Goal: Information Seeking & Learning: Check status

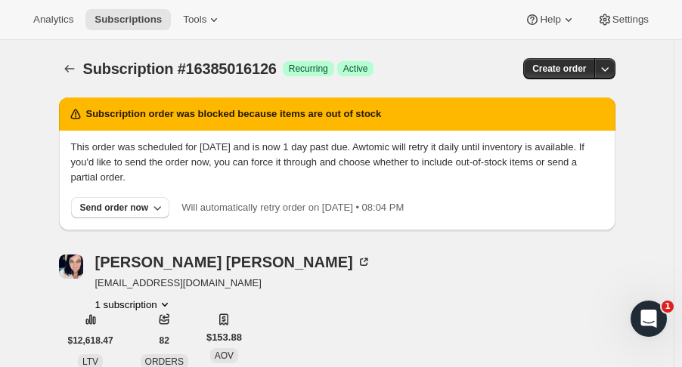
click at [73, 71] on icon "Subscriptions" at bounding box center [69, 68] width 15 height 15
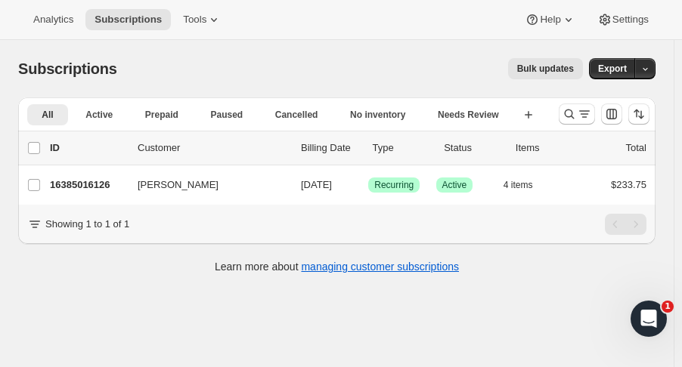
click at [572, 116] on icon "Search and filter results" at bounding box center [569, 114] width 15 height 15
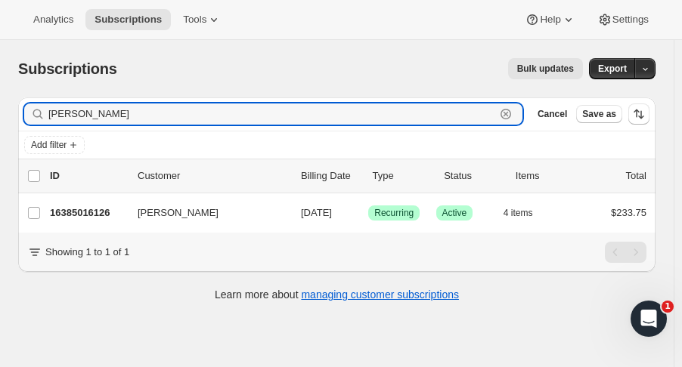
click at [509, 113] on icon "button" at bounding box center [505, 114] width 5 height 5
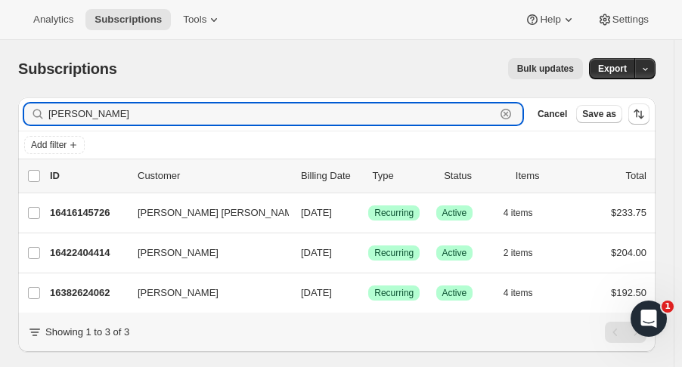
type input "connel"
click at [95, 256] on p "16422404414" at bounding box center [88, 253] width 76 height 15
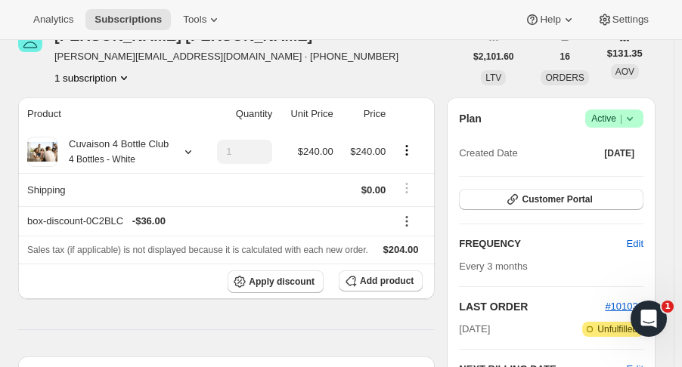
scroll to position [70, 0]
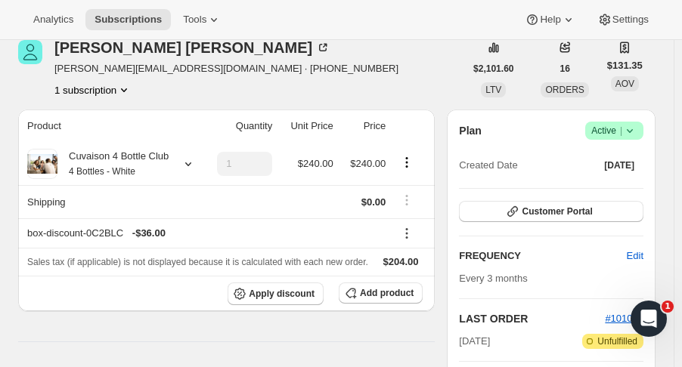
click at [190, 163] on icon at bounding box center [188, 163] width 15 height 15
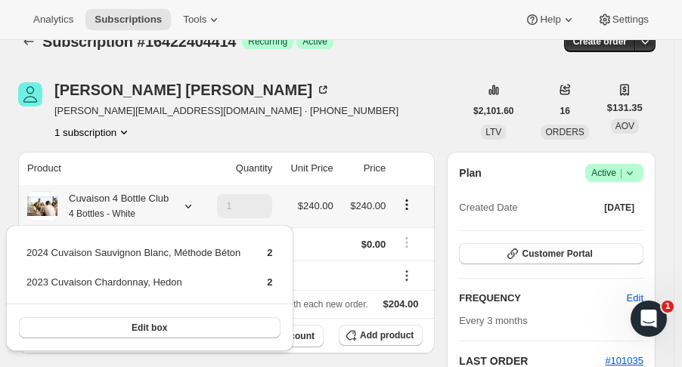
scroll to position [0, 0]
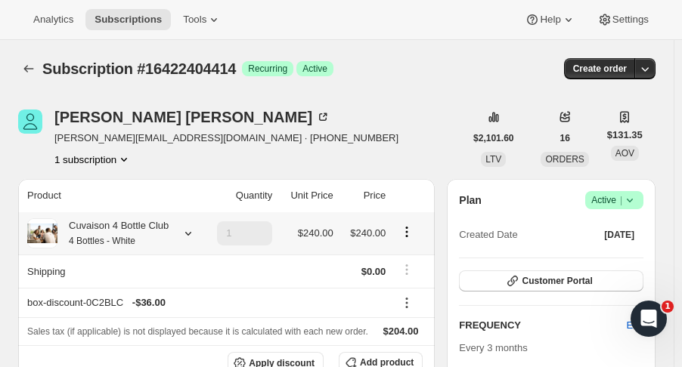
click at [27, 67] on icon "Subscriptions" at bounding box center [28, 68] width 15 height 15
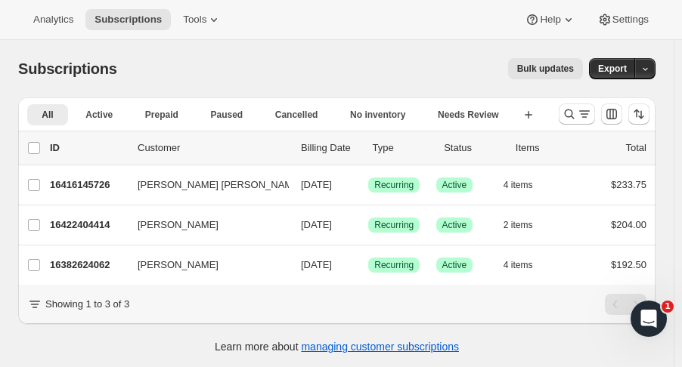
click at [577, 119] on icon "Search and filter results" at bounding box center [569, 114] width 15 height 15
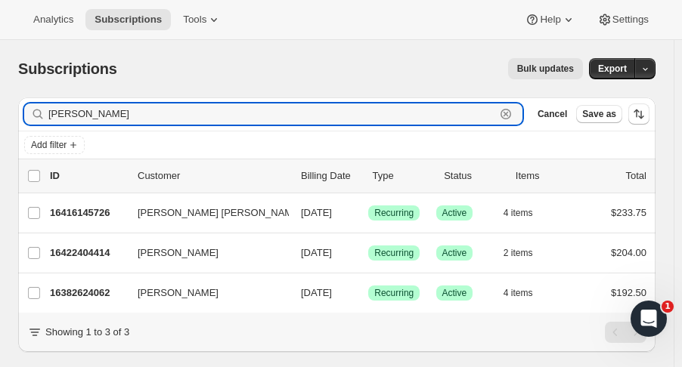
click at [511, 113] on icon "button" at bounding box center [505, 114] width 11 height 11
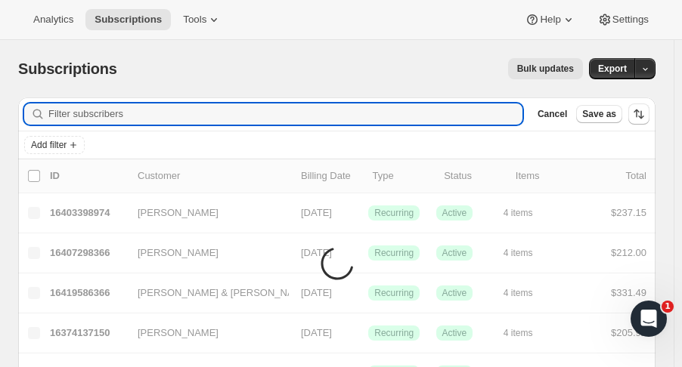
click at [513, 113] on input "Filter subscribers" at bounding box center [285, 114] width 474 height 21
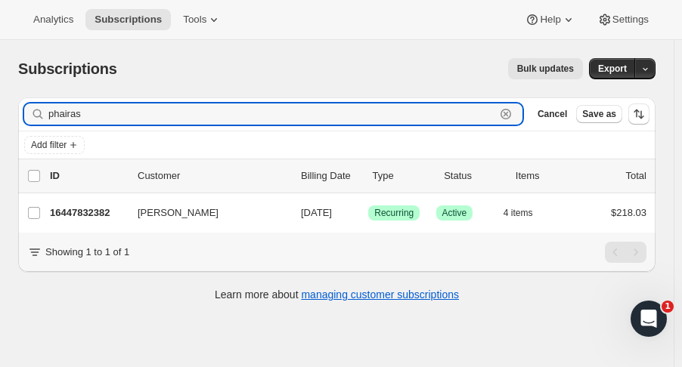
type input "phairas"
click at [89, 215] on p "16447832382" at bounding box center [88, 213] width 76 height 15
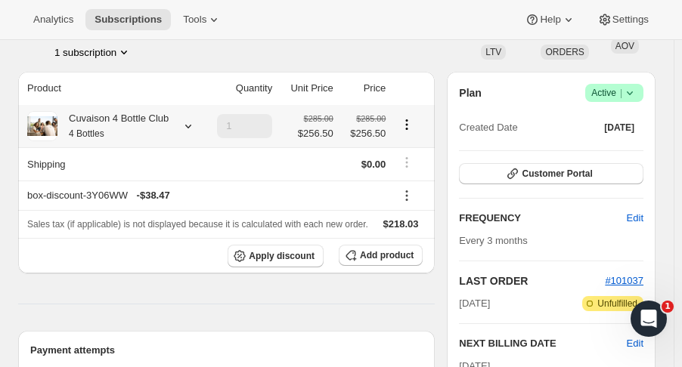
scroll to position [107, 0]
click at [183, 125] on icon at bounding box center [188, 126] width 15 height 15
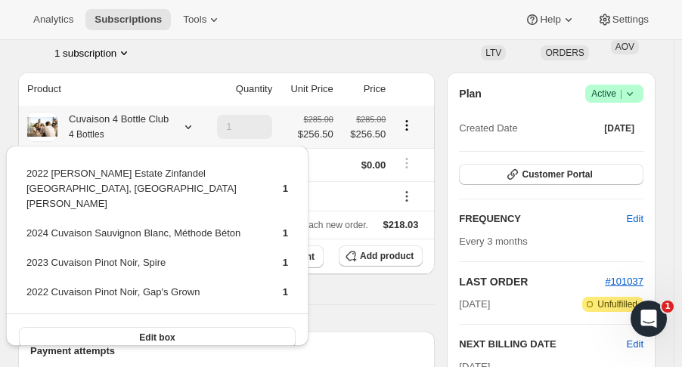
click at [270, 39] on div "Analytics Subscriptions Tools Help Settings" at bounding box center [341, 20] width 682 height 40
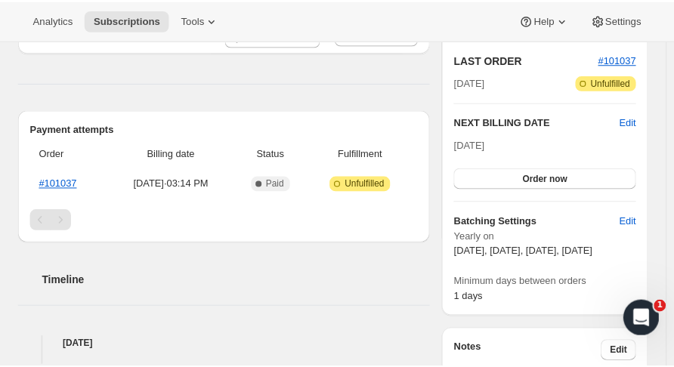
scroll to position [339, 0]
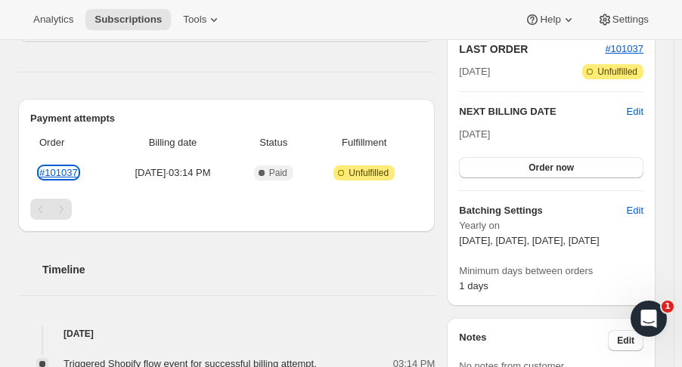
click at [59, 172] on link "#101037" at bounding box center [58, 172] width 39 height 11
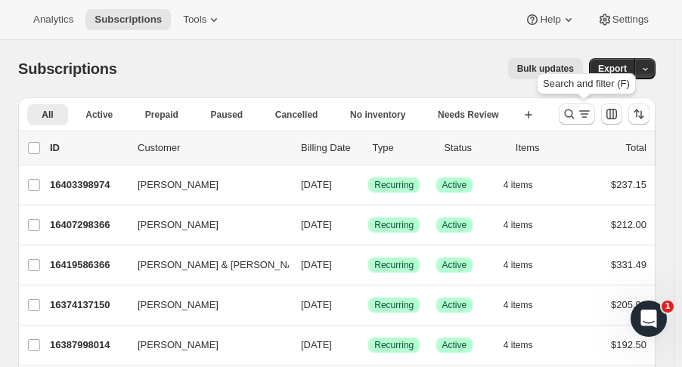
click at [573, 114] on icon "Search and filter results" at bounding box center [570, 115] width 10 height 10
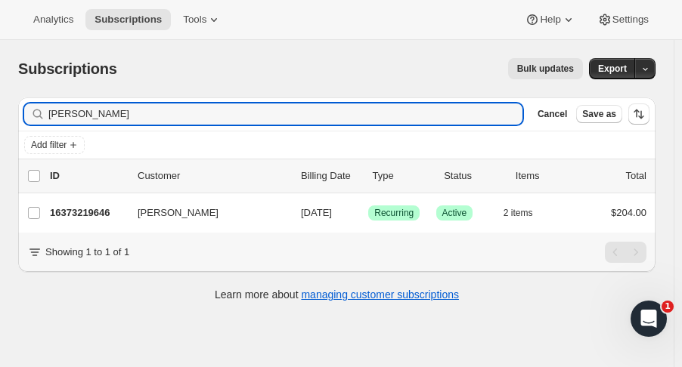
type input "[PERSON_NAME]"
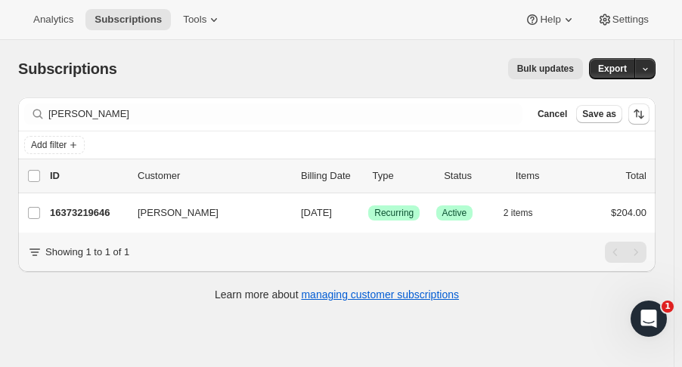
click at [88, 206] on p "16373219646" at bounding box center [88, 213] width 76 height 15
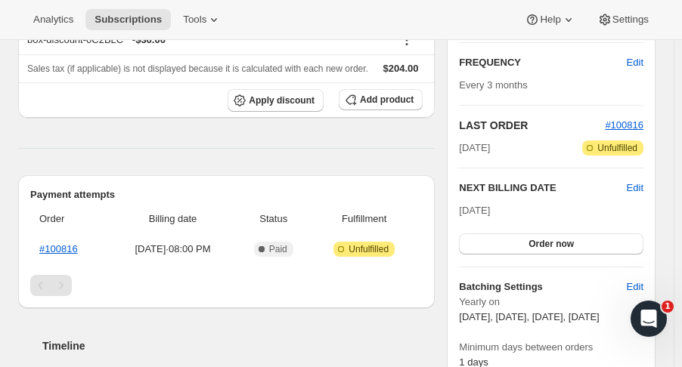
scroll to position [263, 0]
click at [71, 249] on link "#100816" at bounding box center [58, 248] width 39 height 11
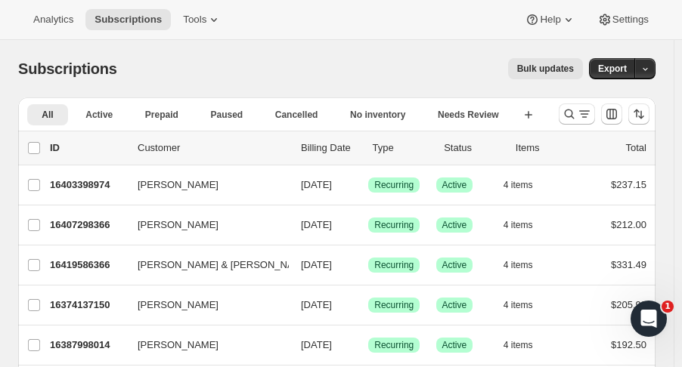
click at [575, 116] on icon "Search and filter results" at bounding box center [569, 114] width 15 height 15
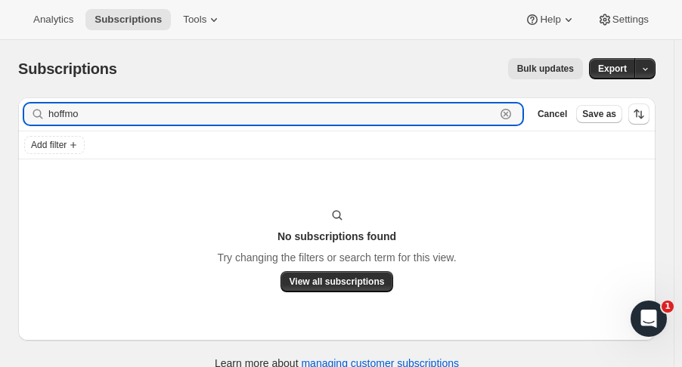
type input "hoffmo"
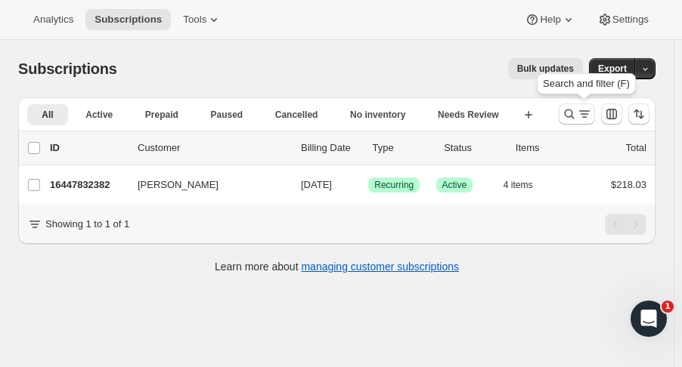
click at [577, 113] on icon "Search and filter results" at bounding box center [569, 114] width 15 height 15
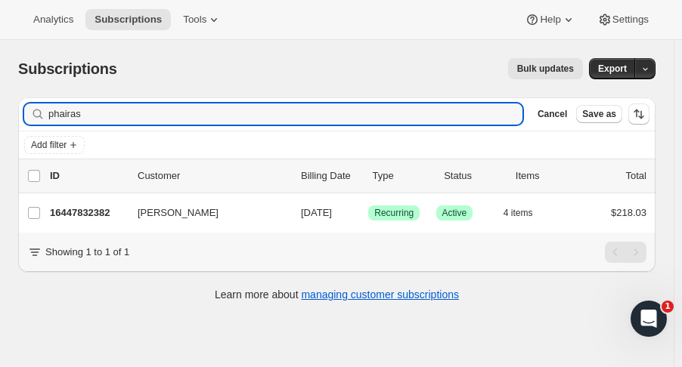
drag, startPoint x: 119, startPoint y: 114, endPoint x: -91, endPoint y: 147, distance: 212.7
click at [0, 147] on html "Analytics Subscriptions Tools Help Settings Skip to content Subscriptions. This…" at bounding box center [341, 183] width 682 height 367
type input "alan oldste"
click at [111, 214] on p "16397173054" at bounding box center [88, 213] width 76 height 15
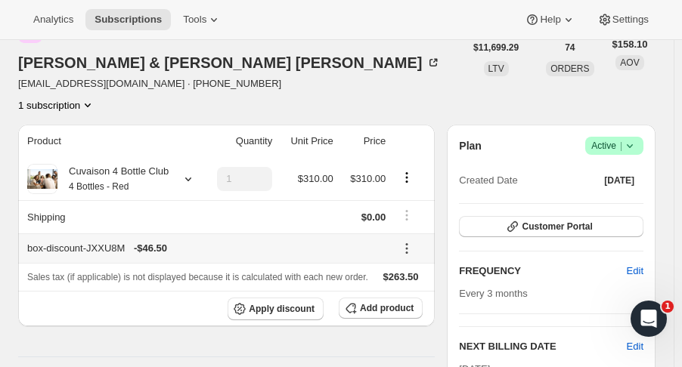
scroll to position [232, 0]
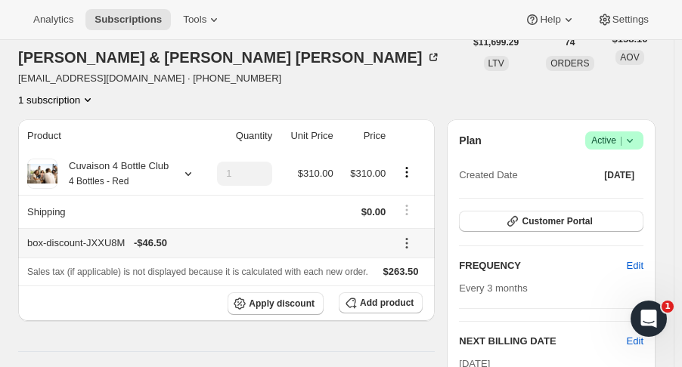
click at [186, 172] on icon at bounding box center [188, 174] width 6 height 4
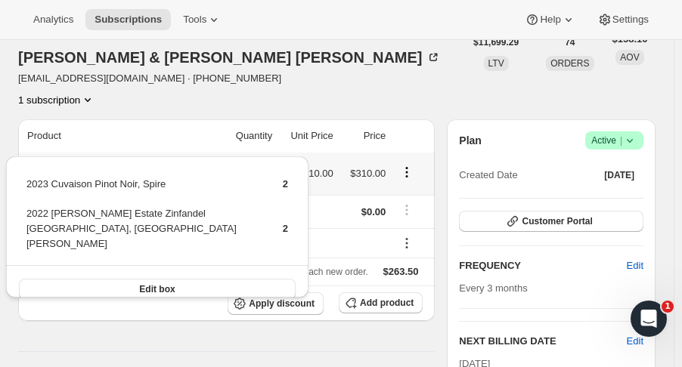
click at [347, 53] on div "Alan & Nancy Goldstein alankgoldstein@gmail.com · +13146093404 1 subscription" at bounding box center [241, 61] width 446 height 94
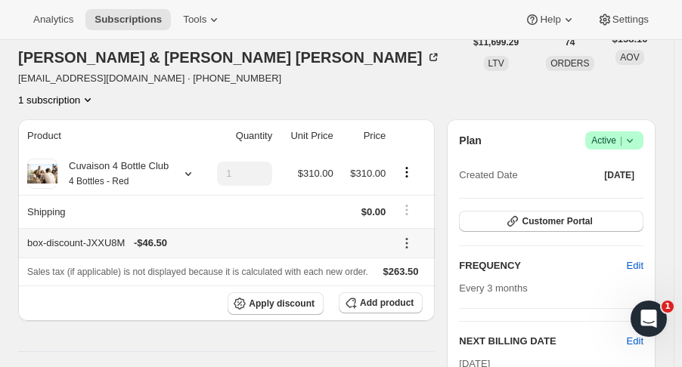
scroll to position [0, 0]
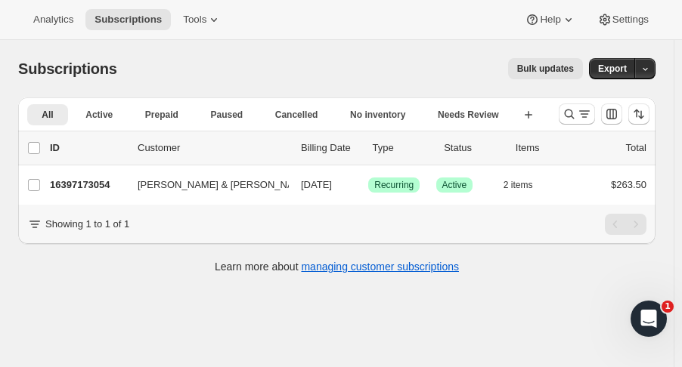
click at [577, 107] on icon "Search and filter results" at bounding box center [569, 114] width 15 height 15
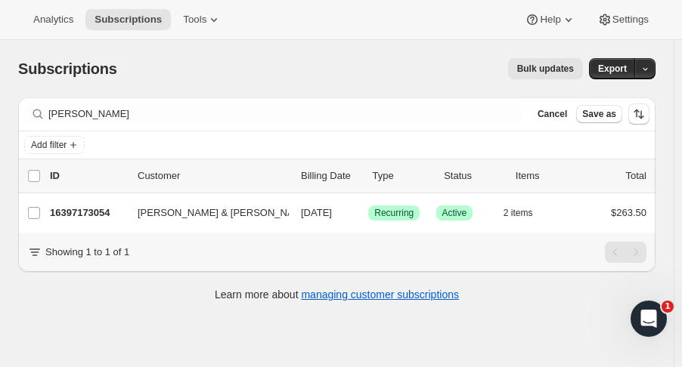
click at [97, 125] on div "Filter subscribers alan oldste Clear Cancel Save as" at bounding box center [336, 114] width 637 height 33
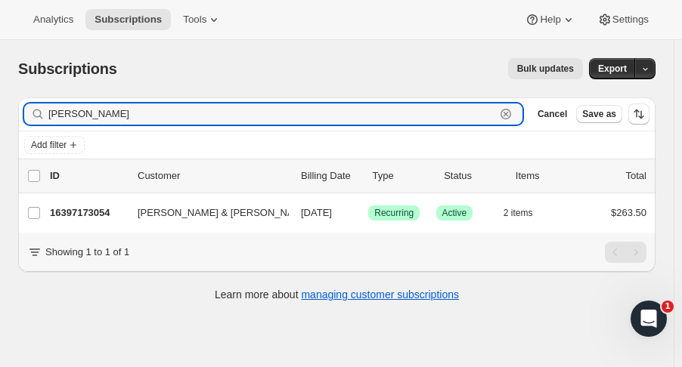
drag, startPoint x: 105, startPoint y: 113, endPoint x: -57, endPoint y: 120, distance: 161.9
click at [0, 120] on html "Analytics Subscriptions Tools Help Settings Skip to content Subscriptions. This…" at bounding box center [341, 183] width 682 height 367
type input "lisa purs"
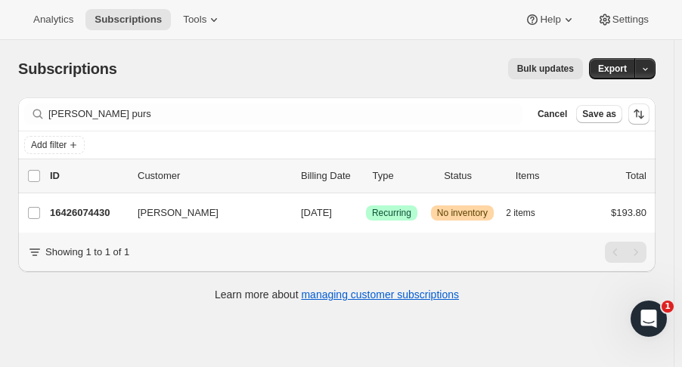
click at [92, 206] on p "16426074430" at bounding box center [88, 213] width 76 height 15
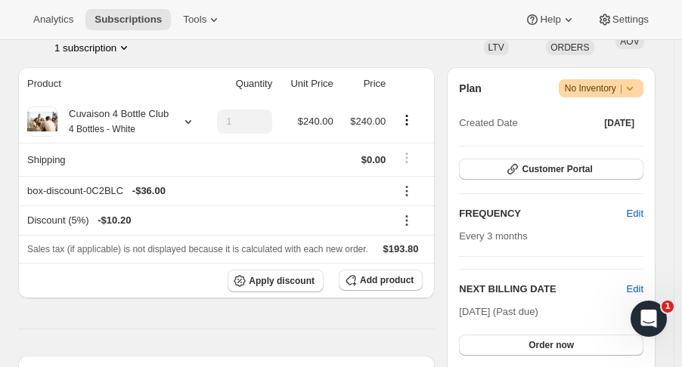
scroll to position [254, 0]
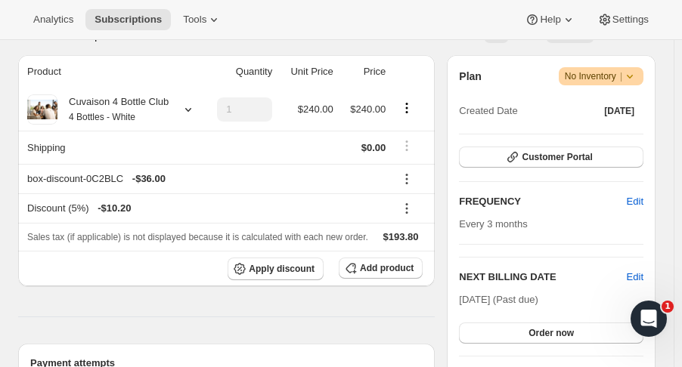
click at [186, 110] on icon at bounding box center [188, 110] width 6 height 4
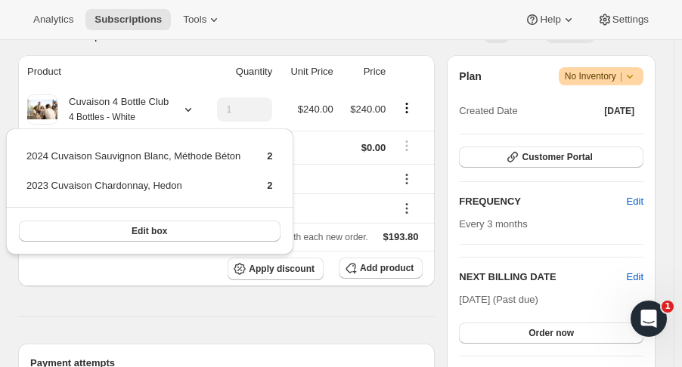
click at [265, 36] on div "Analytics Subscriptions Tools Help Settings" at bounding box center [341, 20] width 682 height 40
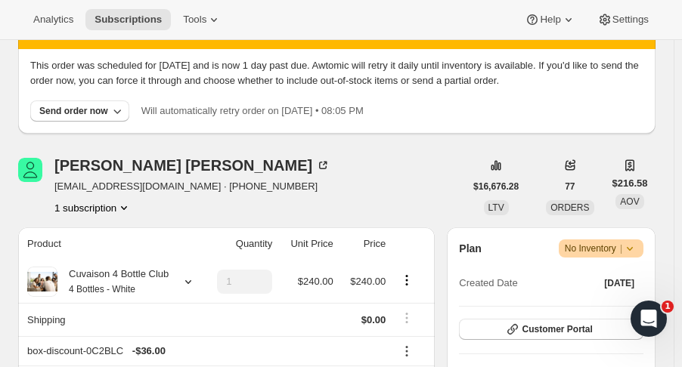
scroll to position [0, 0]
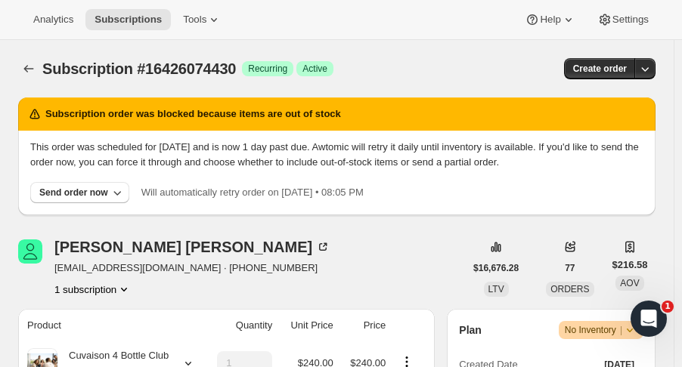
click at [38, 64] on button "Subscriptions" at bounding box center [28, 68] width 21 height 21
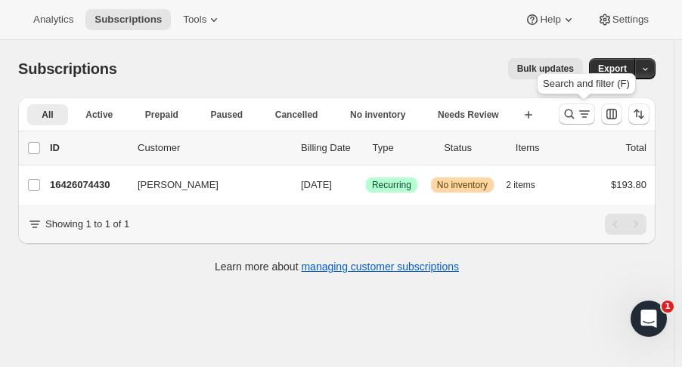
click at [577, 116] on icon "Search and filter results" at bounding box center [569, 114] width 15 height 15
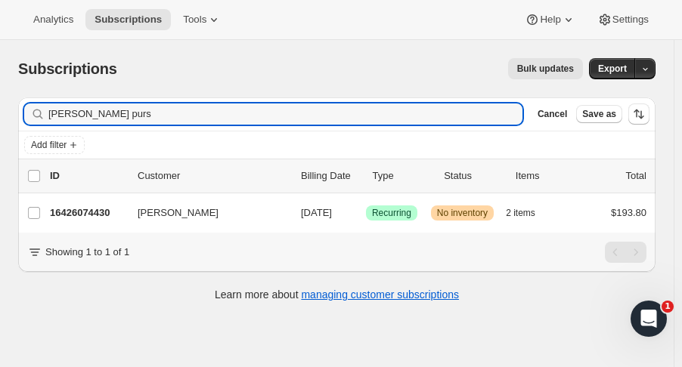
drag, startPoint x: 222, startPoint y: 109, endPoint x: 11, endPoint y: 109, distance: 211.7
click at [11, 109] on div "Filter subscribers lisa purs Clear Cancel Save as Add filter 0 selected Update …" at bounding box center [330, 201] width 649 height 232
type input "mark joseph"
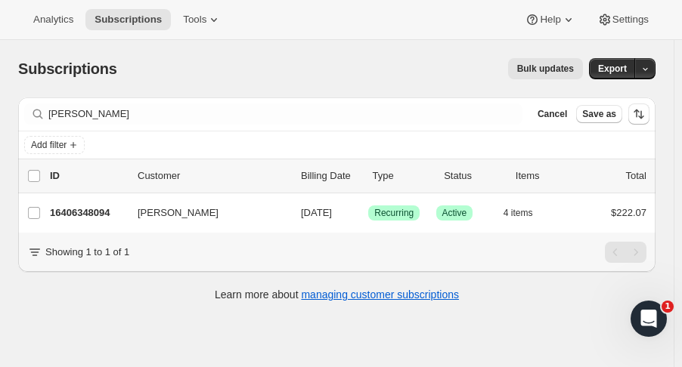
click at [91, 209] on p "16406348094" at bounding box center [88, 213] width 76 height 15
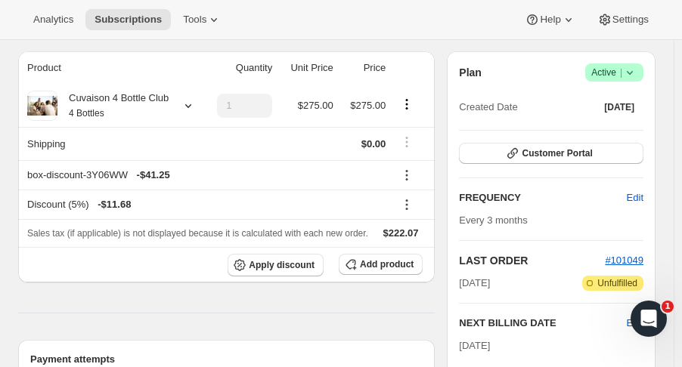
scroll to position [129, 0]
click at [193, 104] on icon at bounding box center [188, 105] width 15 height 15
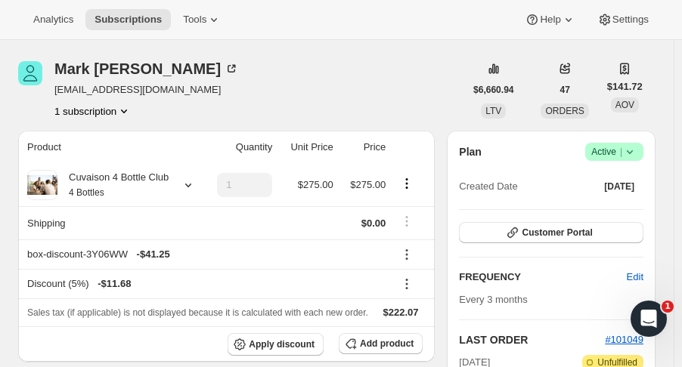
scroll to position [0, 0]
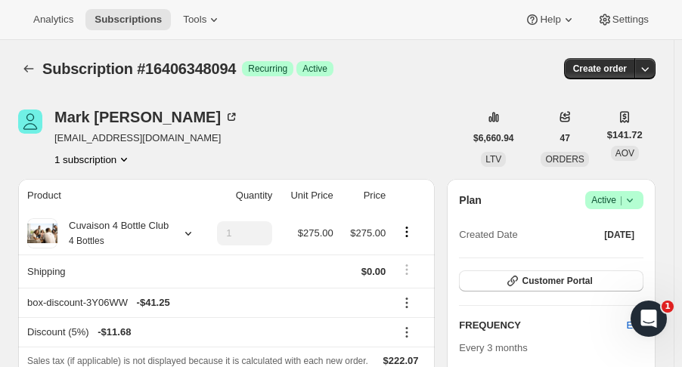
click at [32, 74] on icon "Subscriptions" at bounding box center [28, 68] width 15 height 15
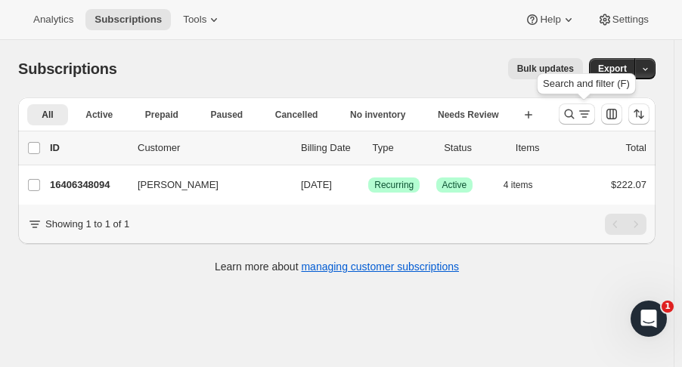
click at [569, 113] on button "Search and filter results" at bounding box center [577, 114] width 36 height 21
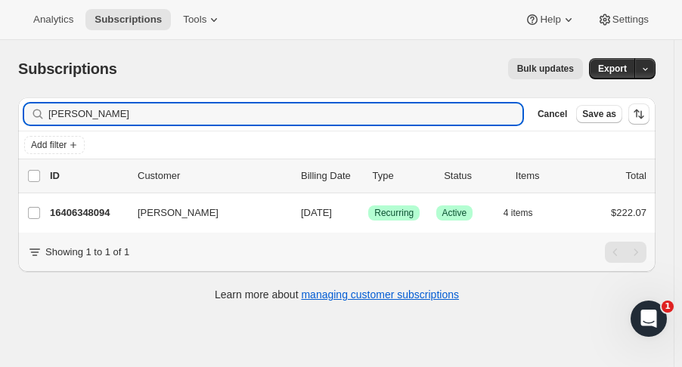
drag, startPoint x: 205, startPoint y: 110, endPoint x: -33, endPoint y: 102, distance: 237.5
click at [0, 102] on html "Analytics Subscriptions Tools Help Settings Skip to content Subscriptions. This…" at bounding box center [341, 183] width 682 height 367
type input "stephen were"
click at [92, 208] on p "16442065214" at bounding box center [88, 213] width 76 height 15
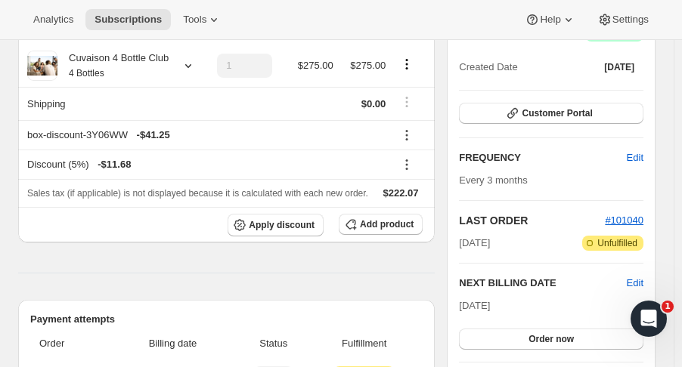
scroll to position [167, 0]
click at [182, 71] on icon at bounding box center [188, 66] width 15 height 15
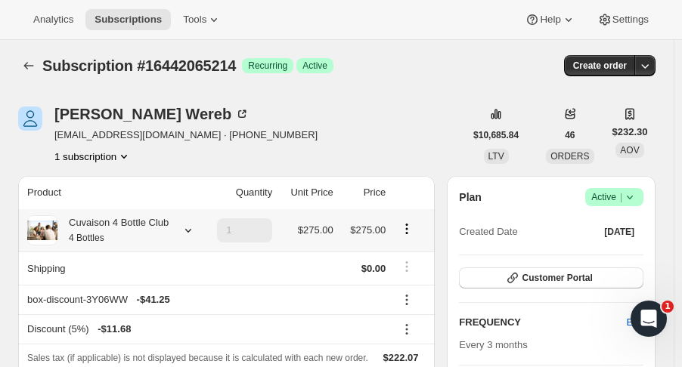
scroll to position [0, 0]
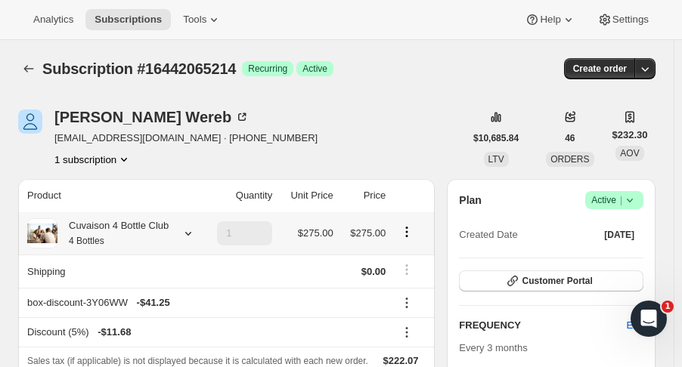
click at [39, 77] on div at bounding box center [30, 68] width 24 height 21
click at [33, 76] on icon "Subscriptions" at bounding box center [28, 68] width 15 height 15
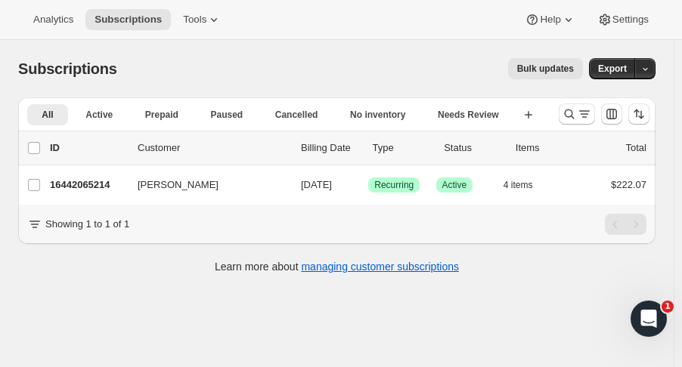
click at [573, 121] on icon "Search and filter results" at bounding box center [569, 114] width 15 height 15
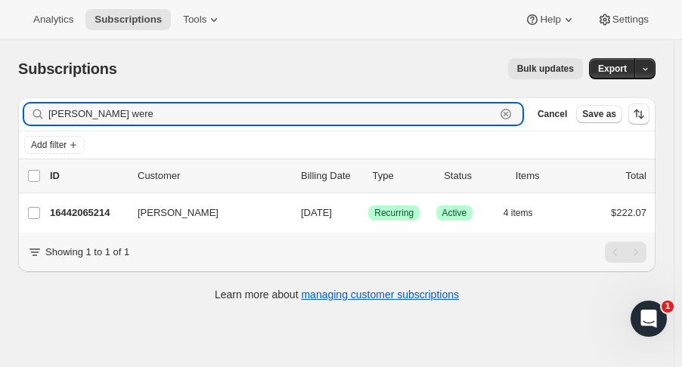
click at [509, 113] on icon "button" at bounding box center [505, 114] width 5 height 5
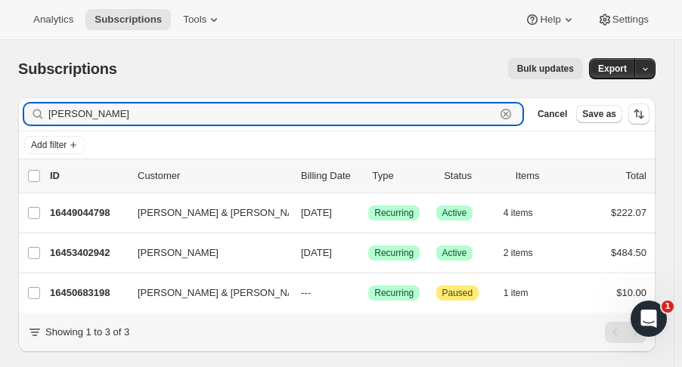
type input "kevin l"
click at [93, 255] on p "16453402942" at bounding box center [88, 253] width 76 height 15
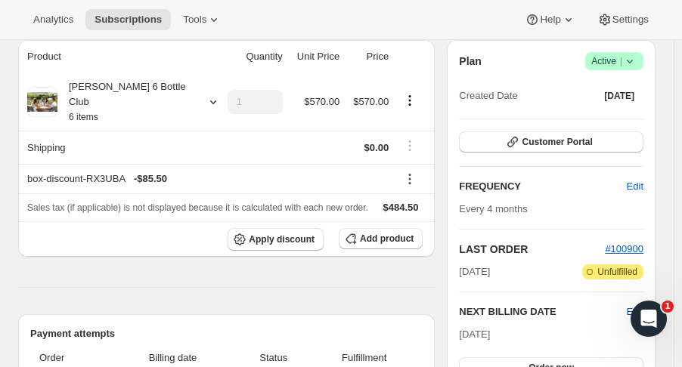
scroll to position [158, 0]
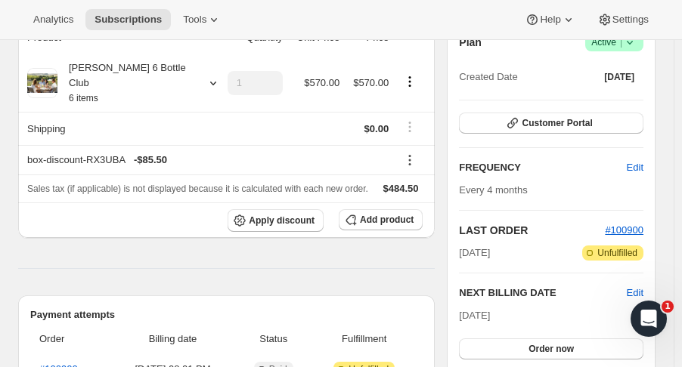
click at [210, 82] on icon at bounding box center [213, 84] width 6 height 4
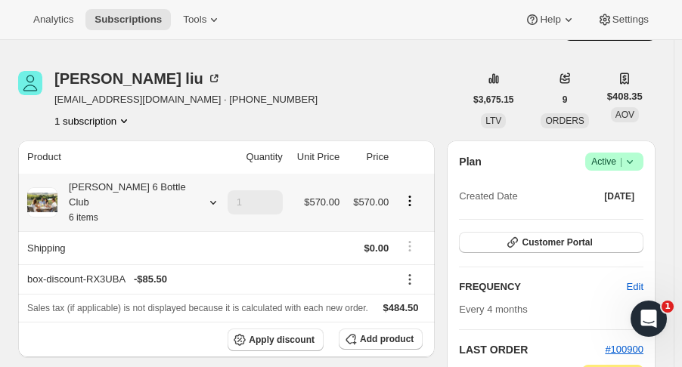
scroll to position [0, 0]
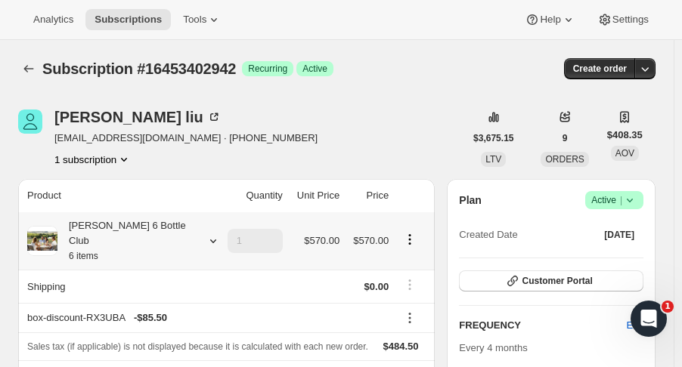
click at [33, 61] on icon "Subscriptions" at bounding box center [28, 68] width 15 height 15
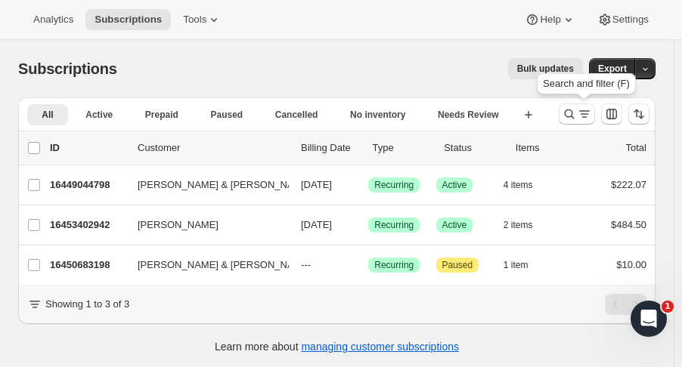
click at [569, 114] on button "Search and filter results" at bounding box center [577, 114] width 36 height 21
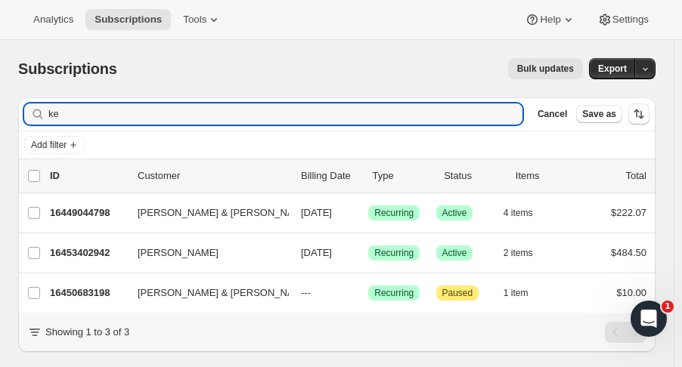
type input "k"
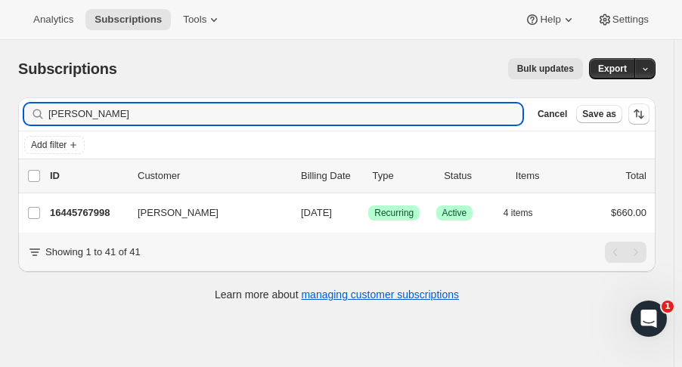
type input "farley"
click at [102, 215] on p "16445767998" at bounding box center [88, 213] width 76 height 15
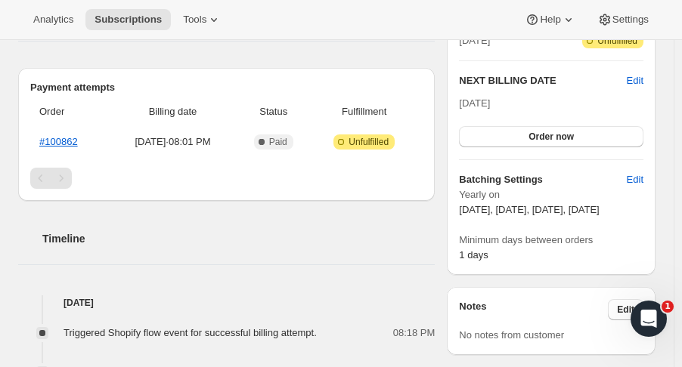
scroll to position [373, 0]
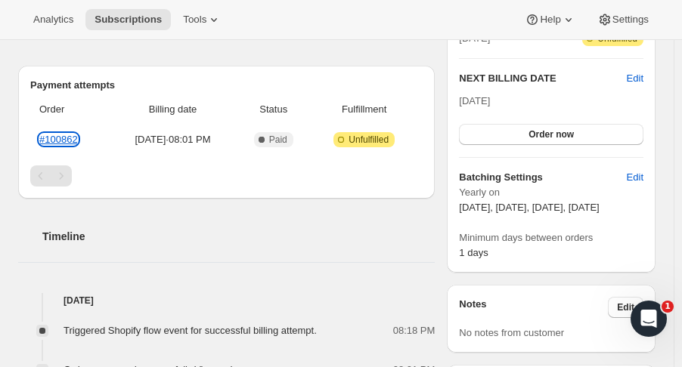
click at [64, 135] on link "#100862" at bounding box center [58, 139] width 39 height 11
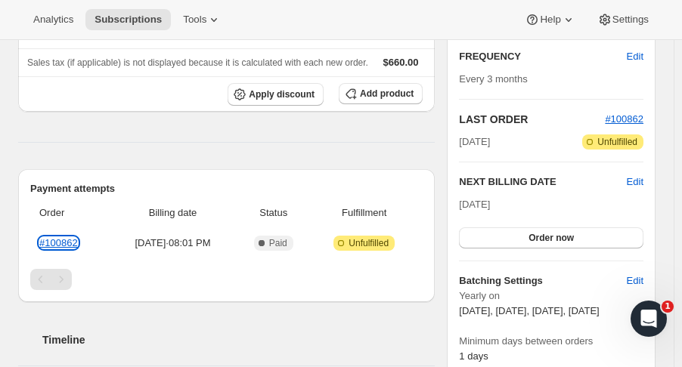
scroll to position [0, 0]
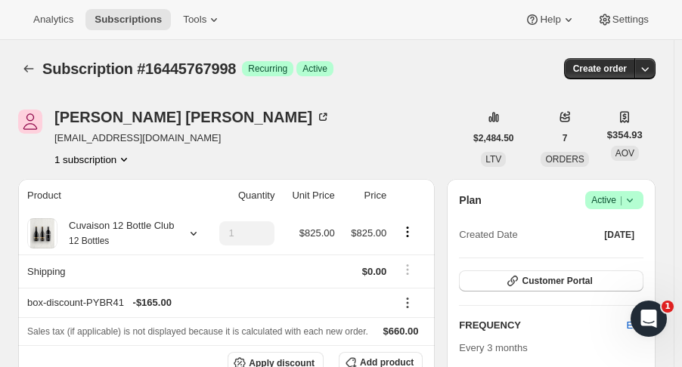
click at [38, 74] on button "Subscriptions" at bounding box center [28, 68] width 21 height 21
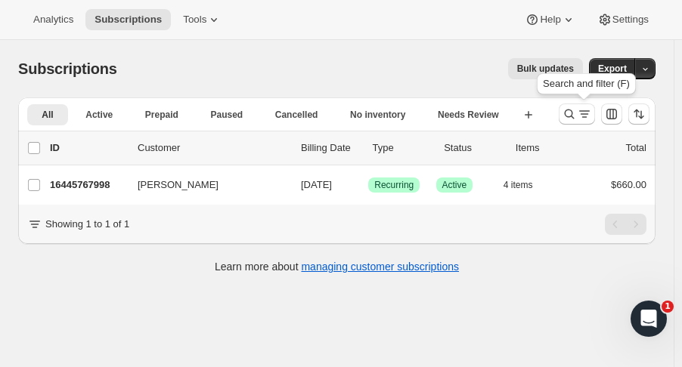
click at [571, 119] on icon "Search and filter results" at bounding box center [569, 114] width 15 height 15
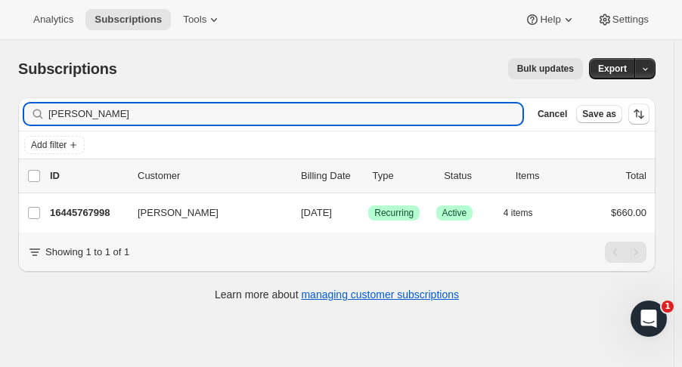
drag, startPoint x: 82, startPoint y: 119, endPoint x: -75, endPoint y: 133, distance: 157.1
click at [0, 133] on html "Analytics Subscriptions Tools Help Settings Skip to content Subscriptions. This…" at bounding box center [341, 183] width 682 height 367
type input "marianna"
click at [97, 219] on p "16397304126" at bounding box center [88, 213] width 76 height 15
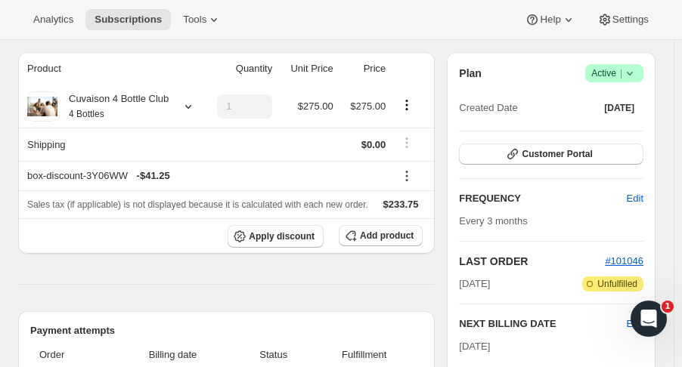
scroll to position [170, 0]
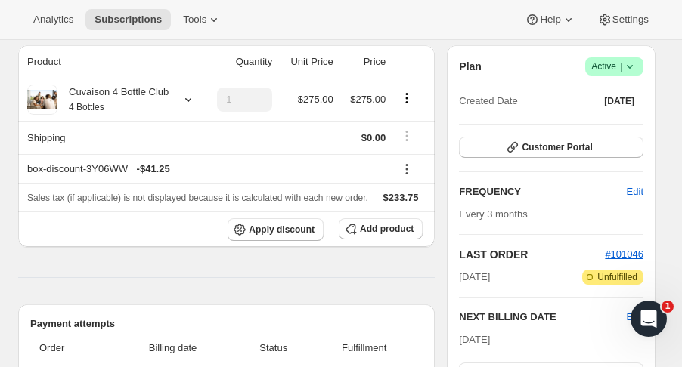
click at [187, 92] on icon at bounding box center [188, 99] width 15 height 15
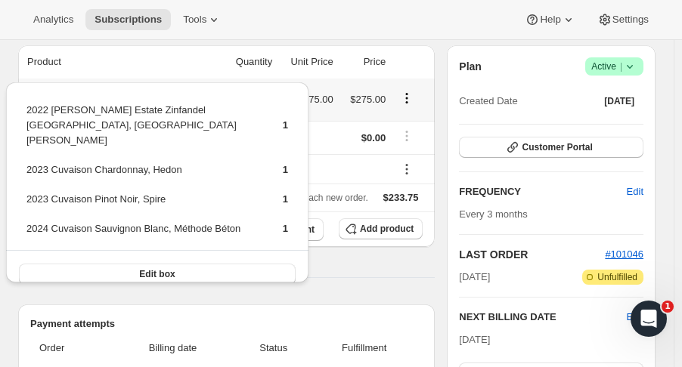
click at [341, 17] on div "Analytics Subscriptions Tools Help Settings" at bounding box center [341, 20] width 682 height 40
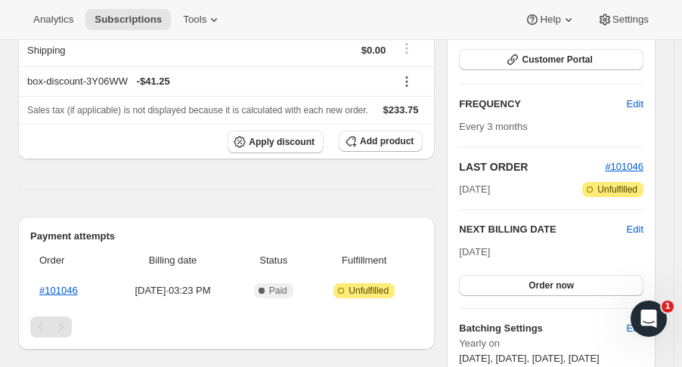
scroll to position [325, 0]
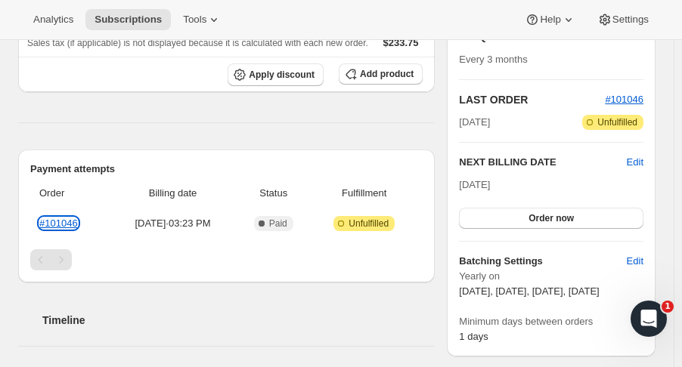
click at [56, 218] on link "#101046" at bounding box center [58, 223] width 39 height 11
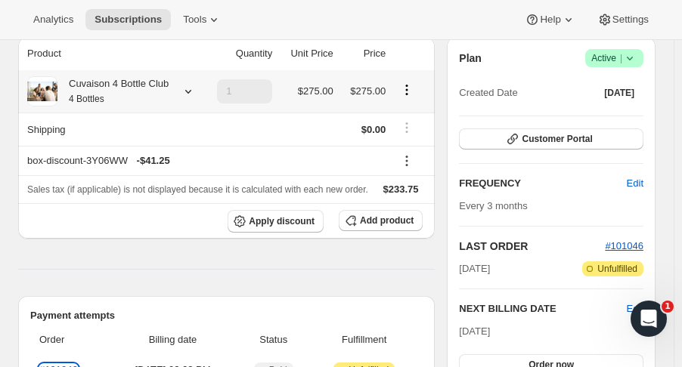
scroll to position [0, 0]
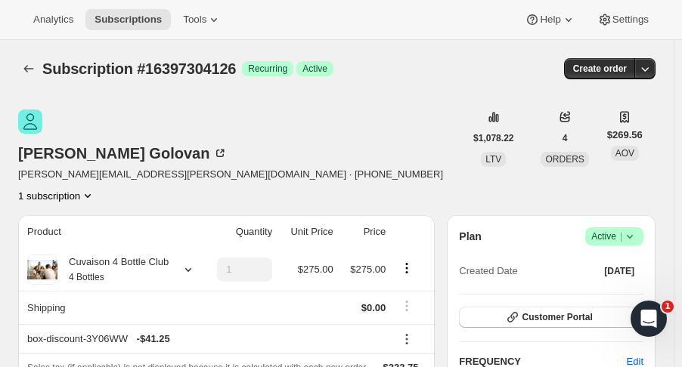
click at [28, 68] on icon "Subscriptions" at bounding box center [28, 68] width 15 height 15
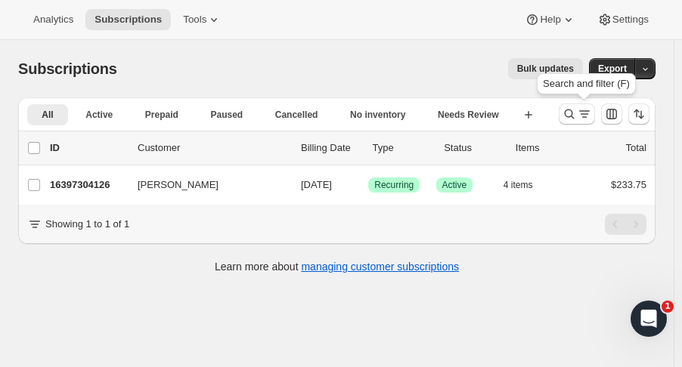
click at [575, 120] on icon "Search and filter results" at bounding box center [569, 114] width 15 height 15
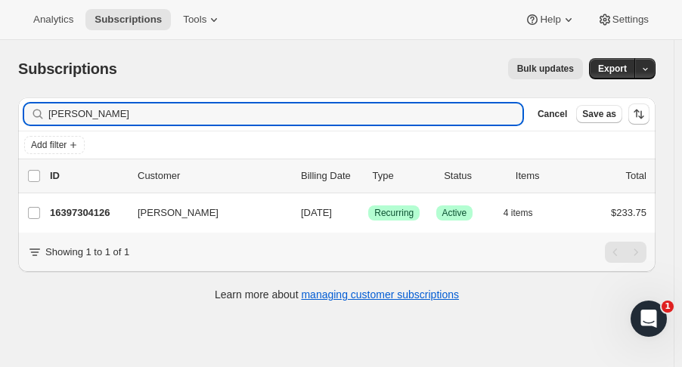
drag, startPoint x: 99, startPoint y: 116, endPoint x: -181, endPoint y: 105, distance: 280.7
click at [0, 105] on html "Analytics Subscriptions Tools Help Settings Skip to content Subscriptions. This…" at bounding box center [341, 183] width 682 height 367
type input "john towns"
click at [76, 212] on p "16438427966" at bounding box center [88, 213] width 76 height 15
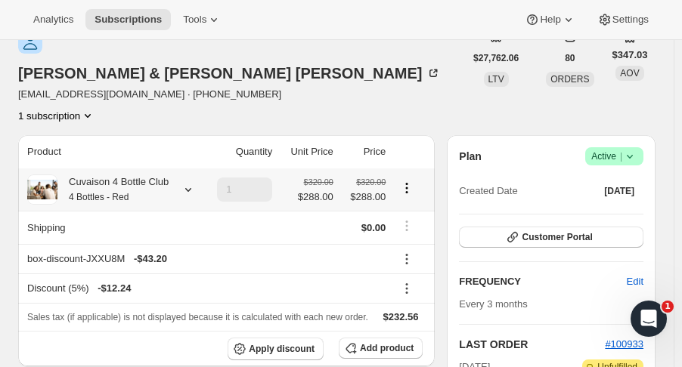
scroll to position [81, 0]
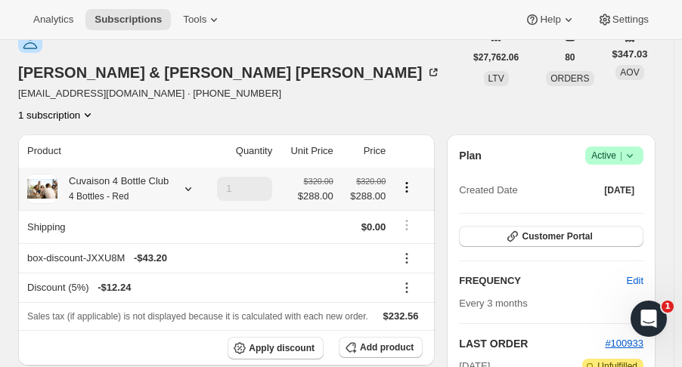
click at [186, 181] on icon at bounding box center [188, 188] width 15 height 15
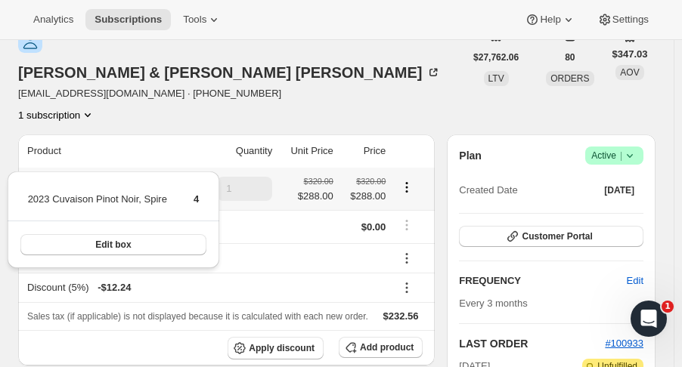
click at [398, 83] on div "Sharon & John Townsend jstownsend@comcast.net · +19259633419 1 subscription" at bounding box center [241, 76] width 446 height 94
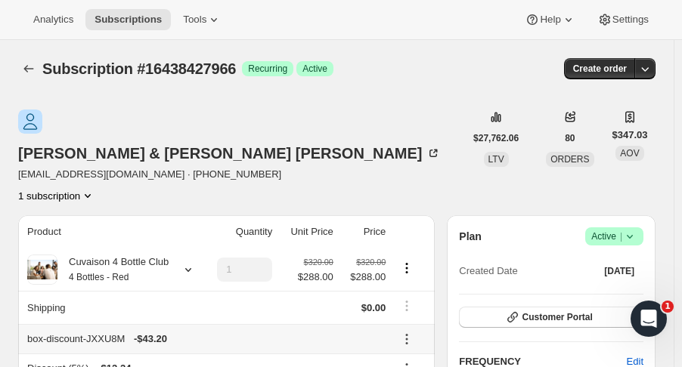
scroll to position [2, 0]
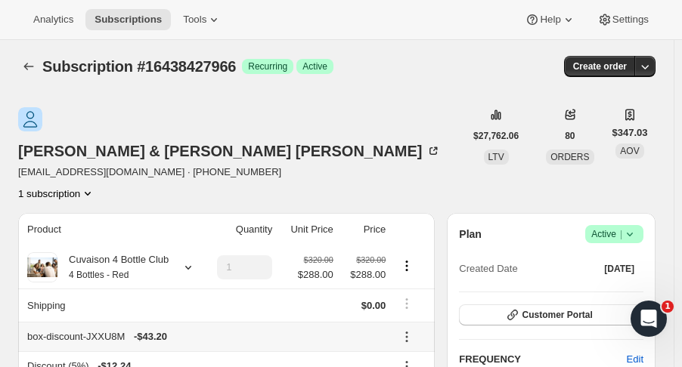
click at [24, 67] on icon "Subscriptions" at bounding box center [28, 66] width 15 height 15
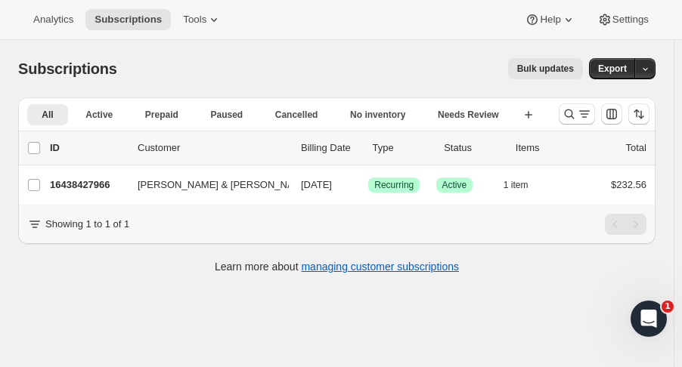
click at [577, 116] on icon "Search and filter results" at bounding box center [569, 114] width 15 height 15
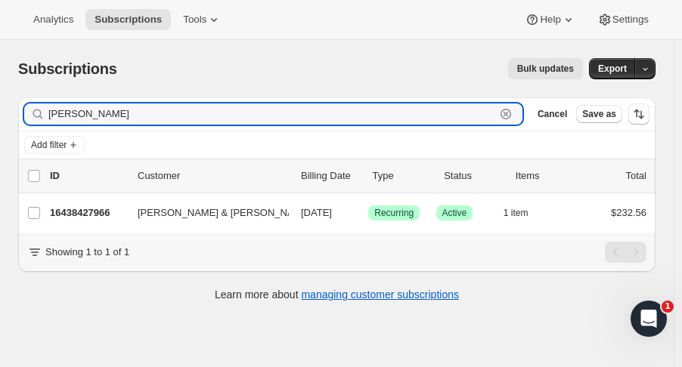
click at [509, 113] on icon "button" at bounding box center [505, 114] width 5 height 5
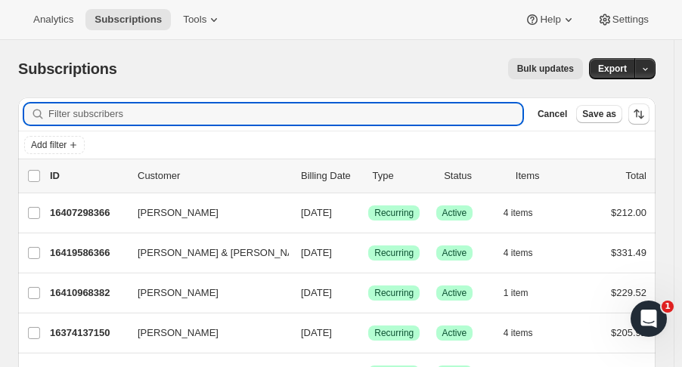
click at [226, 111] on input "Filter subscribers" at bounding box center [285, 114] width 474 height 21
click at [184, 119] on input "Filter subscribers" at bounding box center [285, 114] width 474 height 21
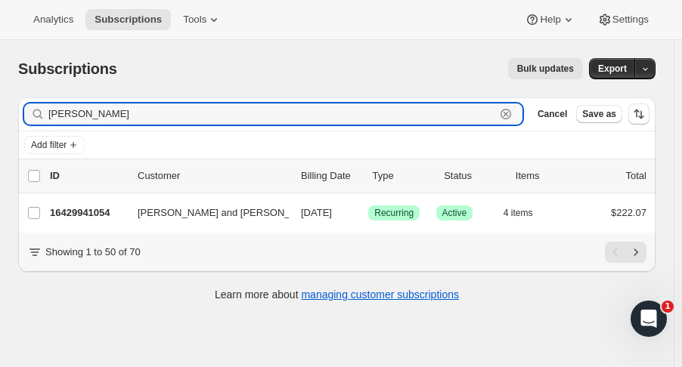
type input "rubio"
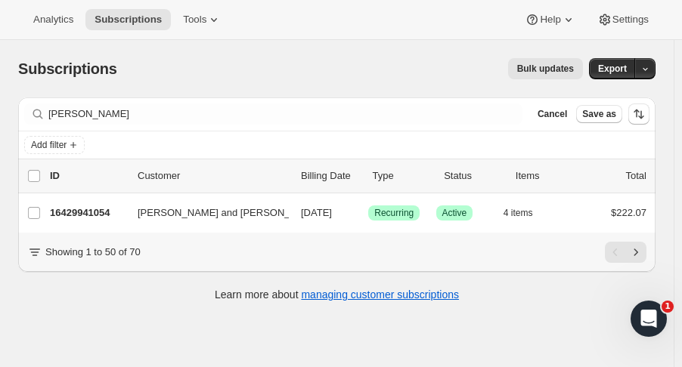
click at [104, 208] on p "16429941054" at bounding box center [88, 213] width 76 height 15
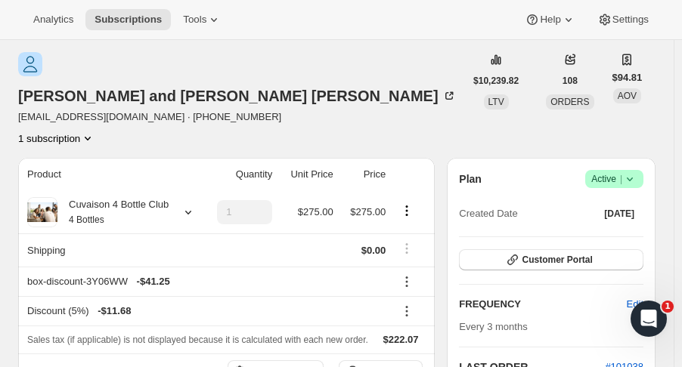
scroll to position [78, 0]
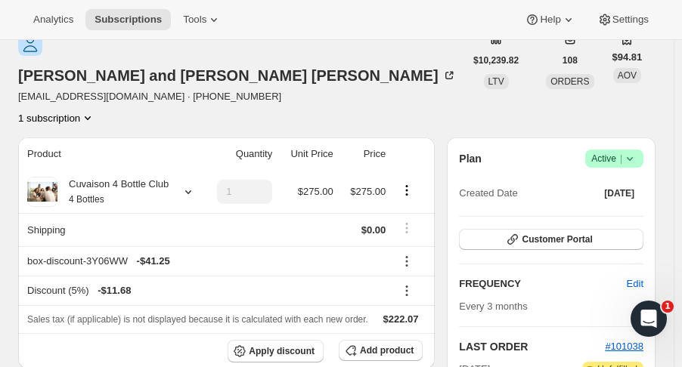
click at [184, 184] on icon at bounding box center [188, 191] width 15 height 15
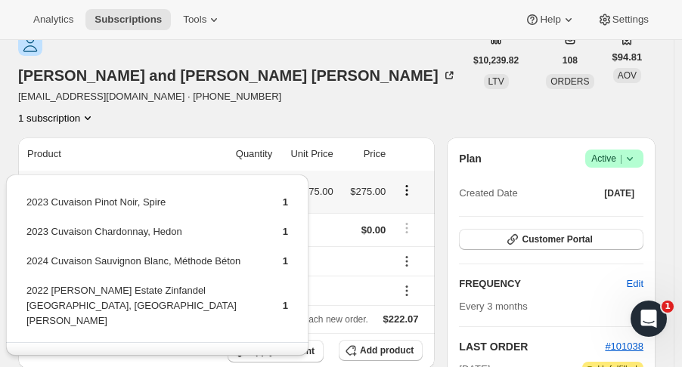
click at [300, 82] on div "Dan and Mary Rubio rescues4u@sbcglobal.net · +17073304654 1 subscription" at bounding box center [241, 79] width 446 height 94
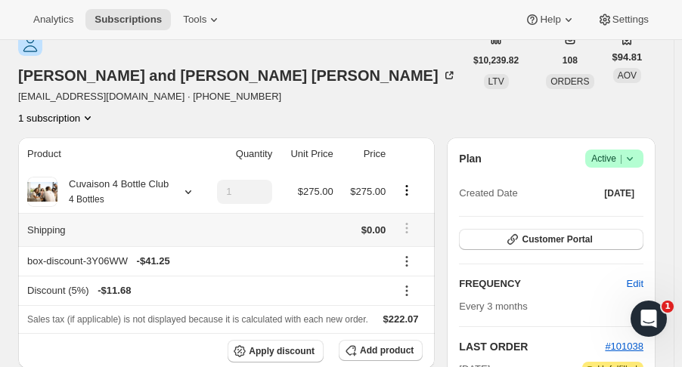
scroll to position [0, 0]
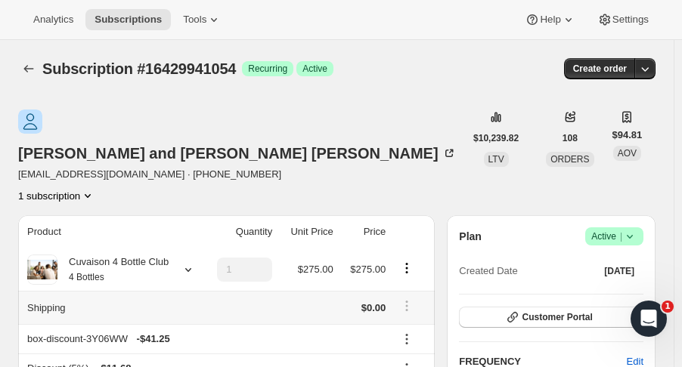
click at [26, 72] on icon "Subscriptions" at bounding box center [28, 68] width 15 height 15
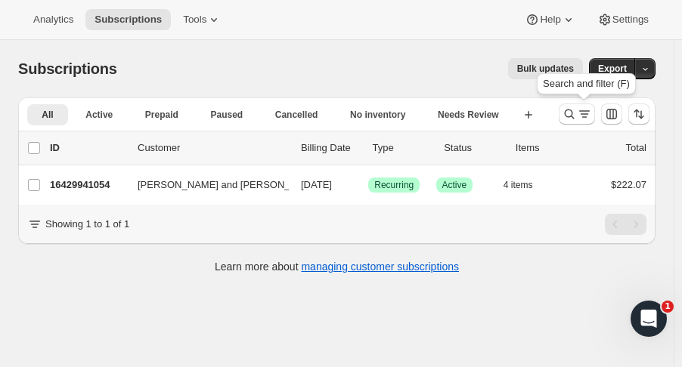
click at [577, 119] on icon "Search and filter results" at bounding box center [569, 114] width 15 height 15
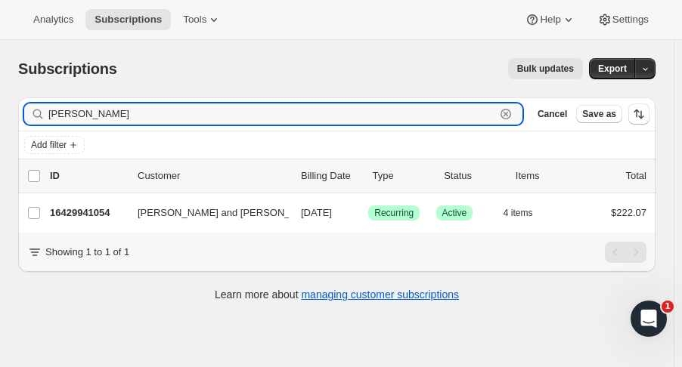
drag, startPoint x: 121, startPoint y: 119, endPoint x: -5, endPoint y: 116, distance: 125.5
click at [0, 116] on html "Analytics Subscriptions Tools Help Settings Skip to content Subscriptions. This…" at bounding box center [341, 183] width 682 height 367
type input "richard card"
click at [90, 212] on p "16380264766" at bounding box center [88, 213] width 76 height 15
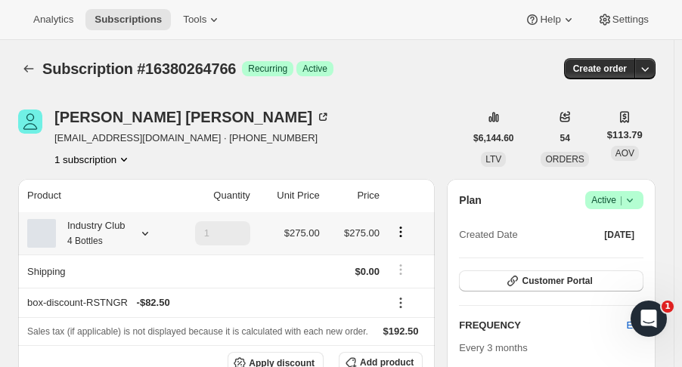
click at [153, 232] on div "Industry Club 4 Bottles" at bounding box center [95, 233] width 136 height 30
click at [148, 232] on icon at bounding box center [145, 233] width 15 height 15
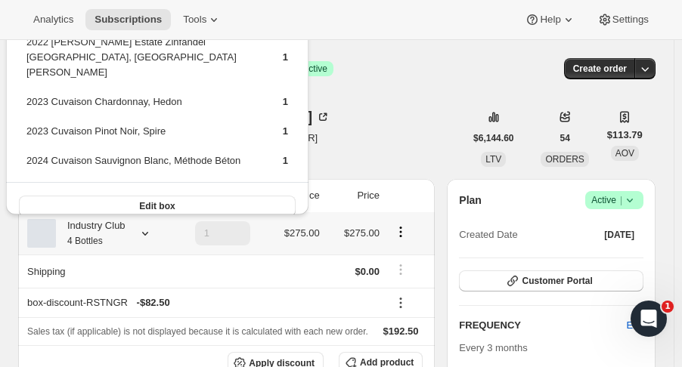
click at [147, 232] on icon at bounding box center [145, 234] width 6 height 4
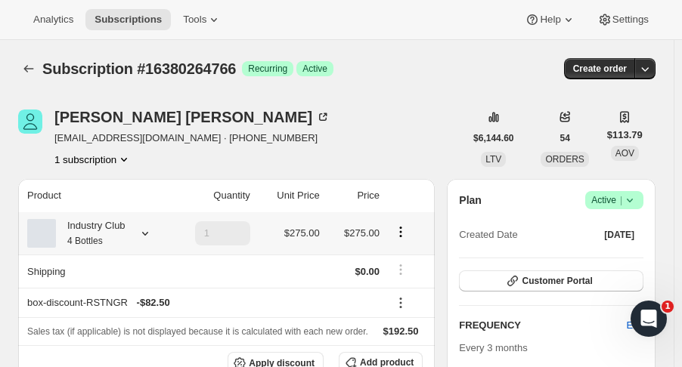
click at [147, 232] on icon at bounding box center [145, 234] width 6 height 4
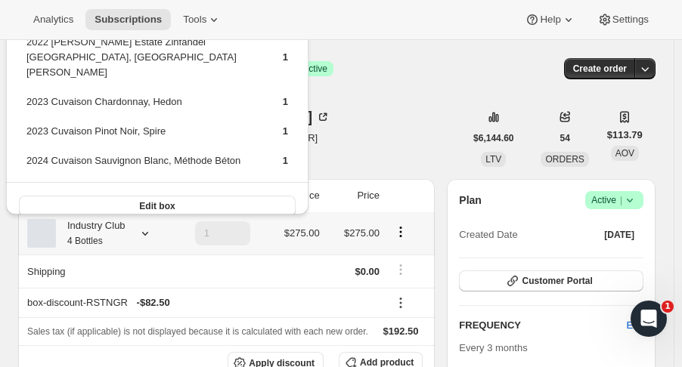
click at [408, 110] on div "RICHARD CARDOZA richardcardozawine@gmail.com · +15089510673 1 subscription" at bounding box center [241, 138] width 446 height 57
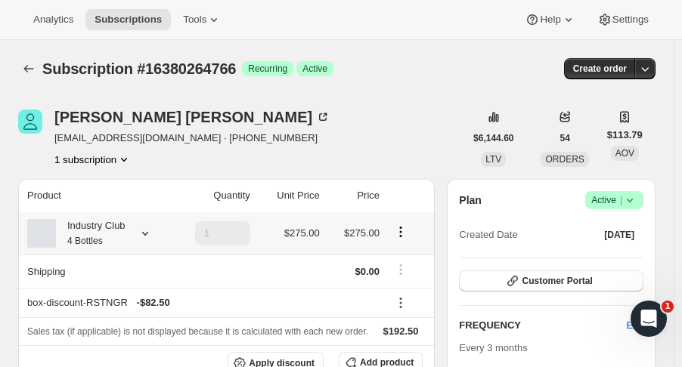
click at [31, 70] on icon "Subscriptions" at bounding box center [28, 68] width 15 height 15
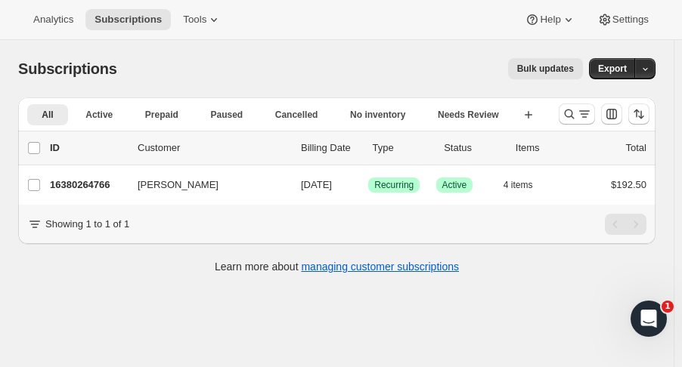
click at [570, 119] on icon "Search and filter results" at bounding box center [569, 114] width 15 height 15
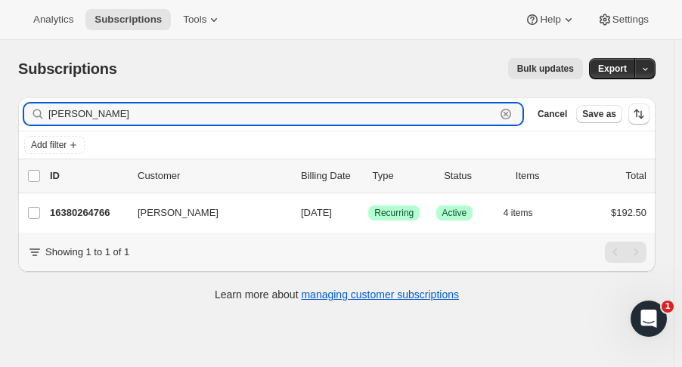
click at [509, 114] on icon "button" at bounding box center [505, 114] width 5 height 5
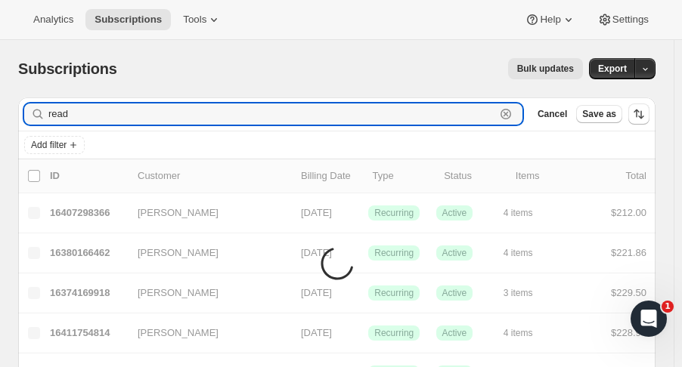
type input "read"
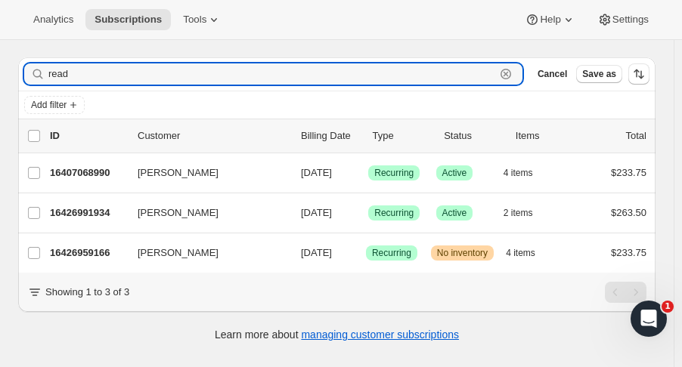
scroll to position [40, 0]
click at [86, 255] on p "16426959166" at bounding box center [88, 253] width 76 height 15
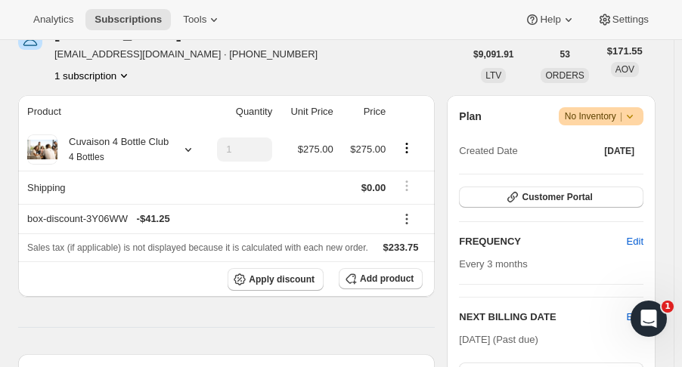
scroll to position [215, 0]
click at [181, 153] on icon at bounding box center [188, 148] width 15 height 15
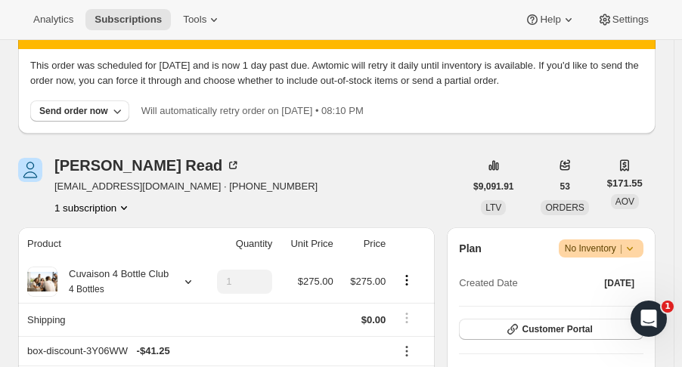
scroll to position [0, 0]
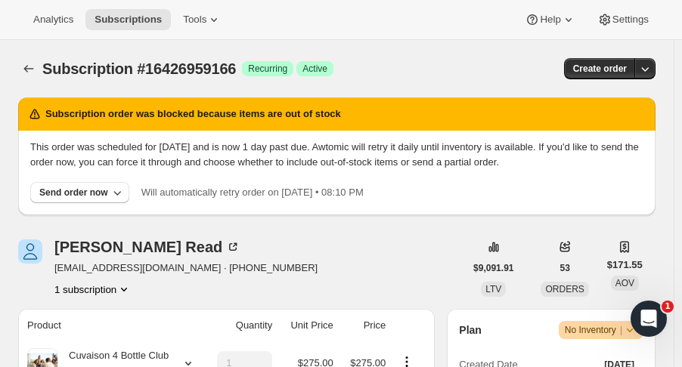
click at [36, 70] on icon "Subscriptions" at bounding box center [28, 68] width 15 height 15
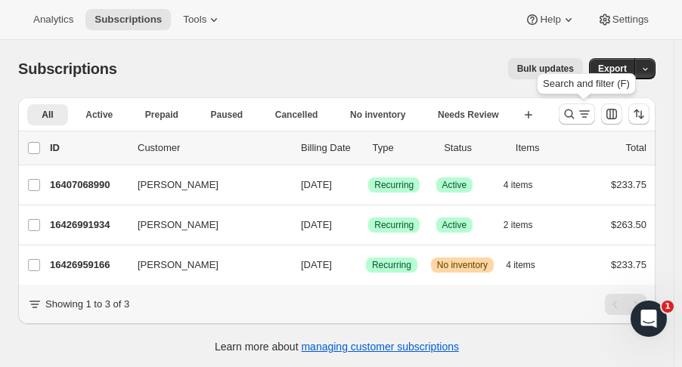
click at [577, 107] on icon "Search and filter results" at bounding box center [569, 114] width 15 height 15
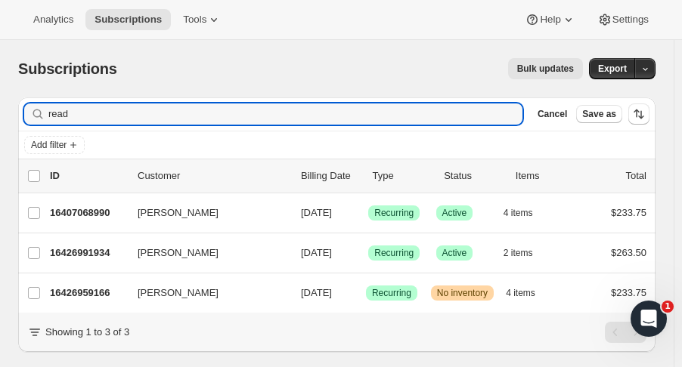
drag, startPoint x: 103, startPoint y: 117, endPoint x: -109, endPoint y: 129, distance: 212.0
click at [0, 129] on html "Analytics Subscriptions Tools Help Settings Skip to content Subscriptions. This…" at bounding box center [341, 183] width 682 height 367
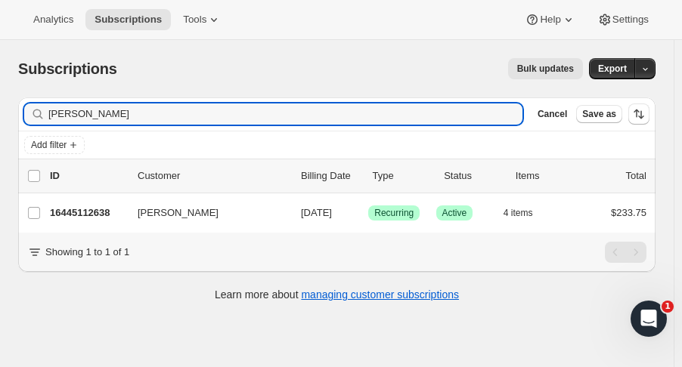
type input "berardi"
click at [104, 215] on p "16445112638" at bounding box center [88, 213] width 76 height 15
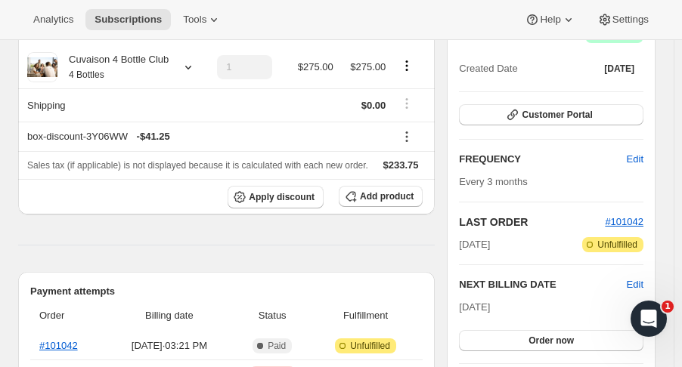
scroll to position [172, 0]
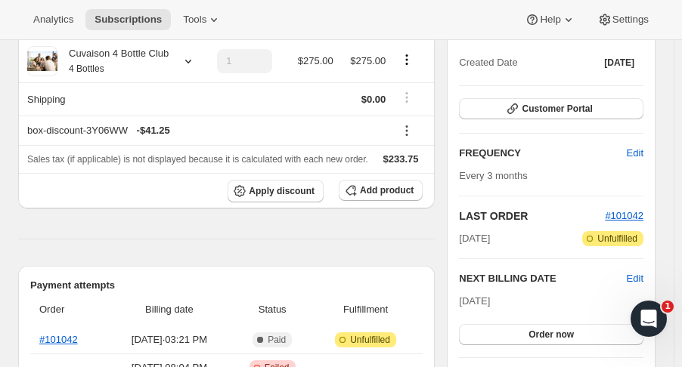
click at [187, 65] on icon at bounding box center [188, 61] width 15 height 15
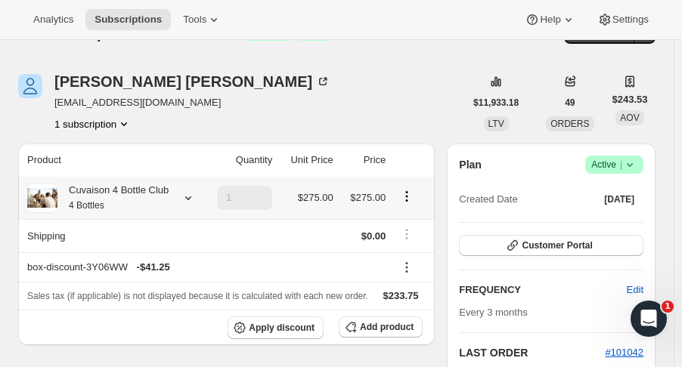
scroll to position [0, 0]
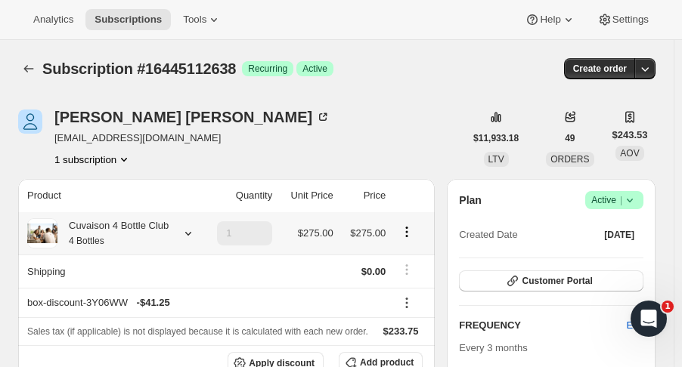
click at [31, 72] on icon "Subscriptions" at bounding box center [28, 68] width 15 height 15
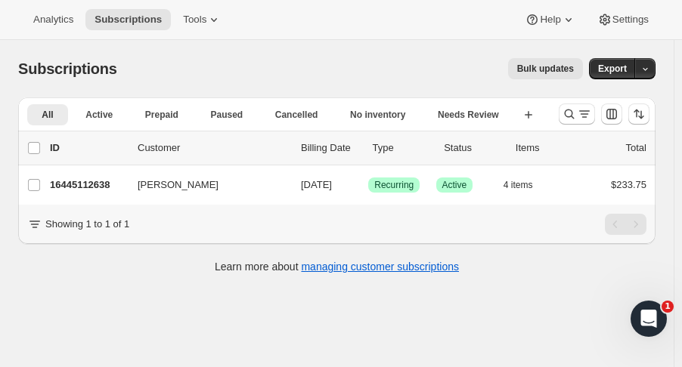
click at [570, 113] on icon "Search and filter results" at bounding box center [569, 114] width 15 height 15
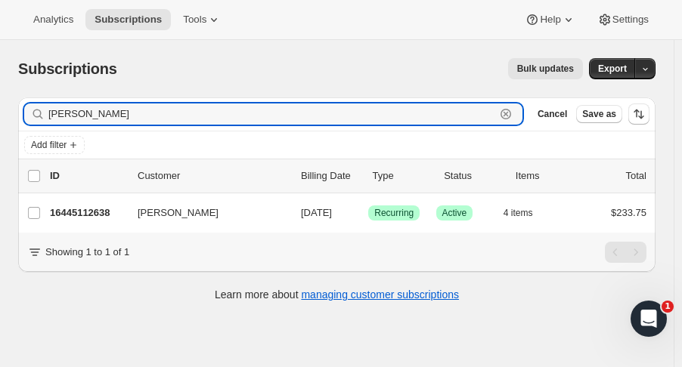
click at [509, 113] on icon "button" at bounding box center [505, 114] width 5 height 5
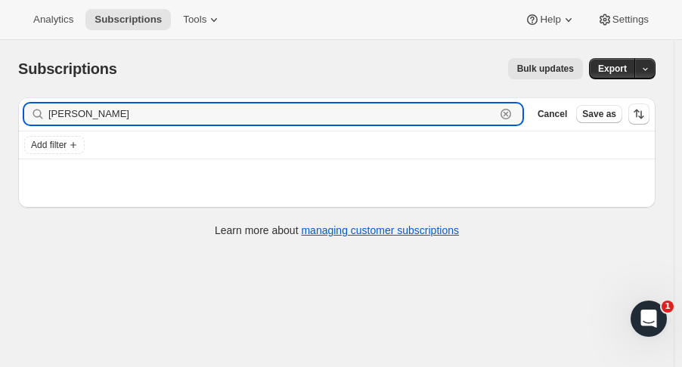
type input "shawn kim"
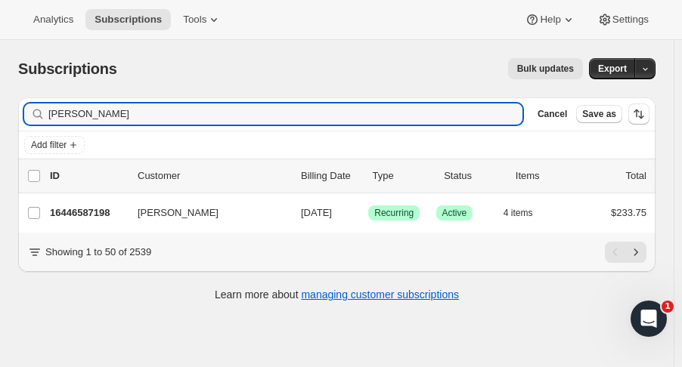
click at [98, 222] on div "16446587198 Shawn Kim 11/01/2025 Success Recurring Success Active 4 items $233.…" at bounding box center [348, 213] width 596 height 21
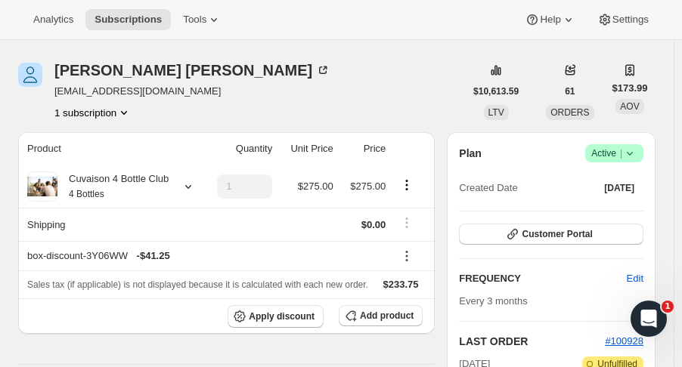
scroll to position [48, 0]
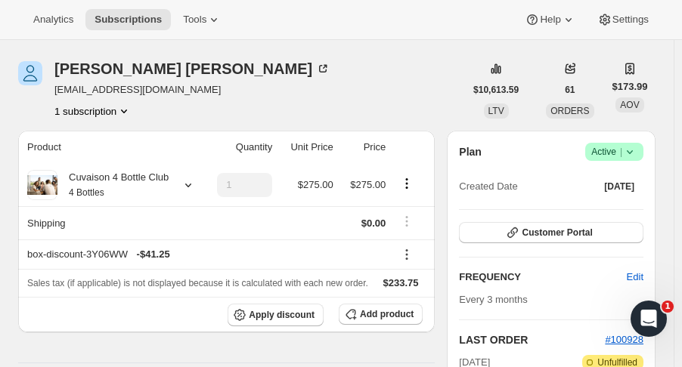
click at [187, 185] on icon at bounding box center [188, 186] width 6 height 4
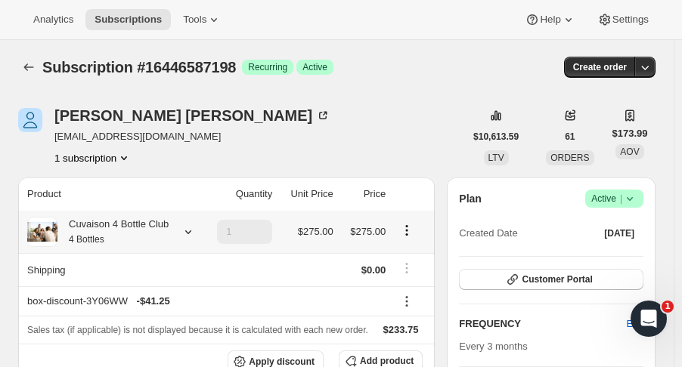
scroll to position [0, 0]
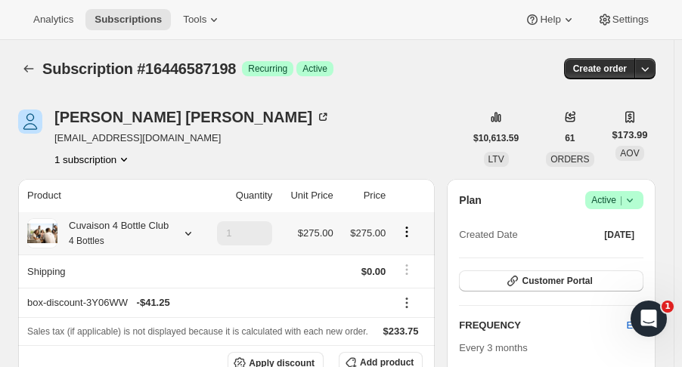
click at [29, 77] on button "Subscriptions" at bounding box center [28, 68] width 21 height 21
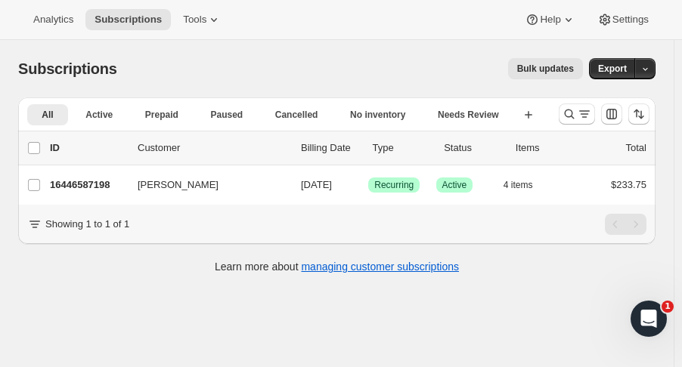
click at [575, 115] on icon "Search and filter results" at bounding box center [569, 114] width 15 height 15
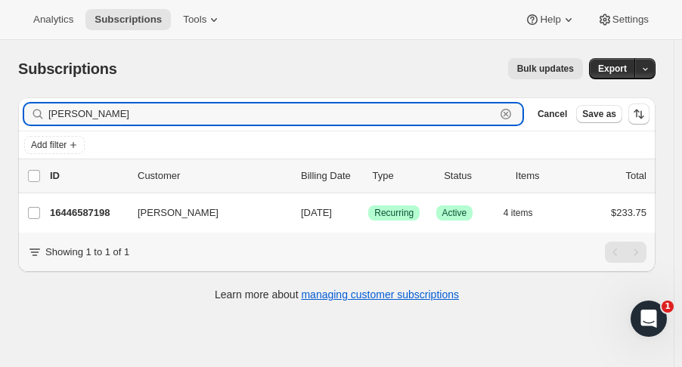
click at [513, 111] on icon "button" at bounding box center [505, 114] width 15 height 15
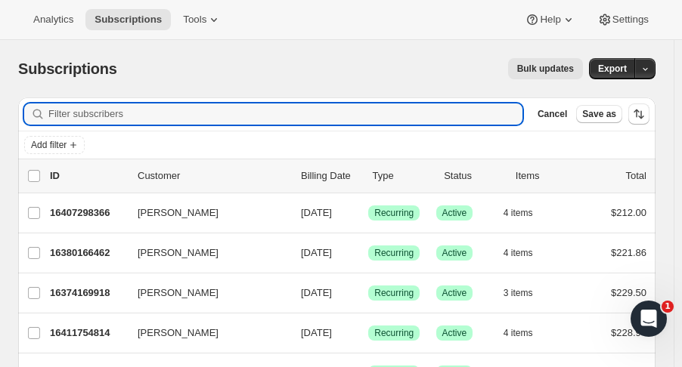
click at [156, 113] on input "Filter subscribers" at bounding box center [285, 114] width 474 height 21
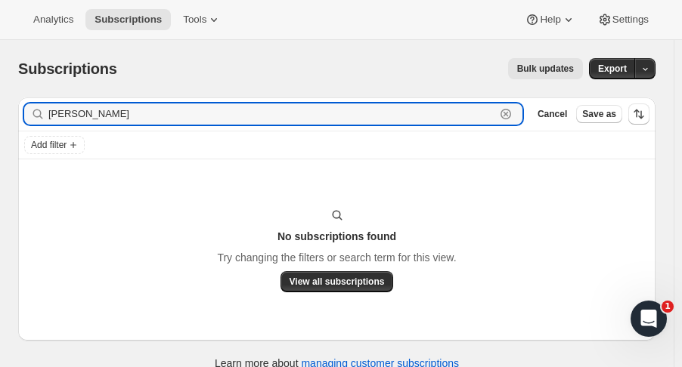
type input "david osb"
drag, startPoint x: 108, startPoint y: 116, endPoint x: -1, endPoint y: 129, distance: 109.6
click at [0, 129] on html "Analytics Subscriptions Tools Help Settings Skip to content Subscriptions. This…" at bounding box center [341, 183] width 682 height 367
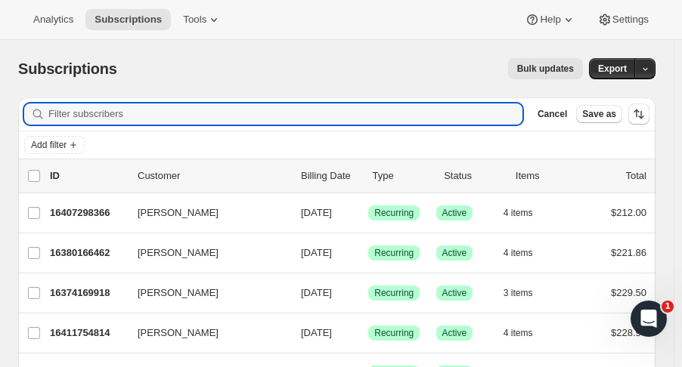
click at [215, 120] on input "Filter subscribers" at bounding box center [285, 114] width 474 height 21
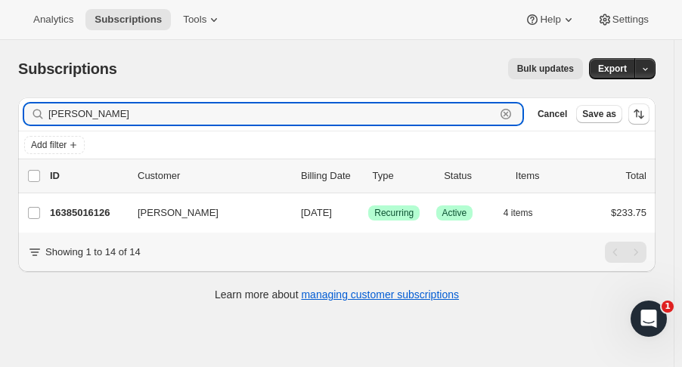
type input "deamer"
click at [103, 220] on div "16385016126 Christine Deamer 11/01/2025 Success Recurring Success Active 4 item…" at bounding box center [348, 213] width 596 height 21
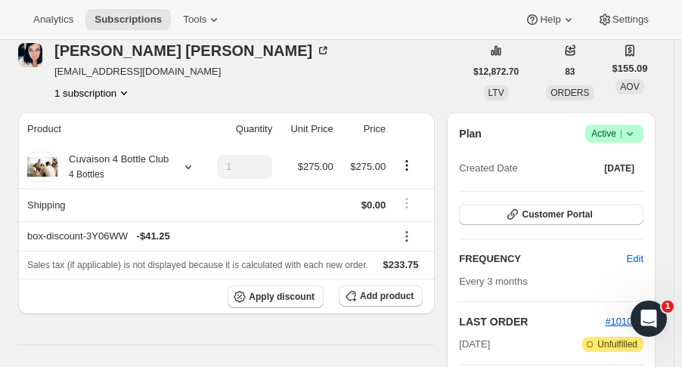
scroll to position [85, 0]
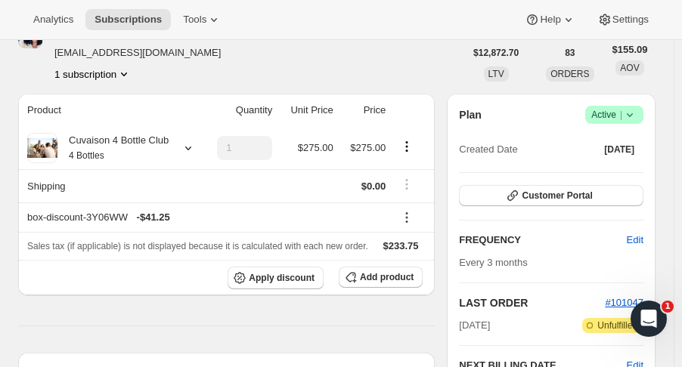
click at [186, 148] on icon at bounding box center [188, 148] width 15 height 15
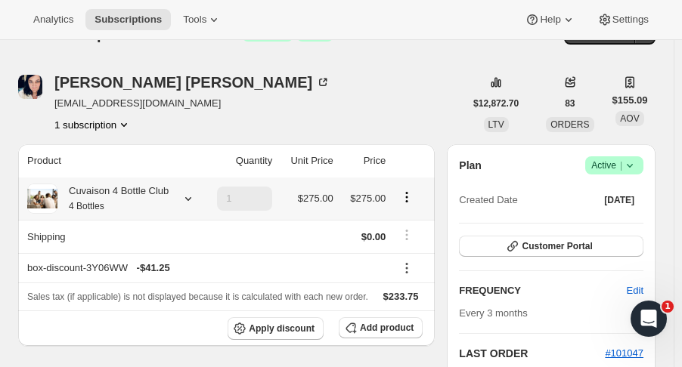
scroll to position [0, 0]
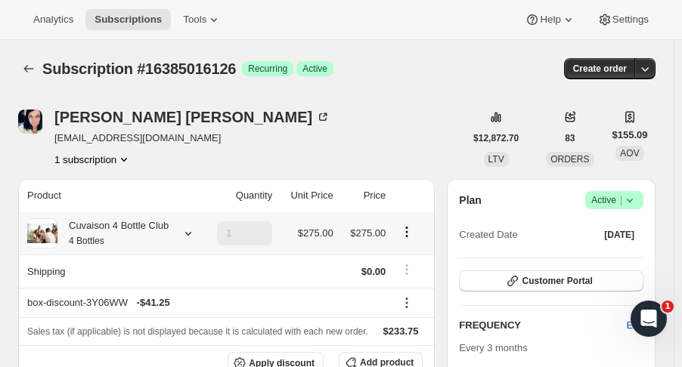
click at [31, 67] on icon "Subscriptions" at bounding box center [28, 68] width 15 height 15
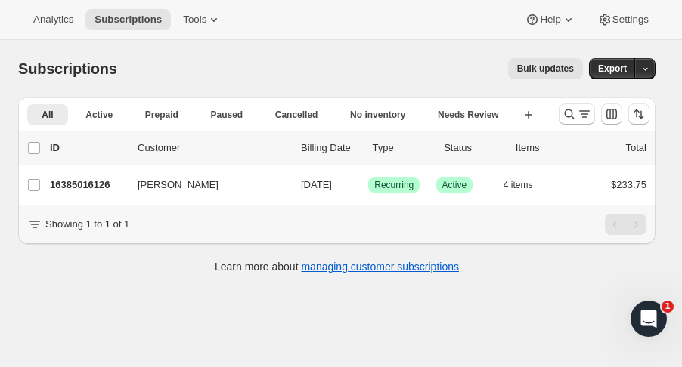
click at [574, 116] on icon "Search and filter results" at bounding box center [570, 115] width 10 height 10
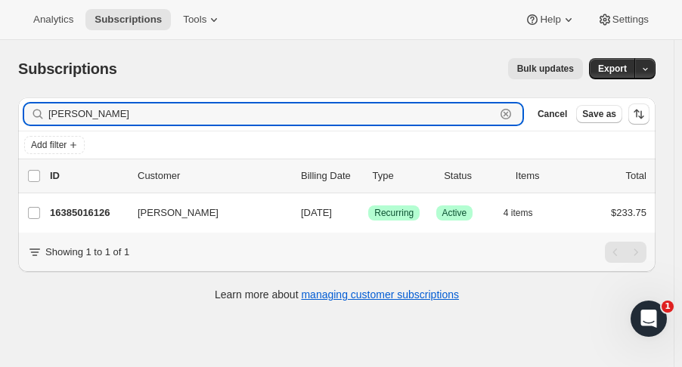
click at [511, 118] on icon "button" at bounding box center [505, 114] width 11 height 11
type input "javara"
click at [99, 216] on p "16446488894" at bounding box center [88, 213] width 76 height 15
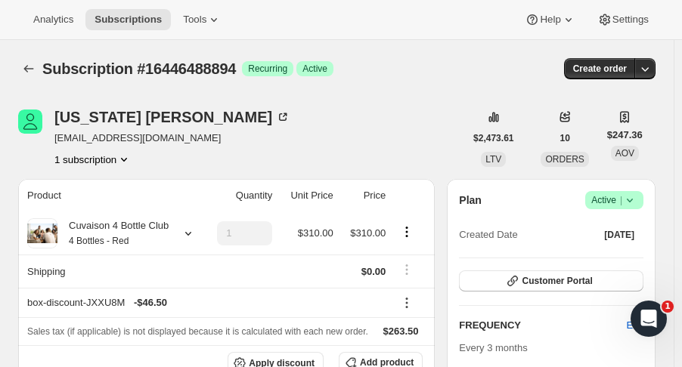
click at [175, 238] on div at bounding box center [185, 233] width 21 height 15
click at [29, 70] on icon "Subscriptions" at bounding box center [28, 68] width 15 height 15
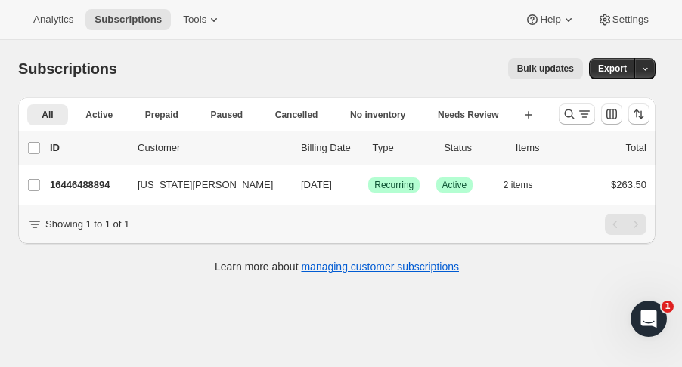
click at [575, 118] on icon "Search and filter results" at bounding box center [569, 114] width 15 height 15
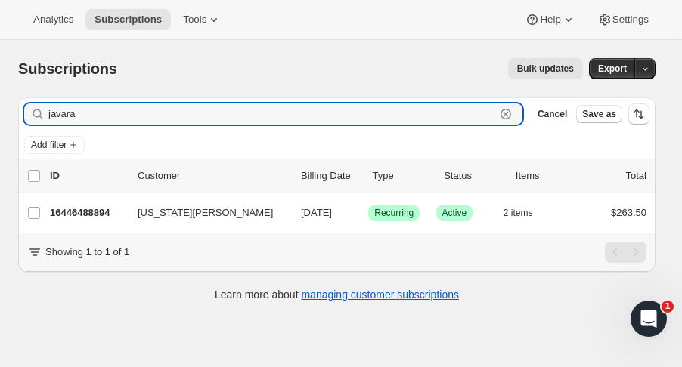
click at [509, 113] on icon "button" at bounding box center [505, 114] width 5 height 5
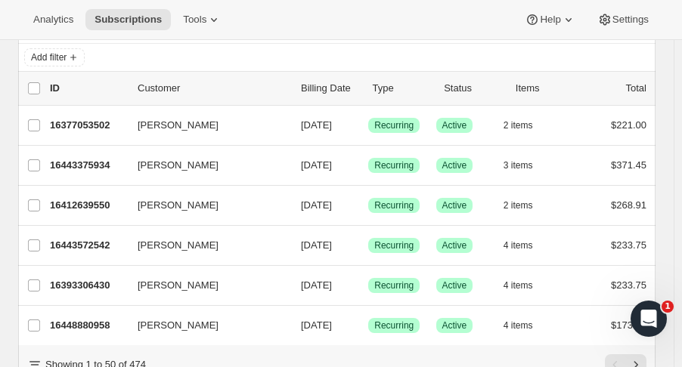
scroll to position [85, 0]
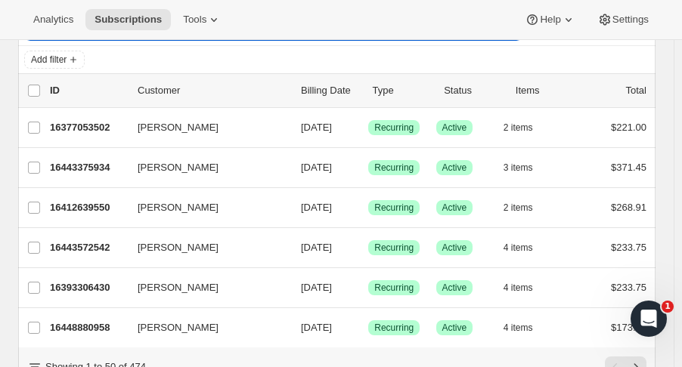
type input "wit"
click at [109, 332] on p "16448880958" at bounding box center [88, 328] width 76 height 15
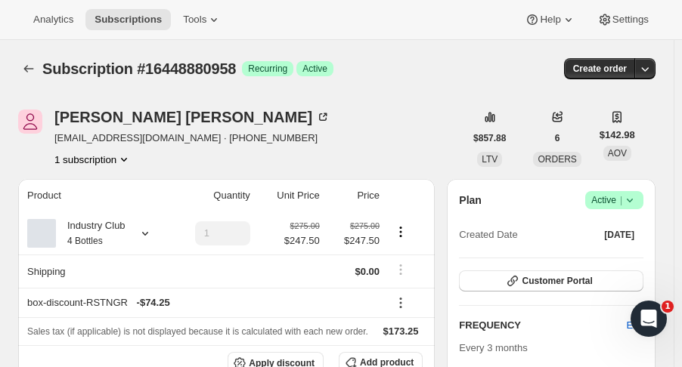
click at [147, 231] on icon at bounding box center [145, 233] width 15 height 15
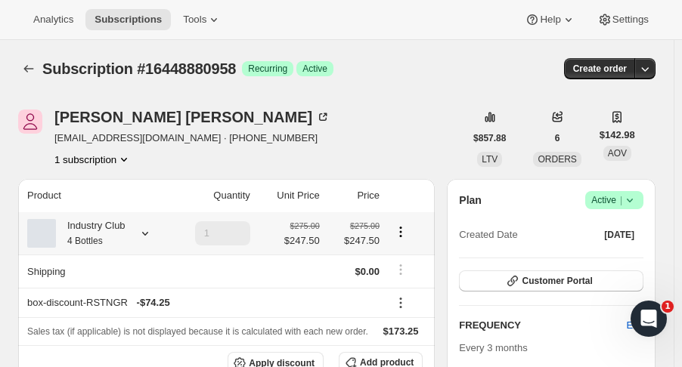
click at [151, 234] on icon at bounding box center [145, 233] width 15 height 15
click at [33, 70] on icon "Subscriptions" at bounding box center [28, 68] width 15 height 15
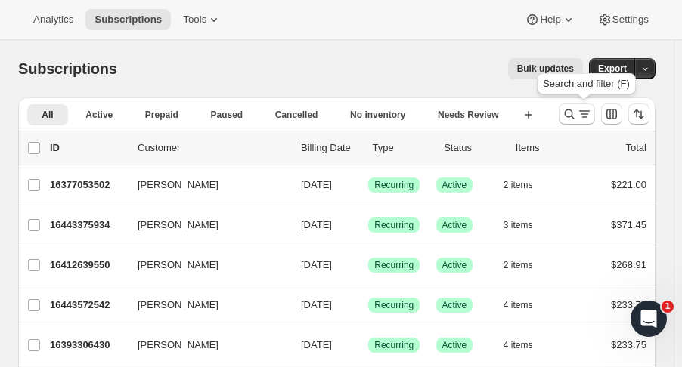
click at [576, 115] on icon "Search and filter results" at bounding box center [569, 114] width 15 height 15
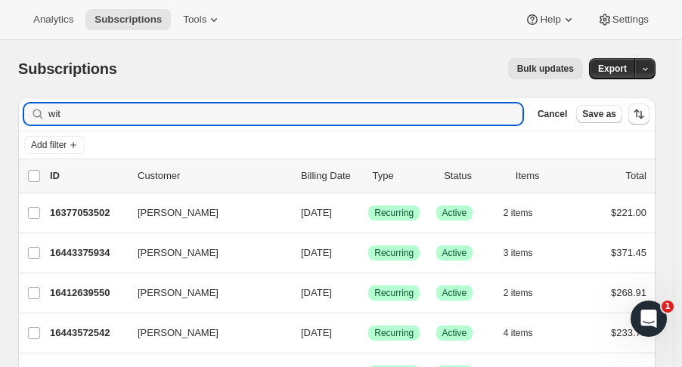
drag, startPoint x: 76, startPoint y: 113, endPoint x: -62, endPoint y: 128, distance: 138.3
click at [0, 128] on html "Analytics Subscriptions Tools Help Settings Skip to content Subscriptions. This…" at bounding box center [341, 183] width 682 height 367
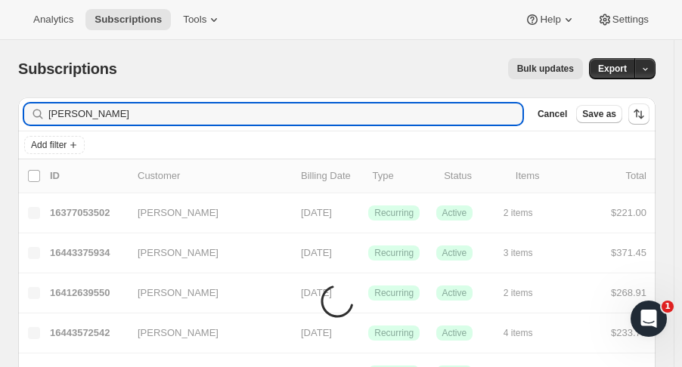
type input "moody"
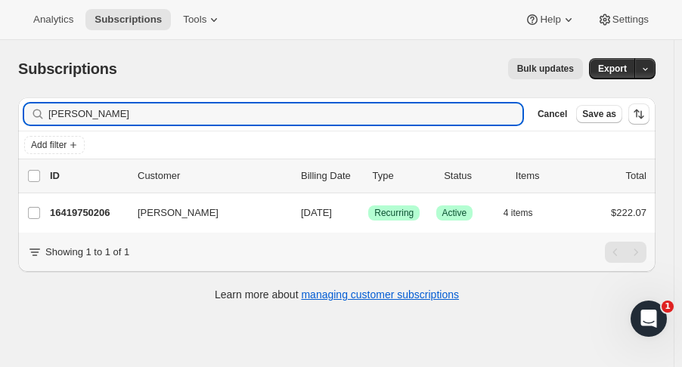
click at [88, 213] on p "16419750206" at bounding box center [88, 213] width 76 height 15
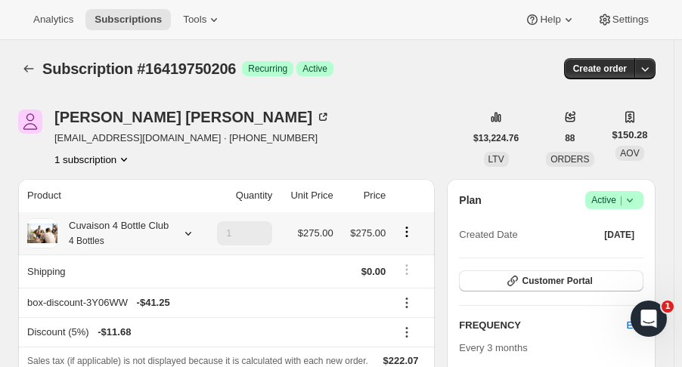
click at [177, 234] on div at bounding box center [185, 233] width 21 height 15
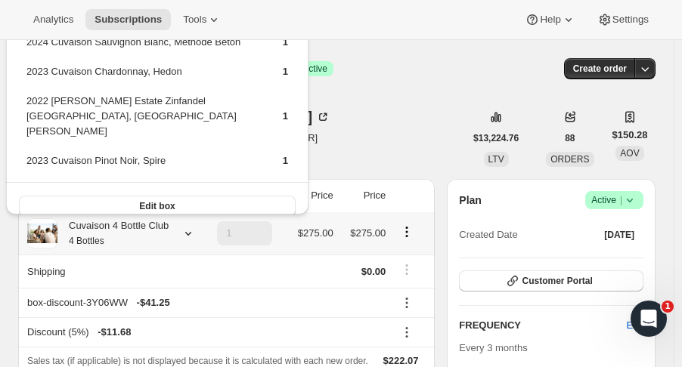
click at [352, 118] on div "Peter Moody phmoody@att.net · +14156403481 1 subscription" at bounding box center [241, 138] width 446 height 57
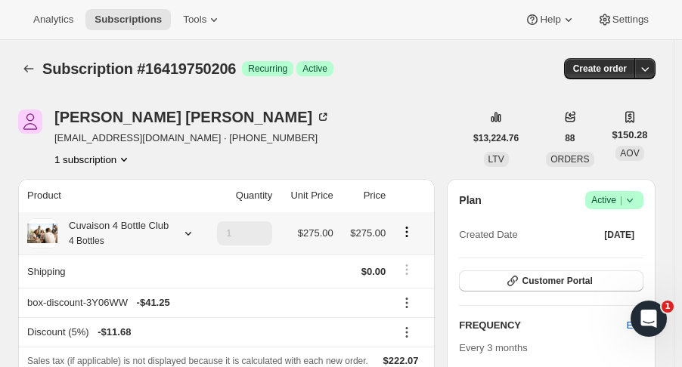
click at [28, 76] on icon "Subscriptions" at bounding box center [28, 68] width 15 height 15
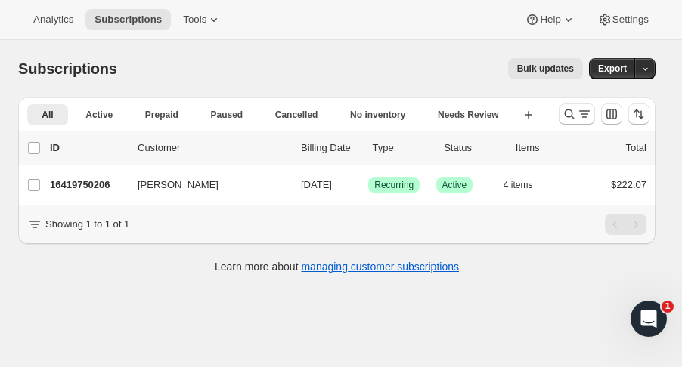
click at [575, 119] on icon "Search and filter results" at bounding box center [569, 114] width 15 height 15
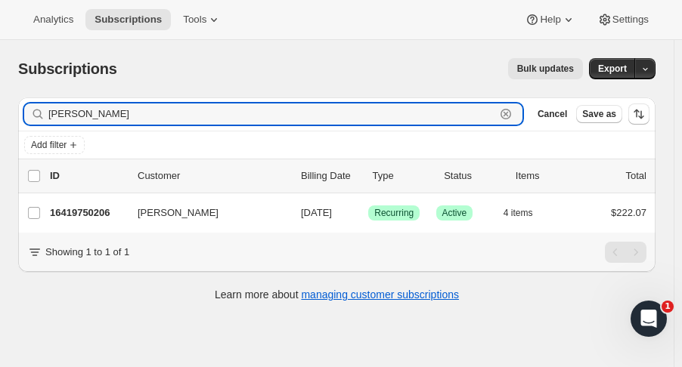
click at [509, 113] on icon "button" at bounding box center [505, 114] width 5 height 5
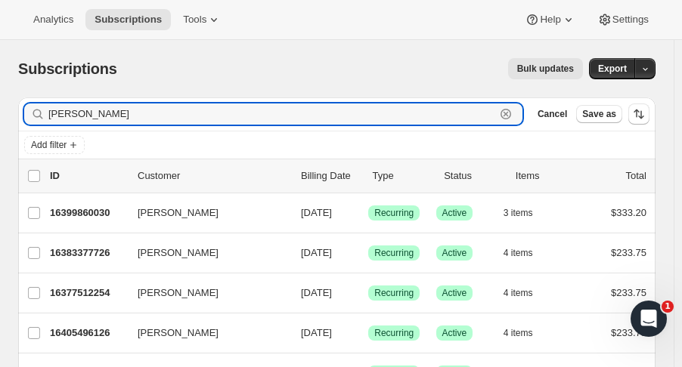
type input "hannon"
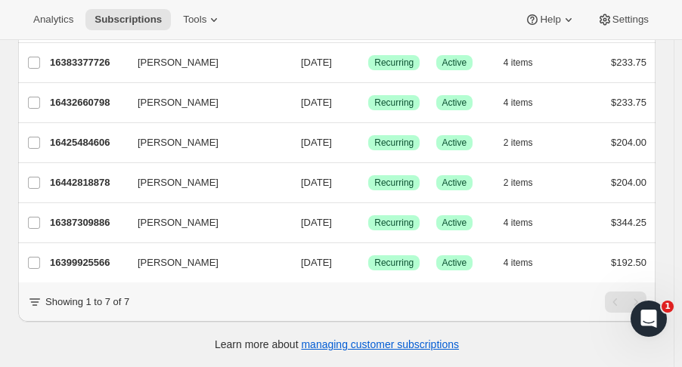
scroll to position [200, 0]
click at [95, 256] on p "16399925566" at bounding box center [88, 263] width 76 height 15
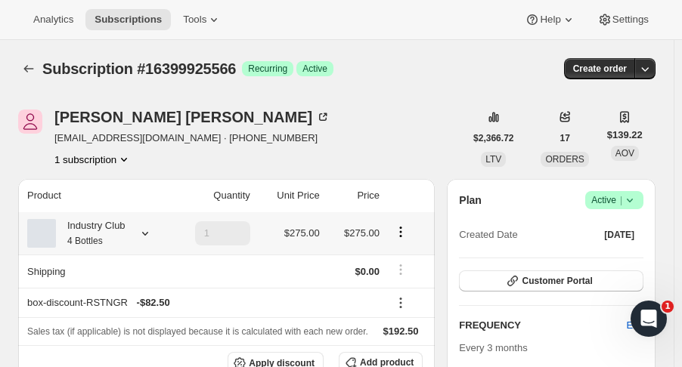
click at [20, 71] on button "Subscriptions" at bounding box center [28, 68] width 21 height 21
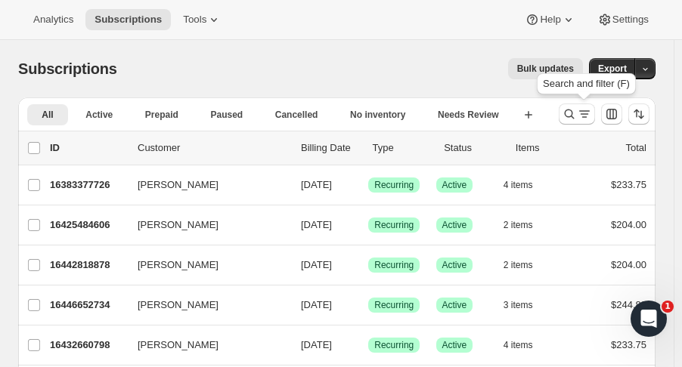
click at [577, 113] on icon "Search and filter results" at bounding box center [569, 114] width 15 height 15
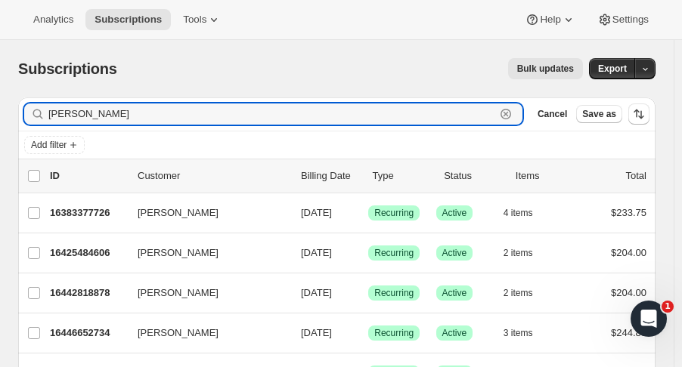
click at [513, 111] on icon "button" at bounding box center [505, 114] width 15 height 15
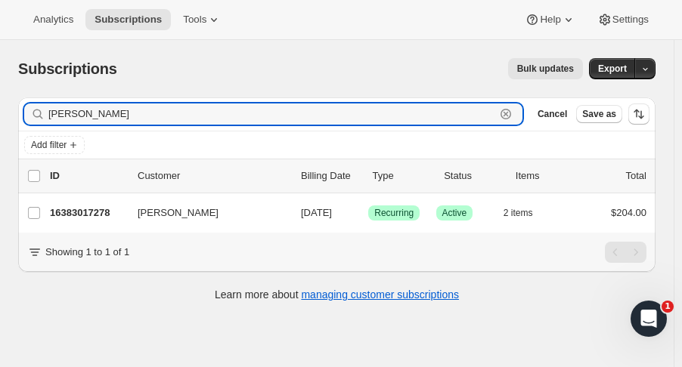
type input "anna cor"
click at [85, 212] on p "16383017278" at bounding box center [88, 213] width 76 height 15
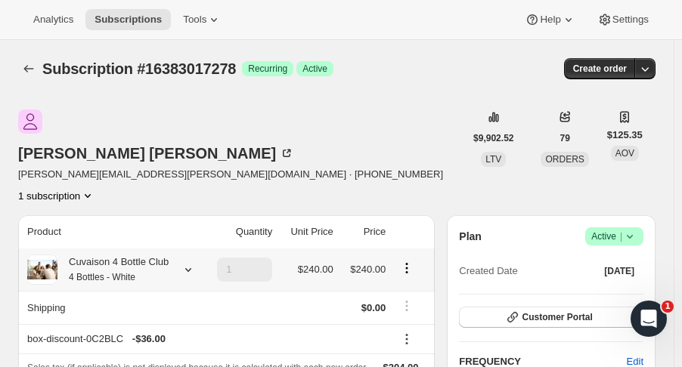
click at [189, 262] on icon at bounding box center [188, 269] width 15 height 15
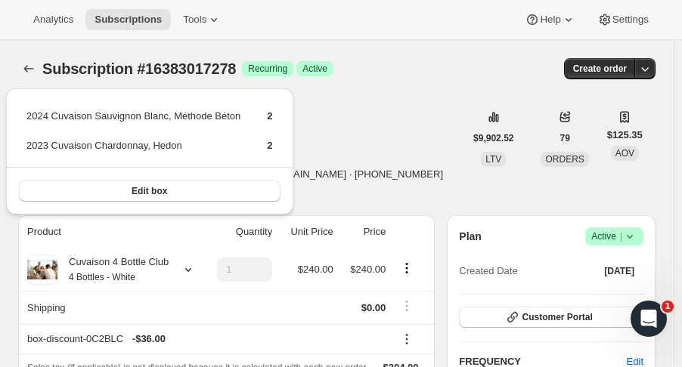
click at [395, 116] on div "Anna cordrey bui.anna@gmail.com · +16509060499 1 subscription" at bounding box center [241, 157] width 446 height 94
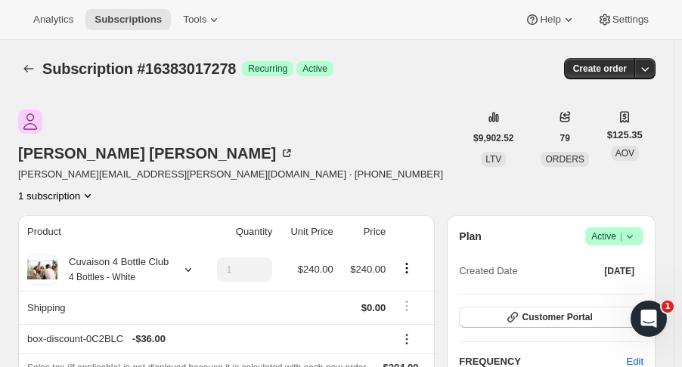
click at [27, 70] on icon "Subscriptions" at bounding box center [28, 68] width 15 height 15
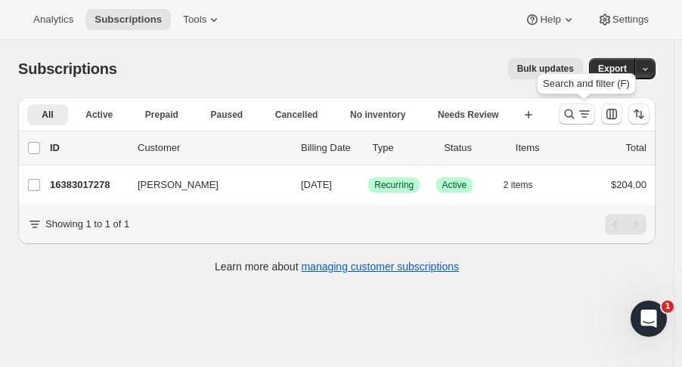
click at [577, 117] on icon "Search and filter results" at bounding box center [569, 114] width 15 height 15
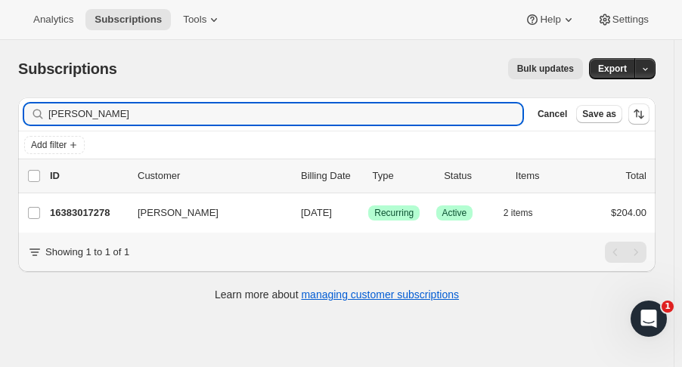
drag, startPoint x: 106, startPoint y: 113, endPoint x: 36, endPoint y: 125, distance: 70.6
click at [36, 125] on div "Filter subscribers anna cor Clear Cancel Save as" at bounding box center [336, 114] width 637 height 33
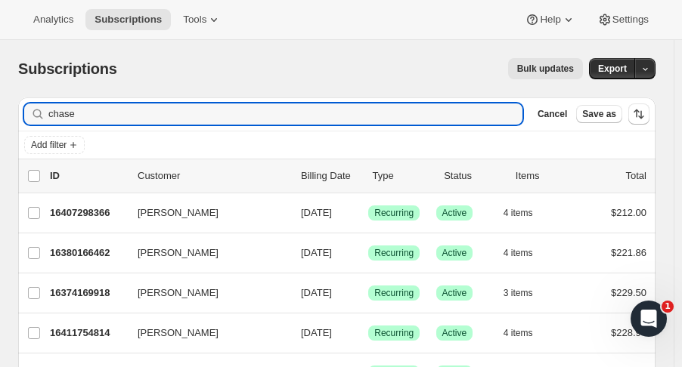
type input "chase"
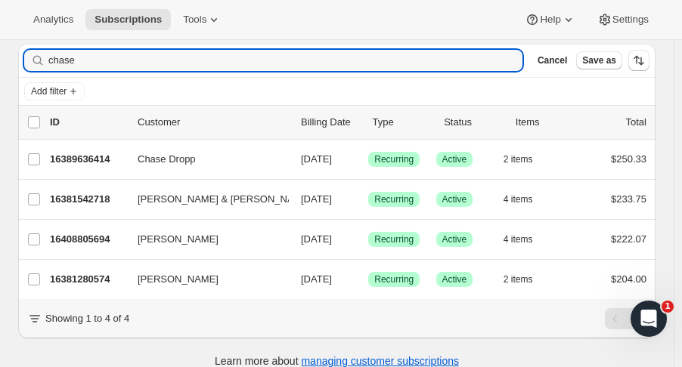
scroll to position [80, 0]
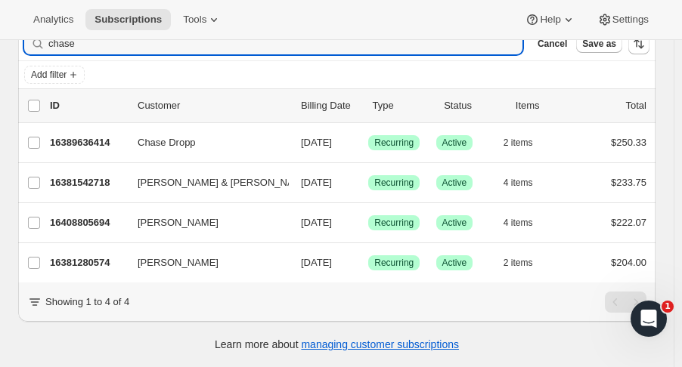
click at [107, 256] on p "16381280574" at bounding box center [88, 263] width 76 height 15
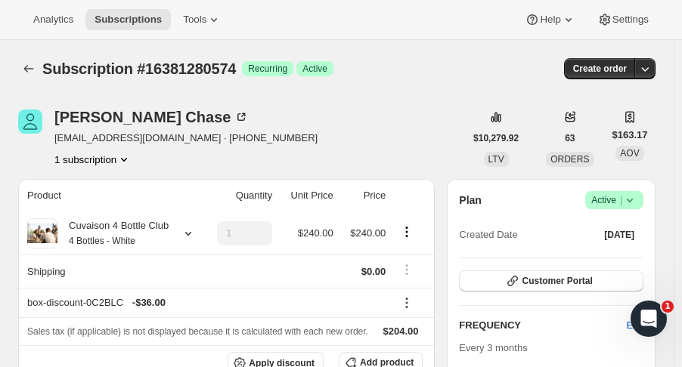
click at [184, 234] on icon at bounding box center [188, 233] width 15 height 15
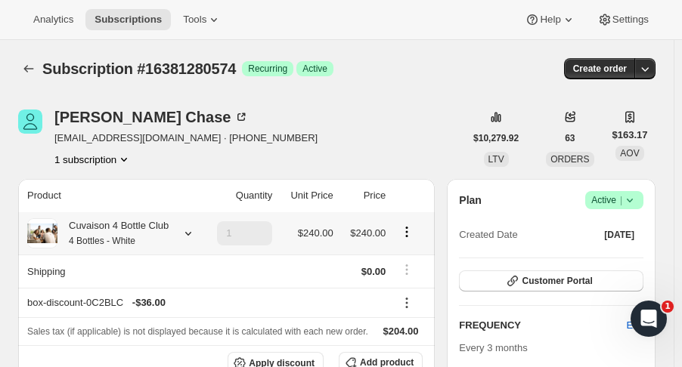
click at [34, 72] on icon "Subscriptions" at bounding box center [28, 68] width 15 height 15
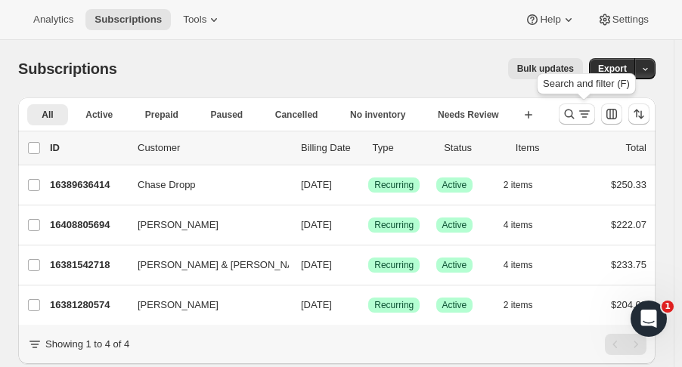
click at [575, 110] on icon "Search and filter results" at bounding box center [570, 115] width 10 height 10
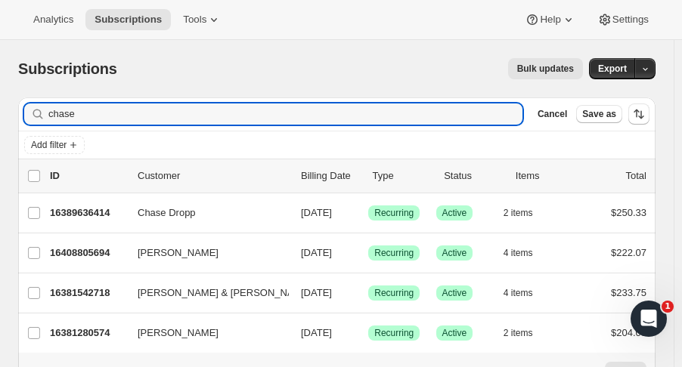
drag, startPoint x: 168, startPoint y: 114, endPoint x: -21, endPoint y: 129, distance: 189.5
click at [0, 129] on html "Analytics Subscriptions Tools Help Settings Skip to content Subscriptions. This…" at bounding box center [341, 183] width 682 height 367
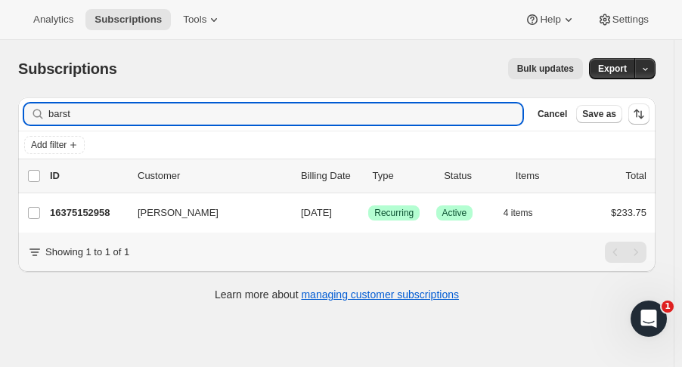
type input "barst"
click at [101, 212] on p "16375152958" at bounding box center [88, 213] width 76 height 15
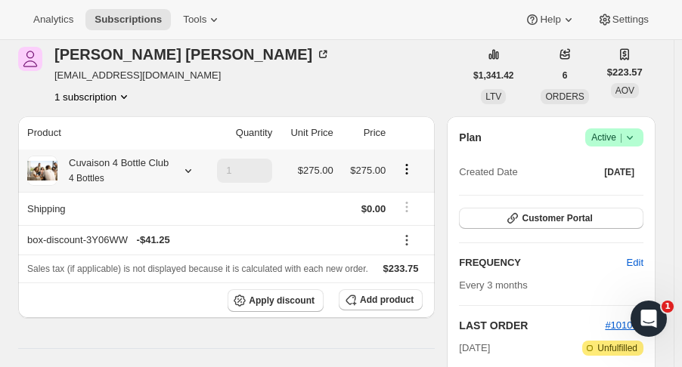
scroll to position [118, 0]
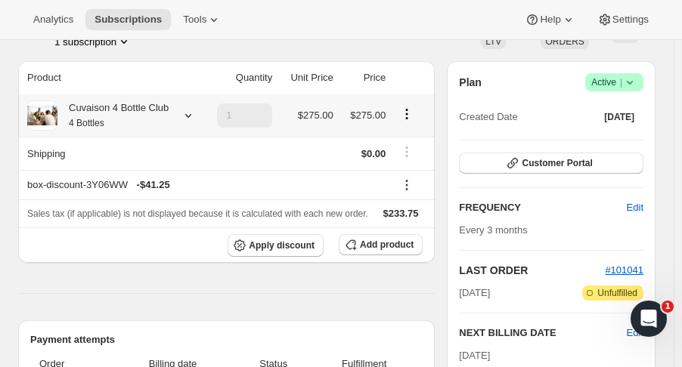
click at [186, 113] on icon at bounding box center [188, 115] width 15 height 15
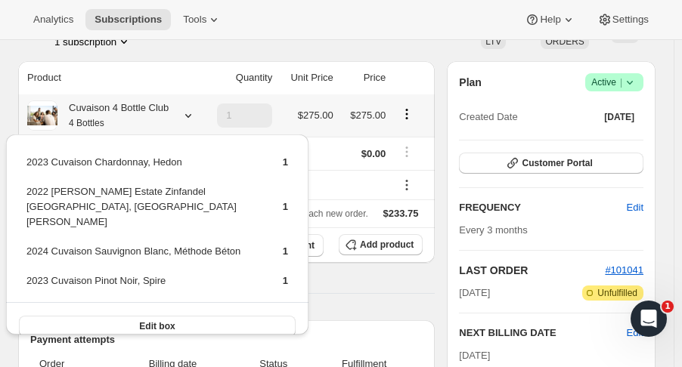
click at [343, 39] on div "Analytics Subscriptions Tools Help Settings" at bounding box center [341, 20] width 682 height 40
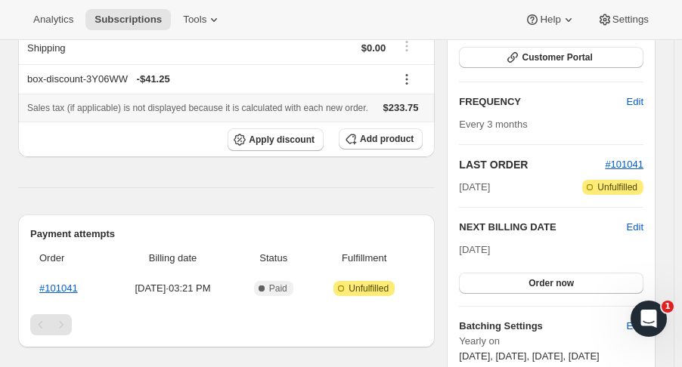
scroll to position [305, 0]
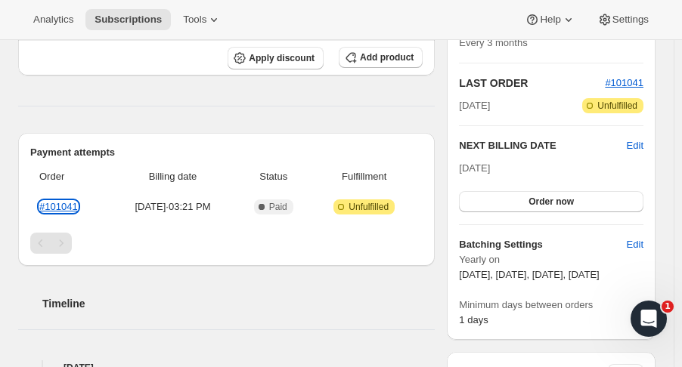
click at [67, 202] on link "#101041" at bounding box center [58, 206] width 39 height 11
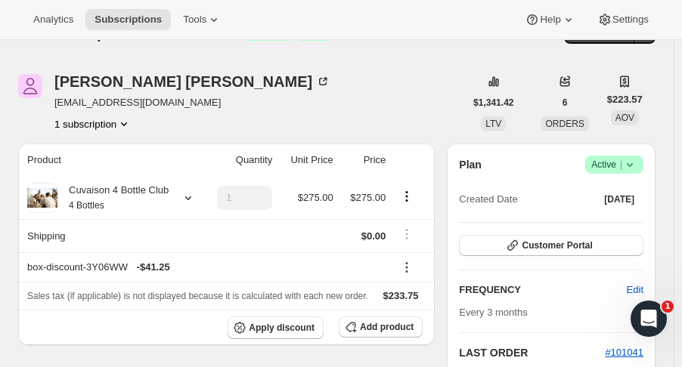
scroll to position [0, 0]
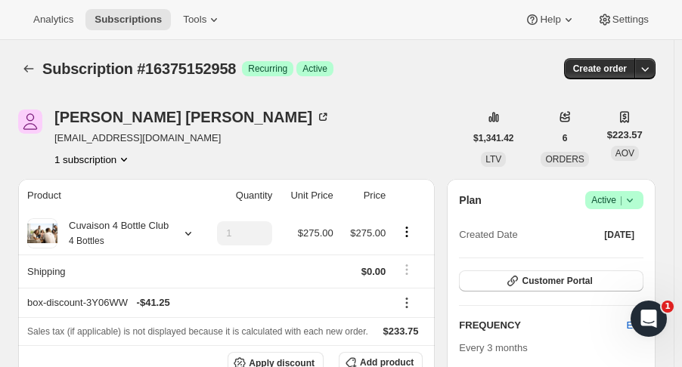
click at [32, 73] on icon "Subscriptions" at bounding box center [28, 68] width 15 height 15
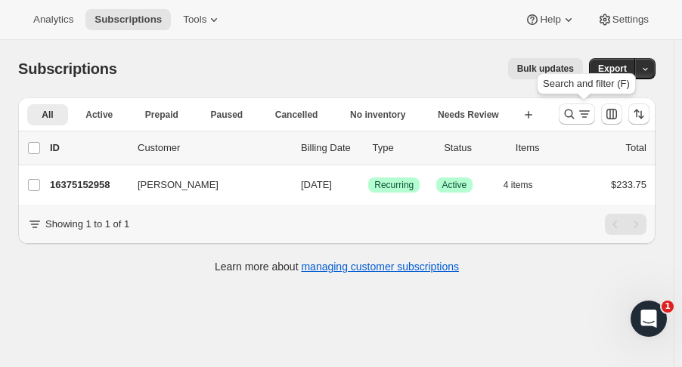
click at [574, 118] on icon "Search and filter results" at bounding box center [569, 114] width 15 height 15
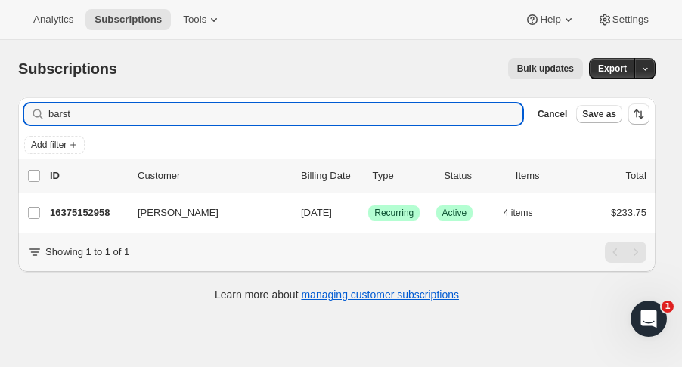
drag, startPoint x: 79, startPoint y: 120, endPoint x: -42, endPoint y: 106, distance: 121.8
click at [0, 106] on html "Analytics Subscriptions Tools Help Settings Skip to content Subscriptions. This…" at bounding box center [341, 183] width 682 height 367
type input "rick meier"
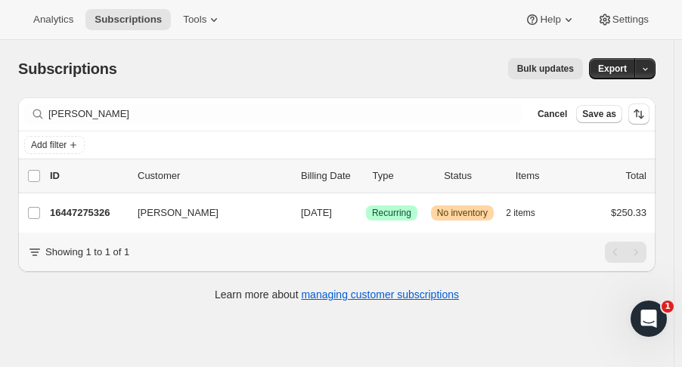
click at [93, 210] on p "16447275326" at bounding box center [88, 213] width 76 height 15
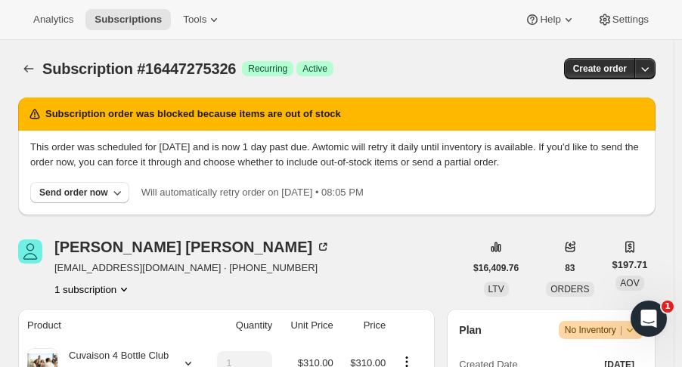
click at [32, 70] on icon "Subscriptions" at bounding box center [28, 68] width 15 height 15
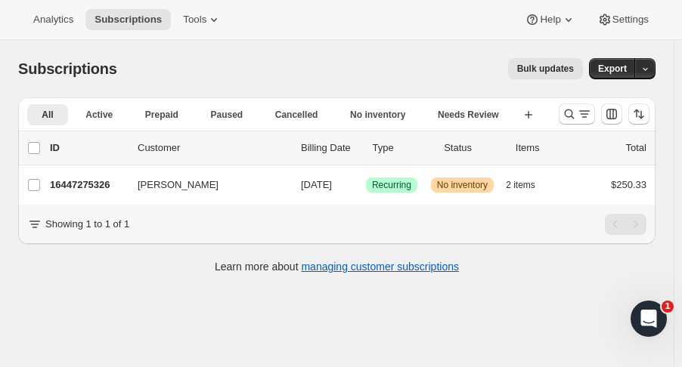
click at [91, 189] on p "16447275326" at bounding box center [88, 185] width 76 height 15
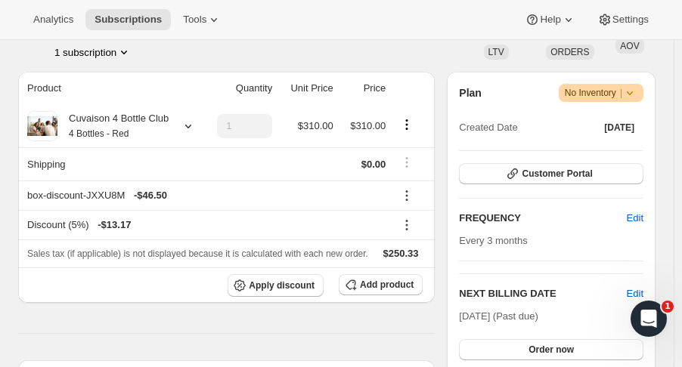
scroll to position [239, 0]
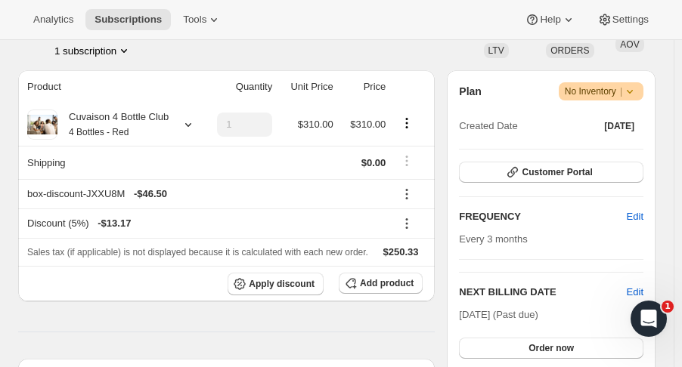
click at [186, 124] on icon at bounding box center [188, 124] width 15 height 15
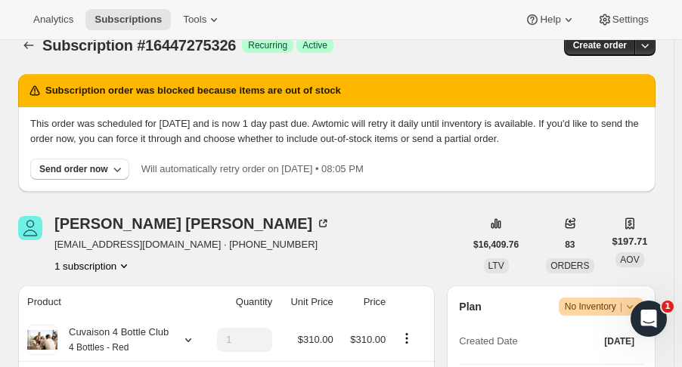
scroll to position [0, 0]
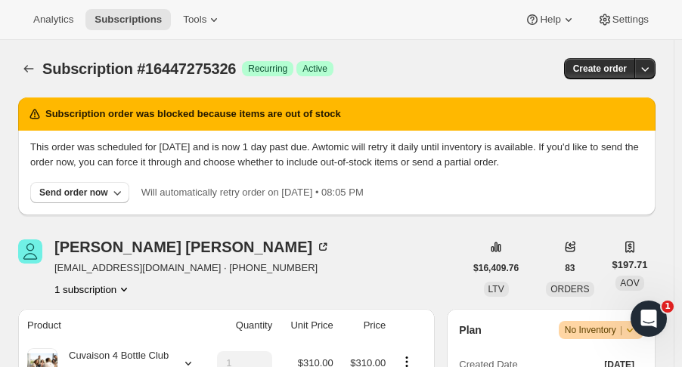
click at [20, 69] on button "Subscriptions" at bounding box center [28, 68] width 21 height 21
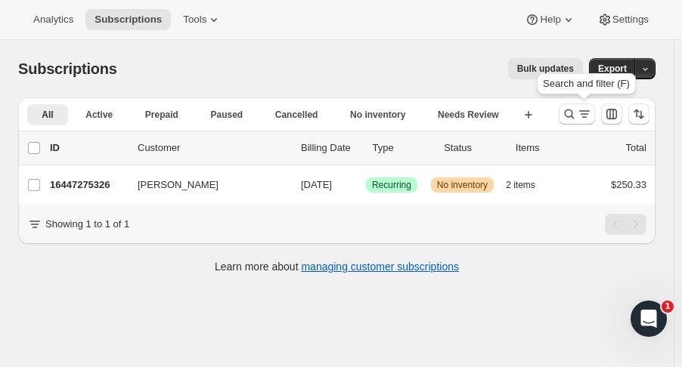
click at [575, 117] on icon "Search and filter results" at bounding box center [570, 115] width 10 height 10
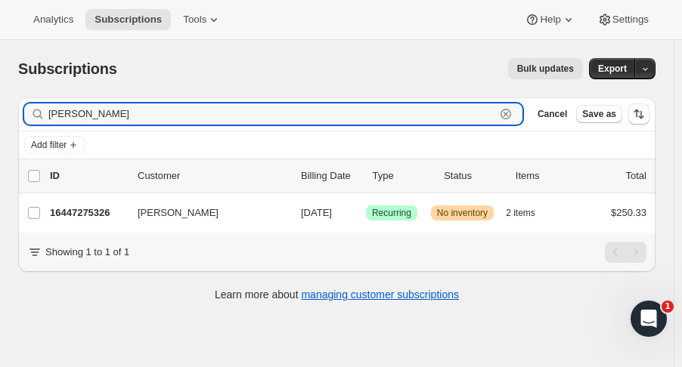
drag, startPoint x: 122, startPoint y: 109, endPoint x: -125, endPoint y: 141, distance: 249.2
click at [0, 141] on html "Analytics Subscriptions Tools Help Settings Skip to content Subscriptions. This…" at bounding box center [341, 183] width 682 height 367
type input "lisa thom"
click at [68, 211] on p "16437281086" at bounding box center [88, 213] width 76 height 15
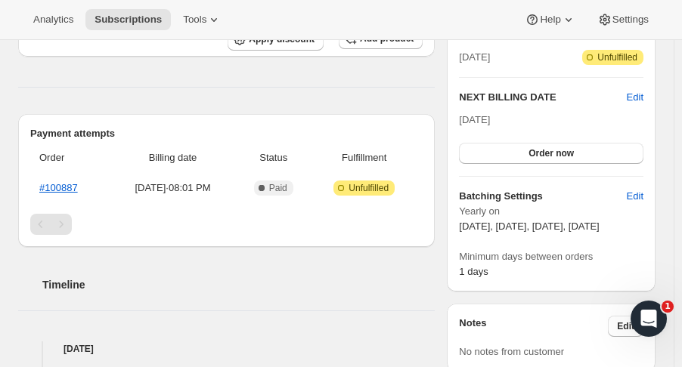
scroll to position [354, 0]
click at [76, 187] on link "#100887" at bounding box center [58, 187] width 39 height 11
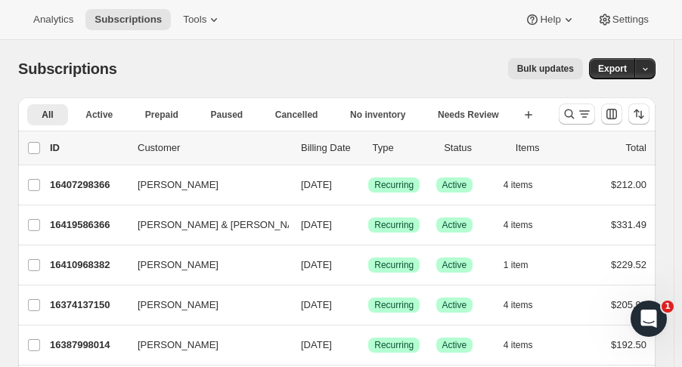
click at [576, 116] on icon "Search and filter results" at bounding box center [569, 114] width 15 height 15
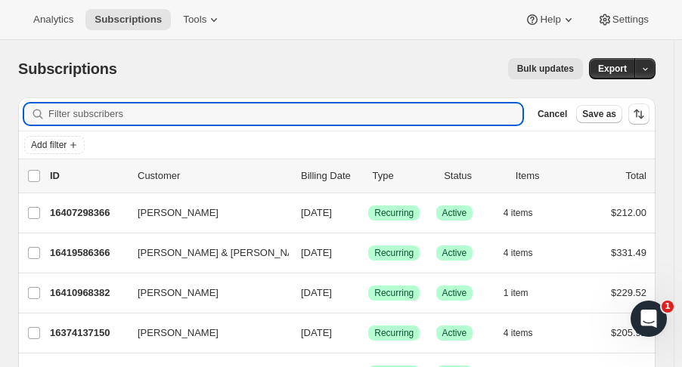
click at [157, 113] on input "Filter subscribers" at bounding box center [285, 114] width 474 height 21
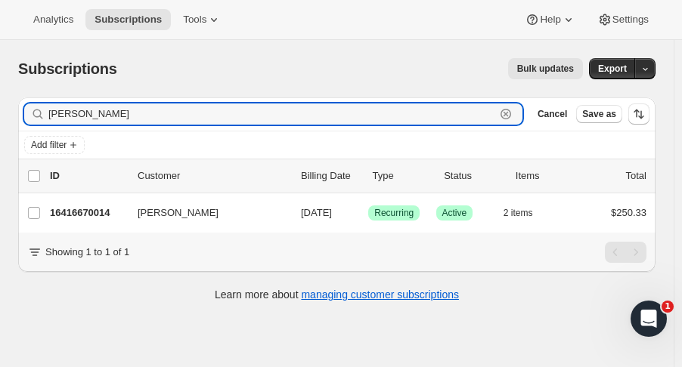
type input "[PERSON_NAME]"
click at [101, 219] on p "16416670014" at bounding box center [88, 213] width 76 height 15
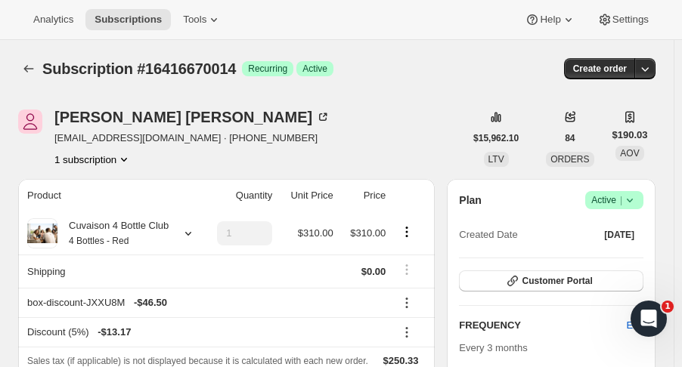
click at [186, 234] on icon at bounding box center [188, 233] width 15 height 15
click at [30, 58] on button "Subscriptions" at bounding box center [28, 68] width 21 height 21
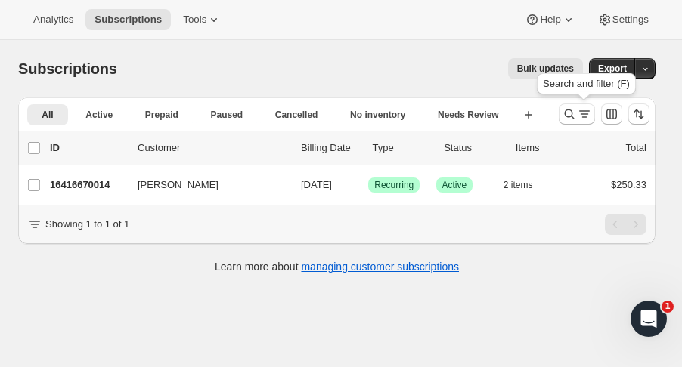
click at [575, 110] on icon "Search and filter results" at bounding box center [570, 115] width 10 height 10
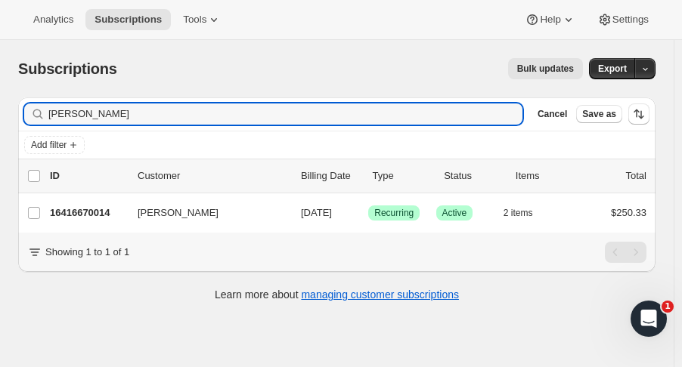
drag, startPoint x: 97, startPoint y: 118, endPoint x: -21, endPoint y: 115, distance: 118.0
click at [0, 115] on html "Analytics Subscriptions Tools Help Settings Skip to content Subscriptions. This…" at bounding box center [341, 183] width 682 height 367
type input "[PERSON_NAME]"
click at [103, 210] on p "16392421694" at bounding box center [88, 213] width 76 height 15
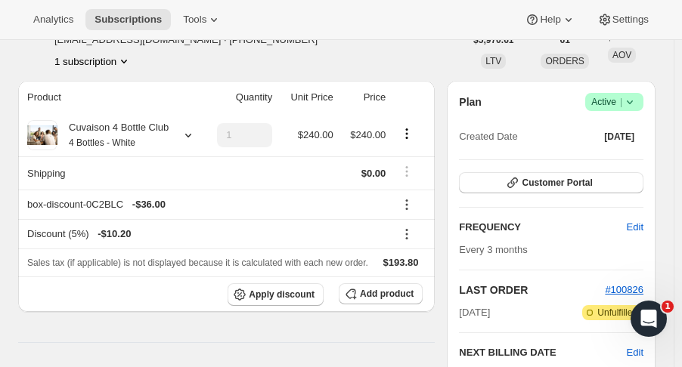
scroll to position [112, 0]
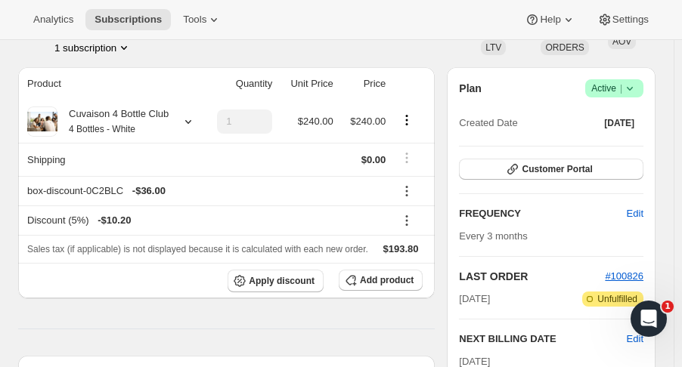
click at [187, 122] on icon at bounding box center [188, 122] width 6 height 4
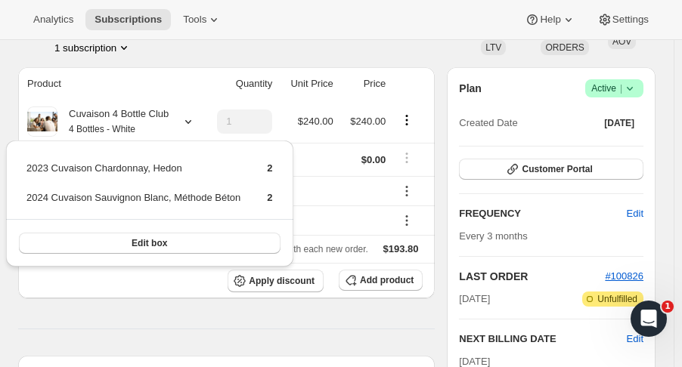
click at [327, 39] on div "Analytics Subscriptions Tools Help Settings" at bounding box center [341, 20] width 682 height 40
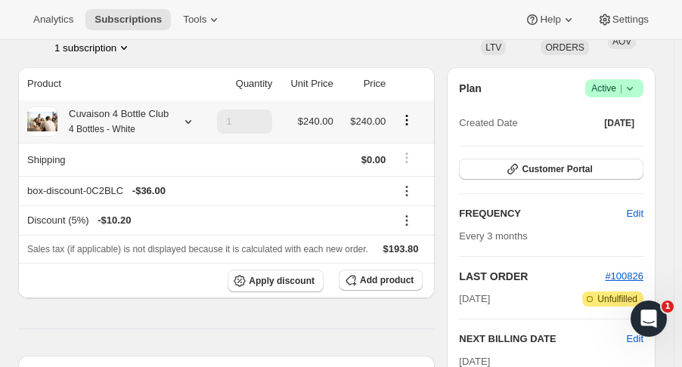
scroll to position [0, 0]
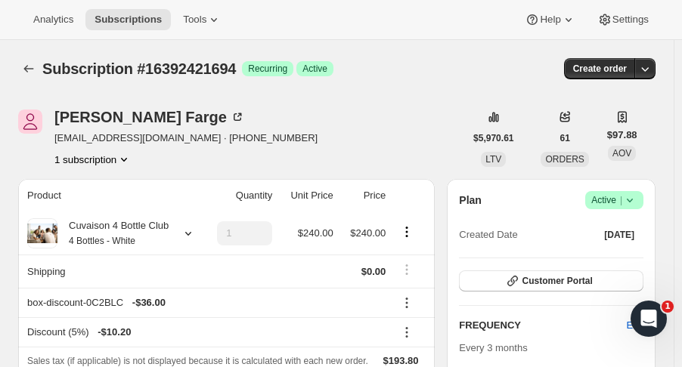
click at [25, 70] on icon "Subscriptions" at bounding box center [28, 68] width 15 height 15
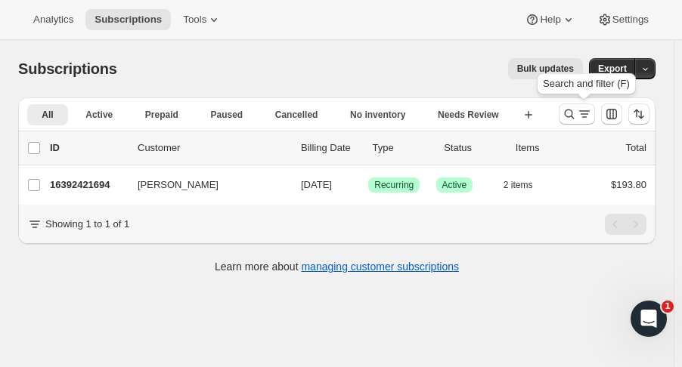
click at [577, 116] on icon "Search and filter results" at bounding box center [569, 114] width 15 height 15
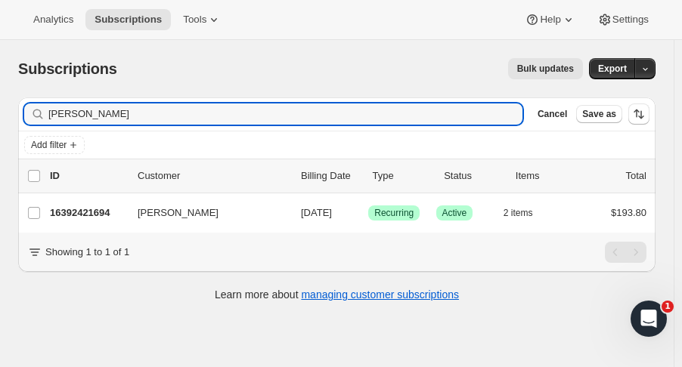
drag, startPoint x: 122, startPoint y: 110, endPoint x: -27, endPoint y: 102, distance: 149.2
click at [0, 102] on html "Analytics Subscriptions Tools Help Settings Skip to content Subscriptions. This…" at bounding box center [341, 183] width 682 height 367
type input "[PERSON_NAME]"
click at [80, 218] on p "16373481790" at bounding box center [88, 213] width 76 height 15
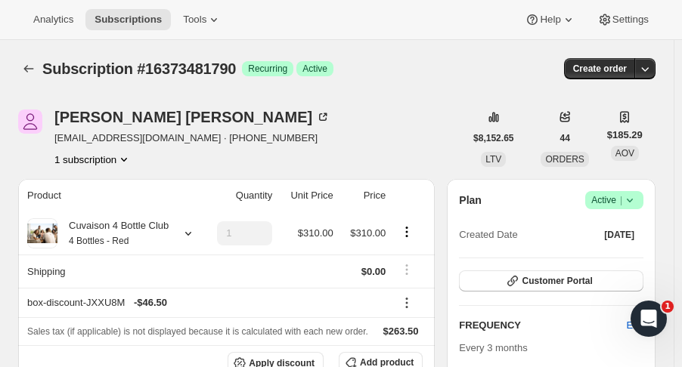
click at [177, 254] on th "Cuvaison 4 Bottle Club 4 Bottles - Red" at bounding box center [109, 233] width 183 height 42
click at [175, 249] on th "Cuvaison 4 Bottle Club 4 Bottles - Red" at bounding box center [109, 233] width 183 height 42
click at [177, 239] on div at bounding box center [185, 233] width 21 height 15
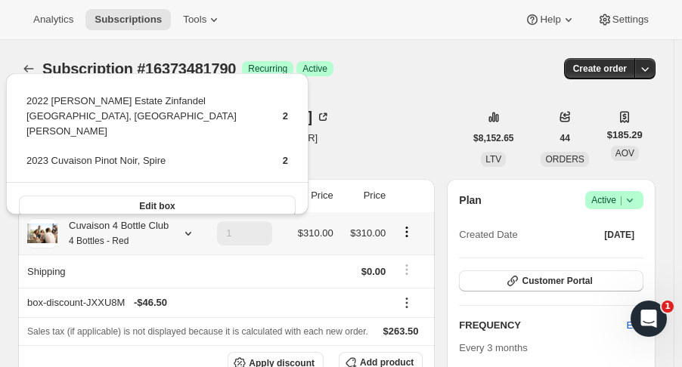
click at [25, 70] on div "2022 Brandlin Estate Zinfandel Old Vine, Mount Veeder 2 2023 Cuvaison Pinot Noi…" at bounding box center [157, 139] width 314 height 157
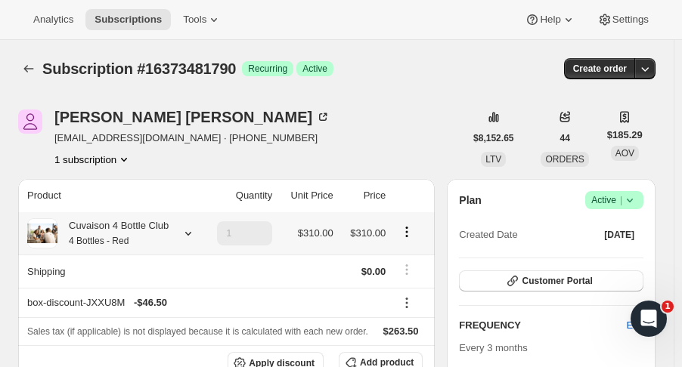
click at [25, 70] on icon "Subscriptions" at bounding box center [29, 69] width 10 height 8
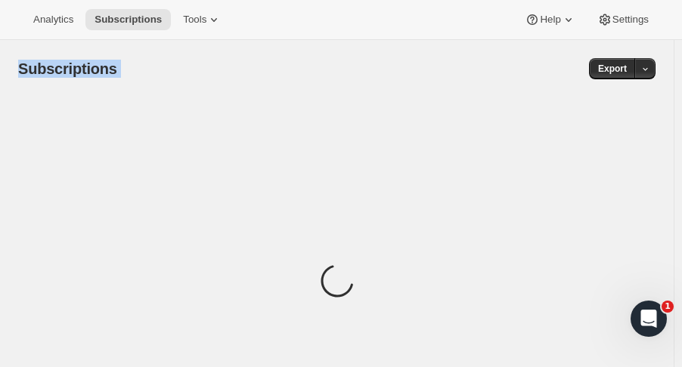
click at [25, 70] on span "Subscriptions" at bounding box center [67, 68] width 99 height 17
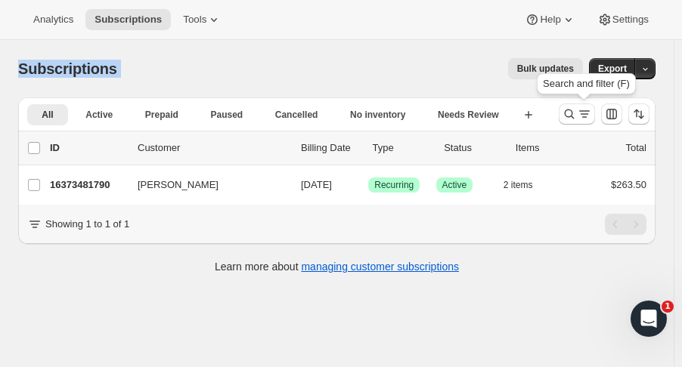
click at [577, 111] on icon "Search and filter results" at bounding box center [569, 114] width 15 height 15
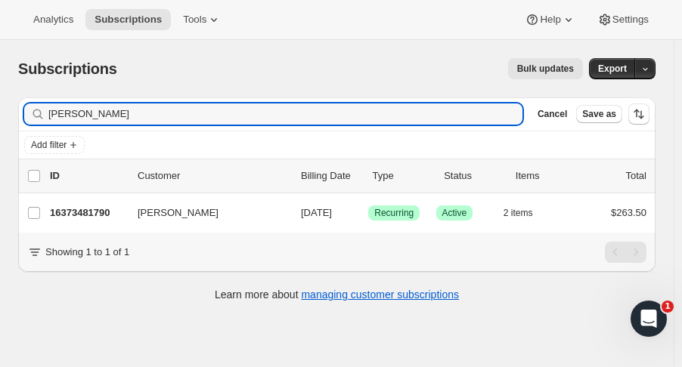
drag, startPoint x: 134, startPoint y: 110, endPoint x: -40, endPoint y: 94, distance: 174.6
click at [0, 94] on html "Analytics Subscriptions Tools Help Settings Skip to content Subscriptions. This…" at bounding box center [341, 183] width 682 height 367
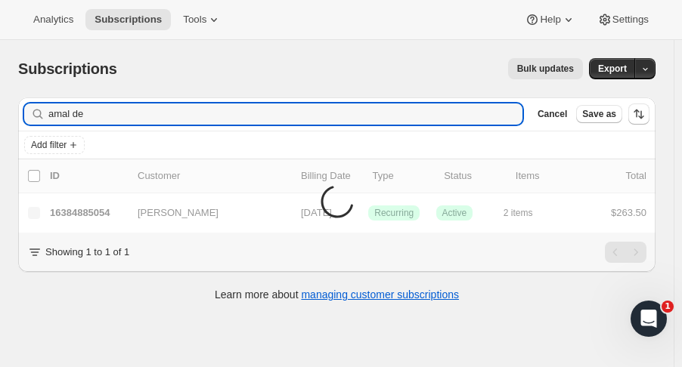
type input "amal de"
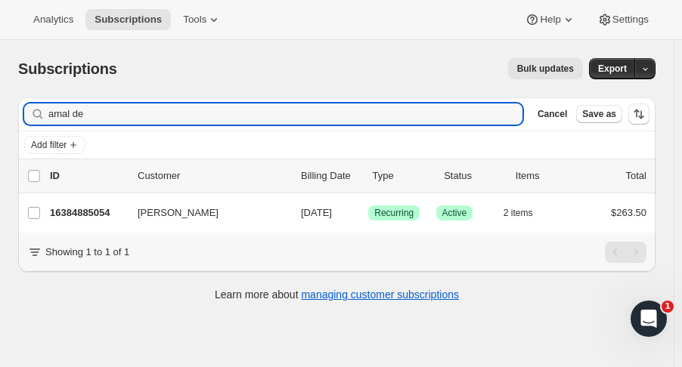
click at [89, 215] on p "16384885054" at bounding box center [88, 213] width 76 height 15
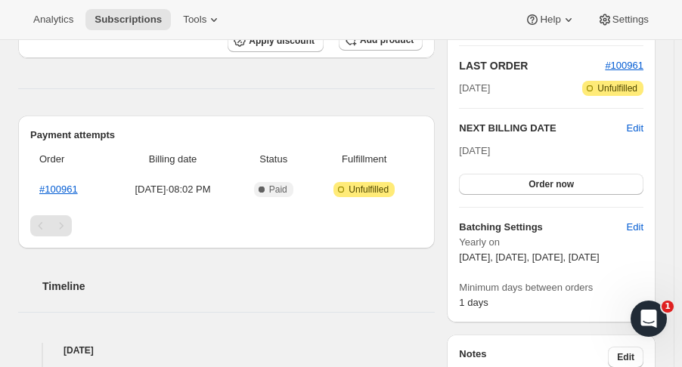
scroll to position [324, 0]
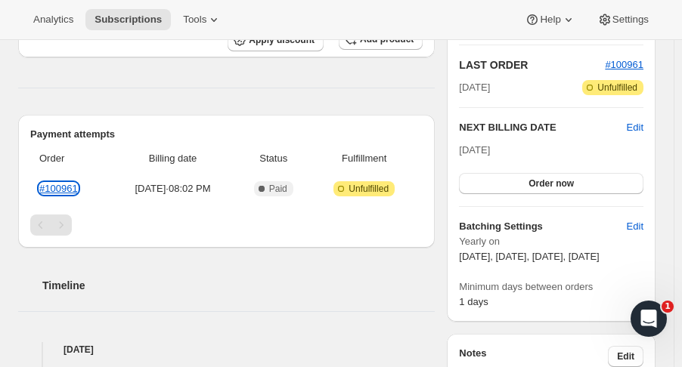
click at [68, 190] on link "#100961" at bounding box center [58, 188] width 39 height 11
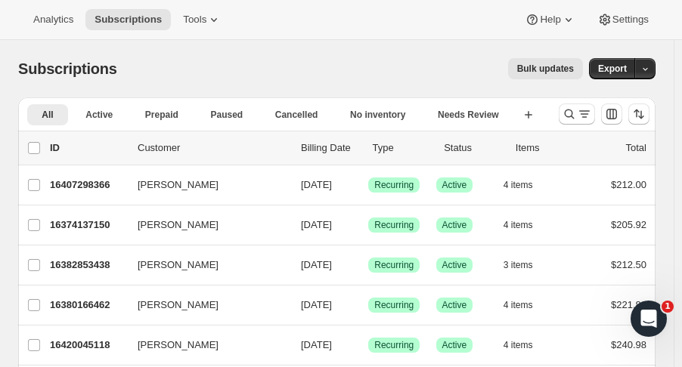
click at [575, 115] on icon "Search and filter results" at bounding box center [569, 114] width 15 height 15
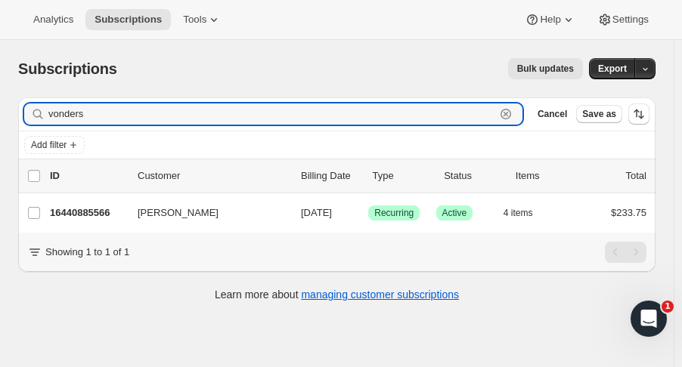
type input "vonders"
click at [105, 218] on p "16440885566" at bounding box center [88, 213] width 76 height 15
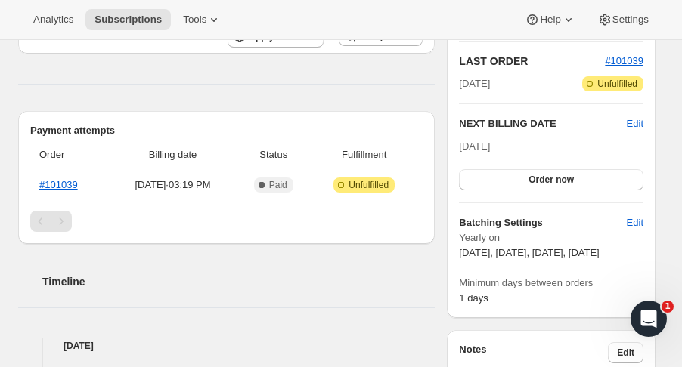
scroll to position [328, 0]
click at [76, 187] on th "#101039" at bounding box center [69, 184] width 79 height 27
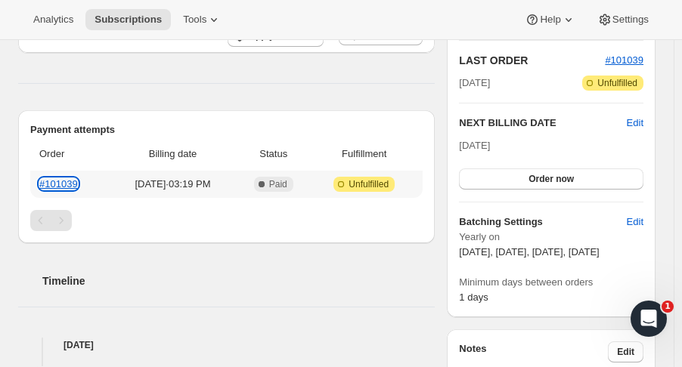
click at [65, 186] on link "#101039" at bounding box center [58, 183] width 39 height 11
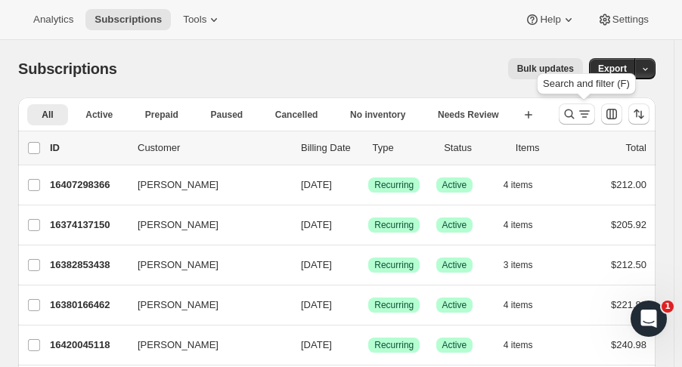
click at [575, 116] on icon "Search and filter results" at bounding box center [570, 115] width 10 height 10
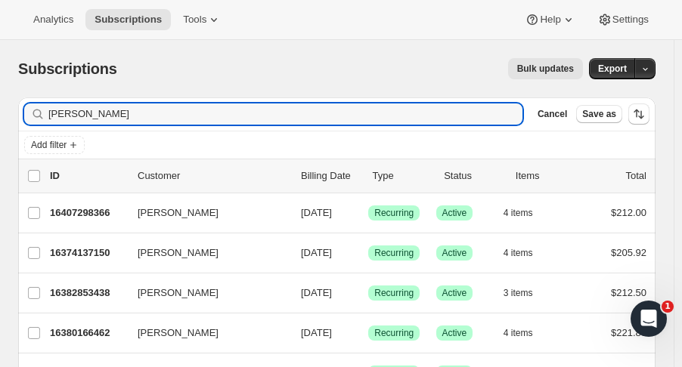
type input "lisa thompson"
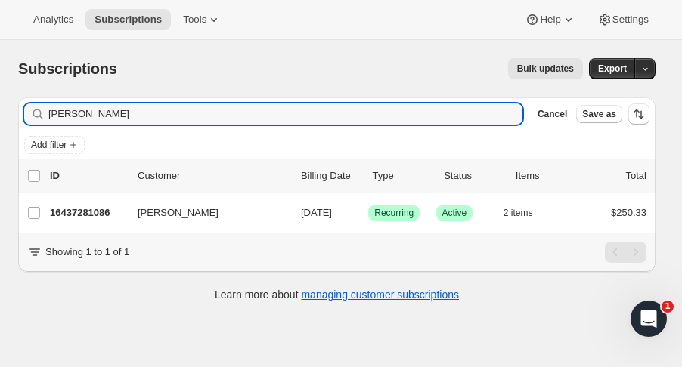
click at [72, 212] on p "16437281086" at bounding box center [88, 213] width 76 height 15
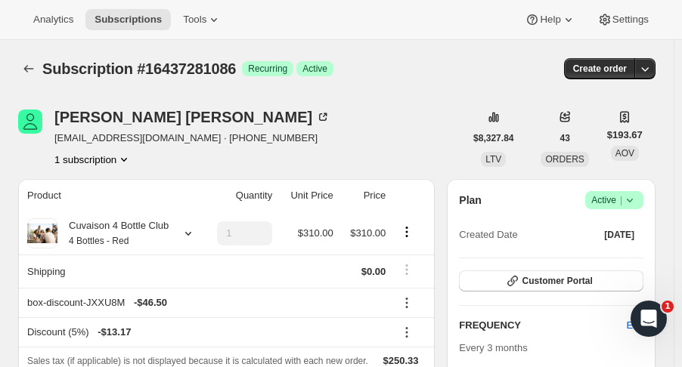
click at [650, 77] on button "button" at bounding box center [644, 68] width 21 height 21
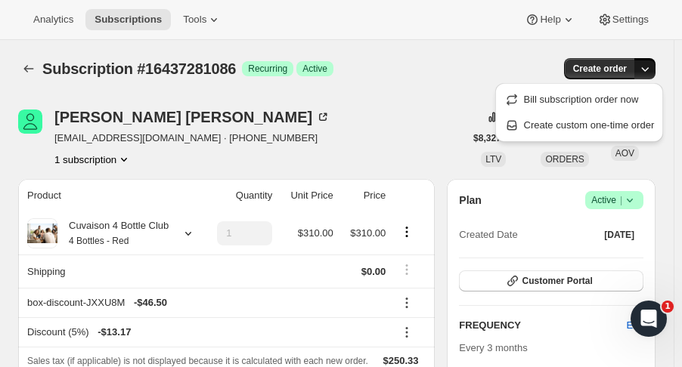
click at [627, 125] on span "Create custom one-time order" at bounding box center [589, 124] width 131 height 11
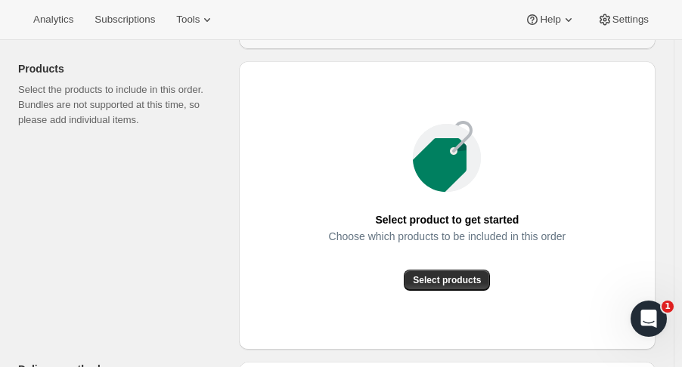
scroll to position [178, 0]
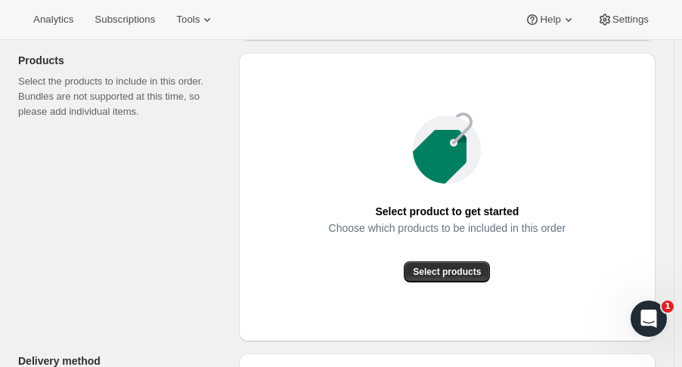
click at [462, 268] on span "Select products" at bounding box center [447, 272] width 68 height 12
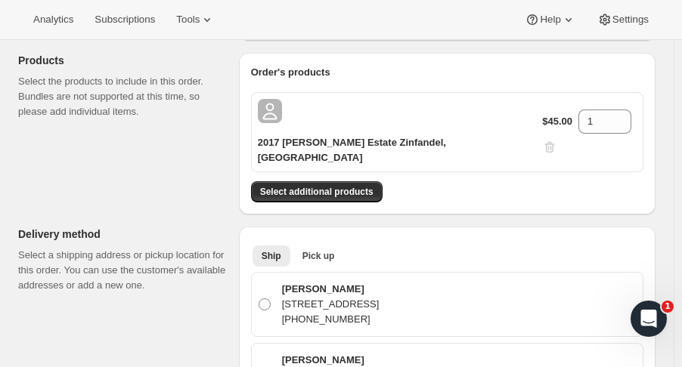
click at [327, 186] on span "Select additional products" at bounding box center [316, 192] width 113 height 12
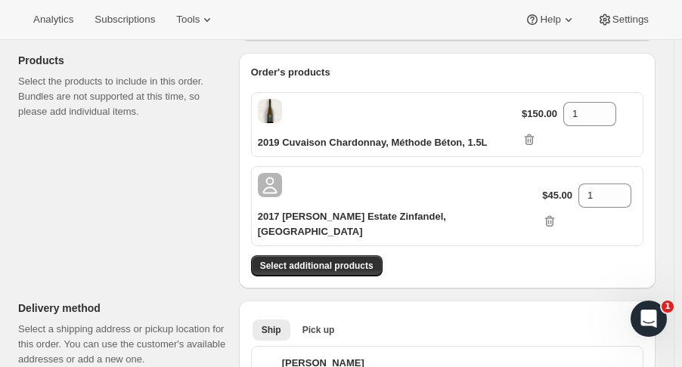
click at [322, 256] on button "Select additional products" at bounding box center [317, 266] width 132 height 21
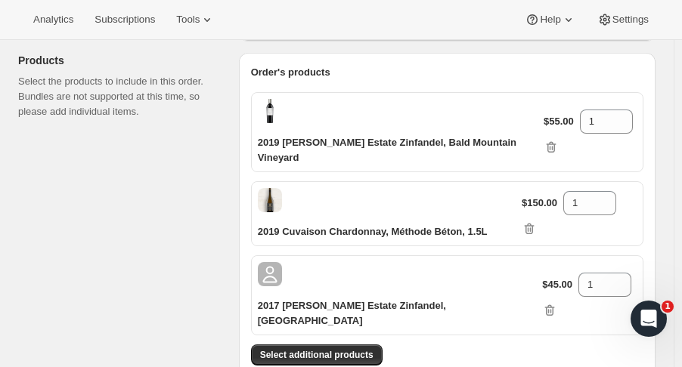
click at [333, 345] on button "Select additional products" at bounding box center [317, 355] width 132 height 21
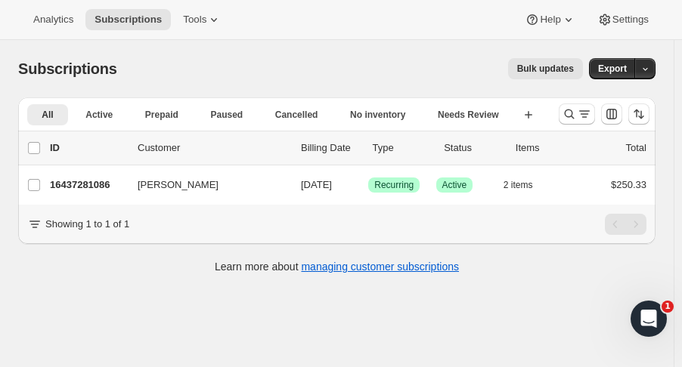
click at [108, 181] on p "16437281086" at bounding box center [88, 185] width 76 height 15
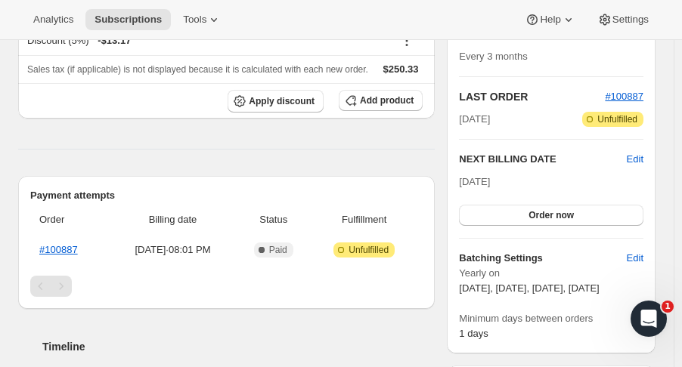
scroll to position [295, 0]
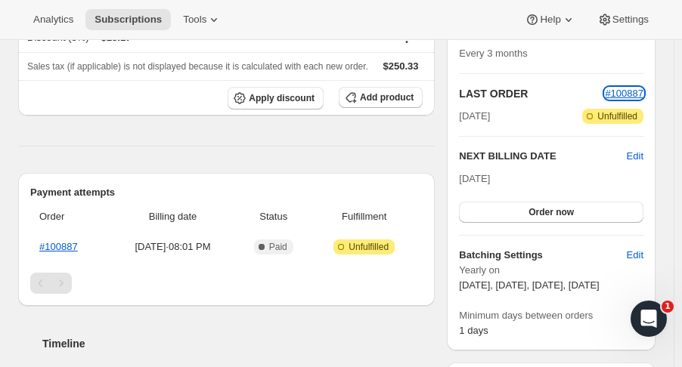
click at [635, 90] on span "#100887" at bounding box center [624, 93] width 39 height 11
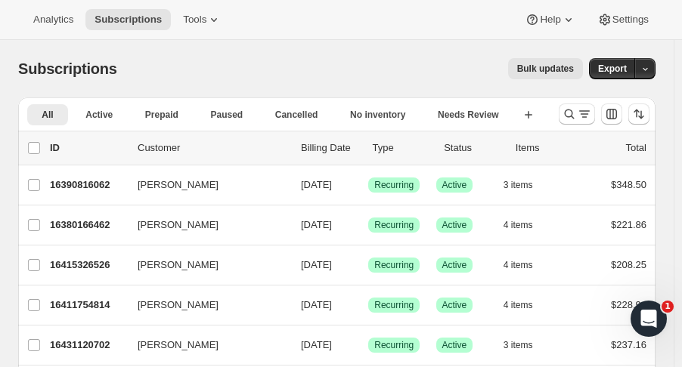
click at [571, 114] on icon "Search and filter results" at bounding box center [569, 114] width 15 height 15
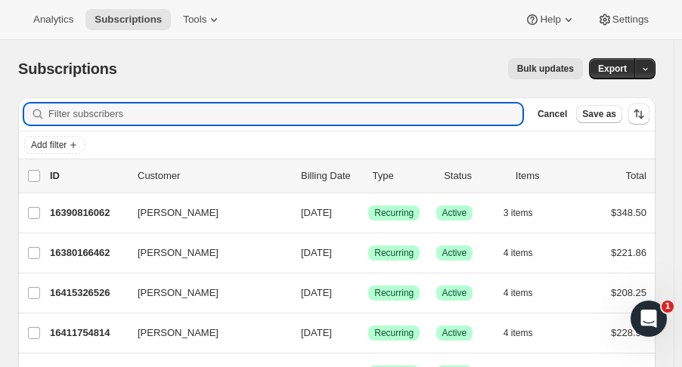
click at [160, 121] on input "Filter subscribers" at bounding box center [285, 114] width 474 height 21
type input "i"
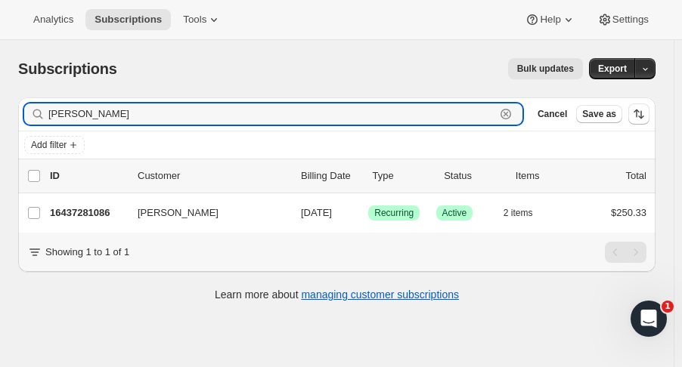
type input "lisa thomps"
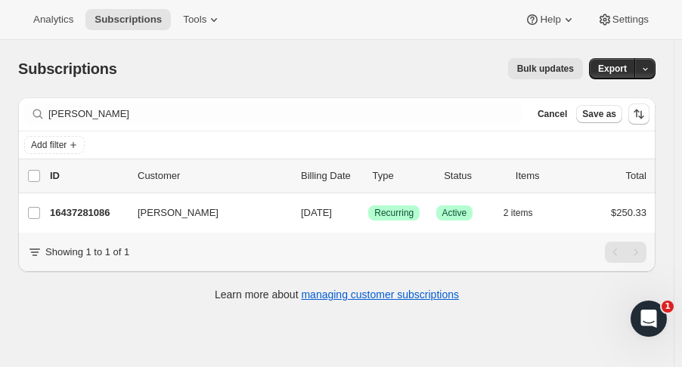
click at [98, 211] on p "16437281086" at bounding box center [88, 213] width 76 height 15
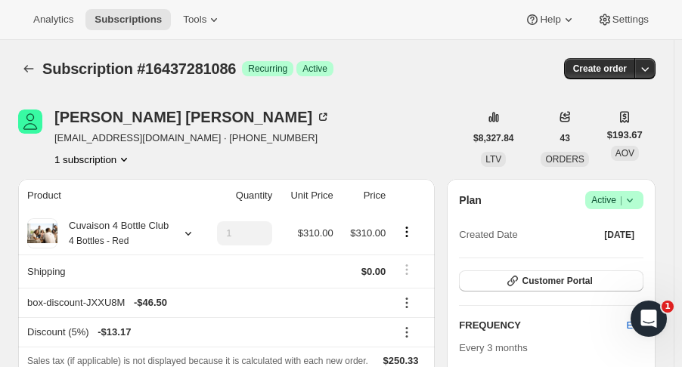
click at [651, 72] on icon "button" at bounding box center [644, 68] width 15 height 15
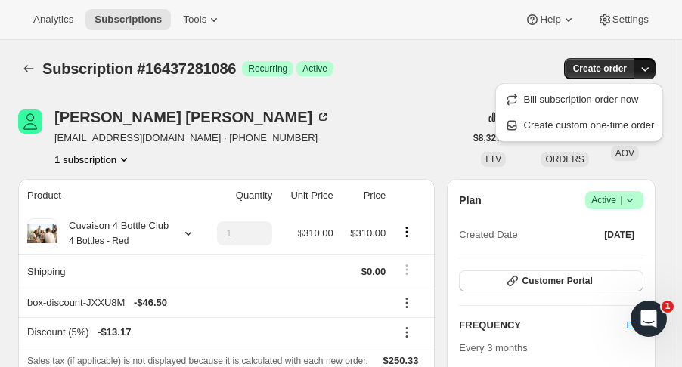
click at [526, 124] on span "Create custom one-time order" at bounding box center [589, 124] width 131 height 11
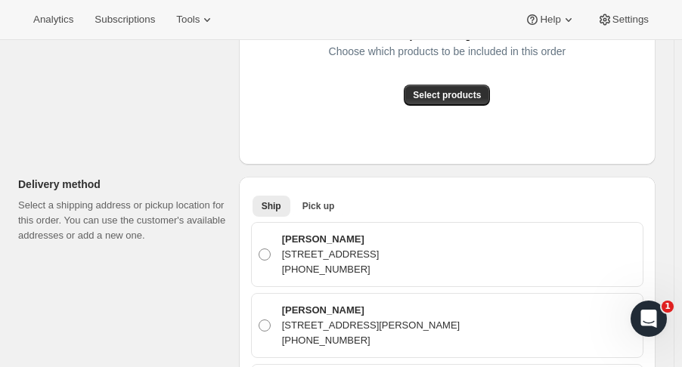
scroll to position [354, 0]
click at [325, 205] on span "Pick up" at bounding box center [318, 207] width 33 height 12
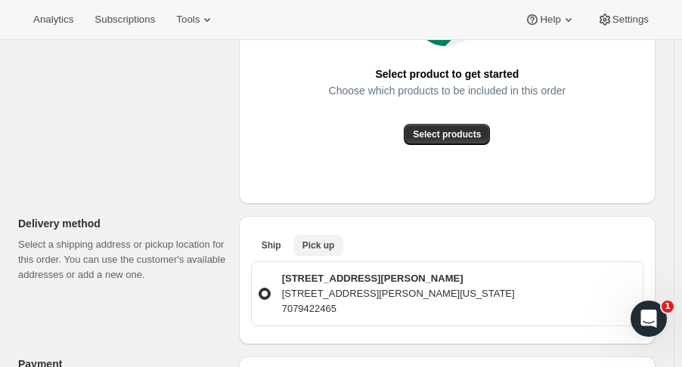
scroll to position [304, 0]
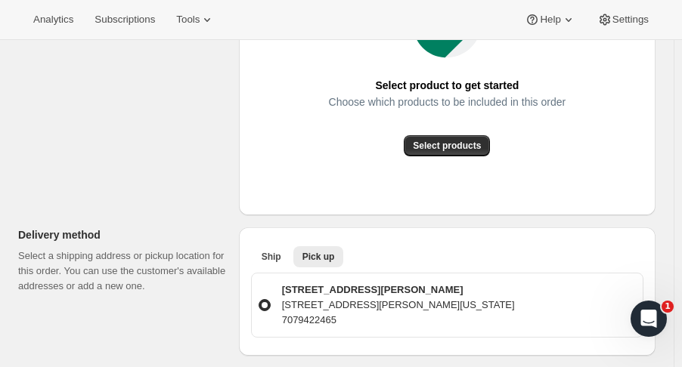
click at [481, 140] on span "Select products" at bounding box center [447, 146] width 68 height 12
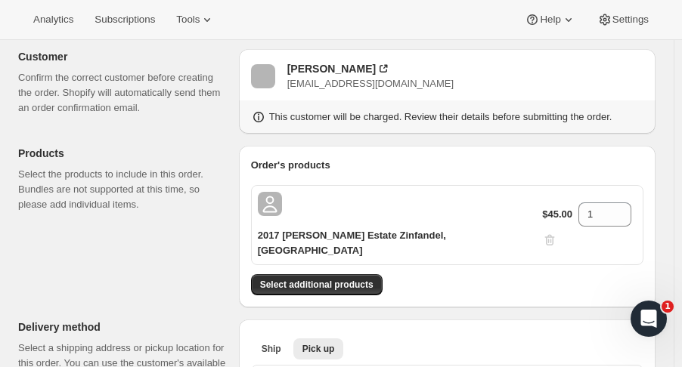
scroll to position [85, 0]
click at [357, 279] on span "Select additional products" at bounding box center [316, 285] width 113 height 12
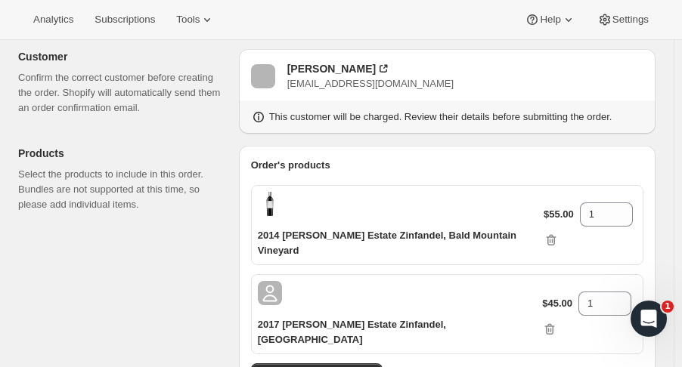
click at [340, 367] on span "Select additional products" at bounding box center [316, 374] width 113 height 12
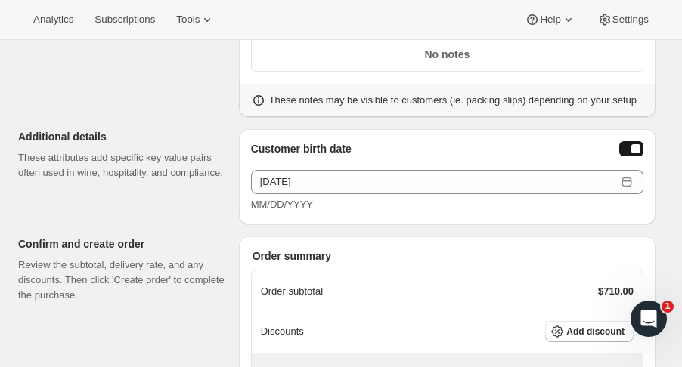
scroll to position [934, 0]
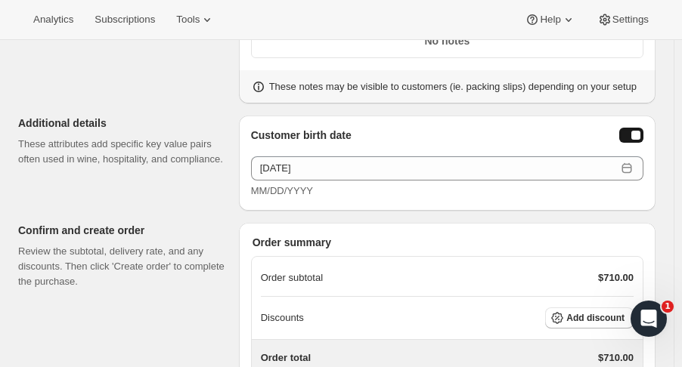
click at [612, 312] on span "Add discount" at bounding box center [595, 318] width 58 height 12
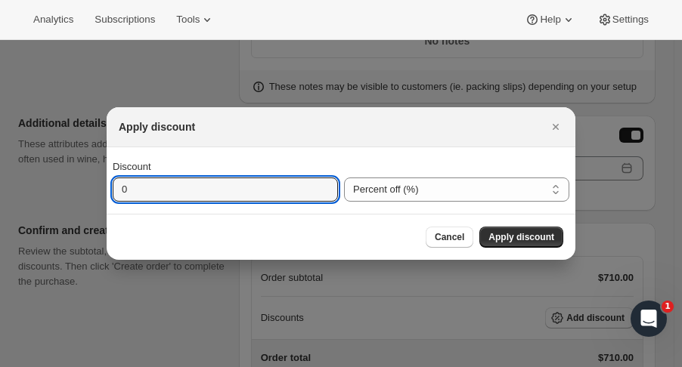
click at [260, 189] on input "0" at bounding box center [214, 190] width 203 height 24
click at [513, 194] on select "Percent off (%) Amount off ($)" at bounding box center [456, 190] width 225 height 24
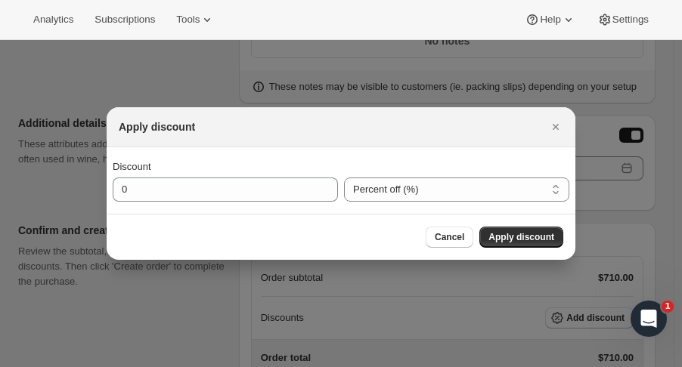
select select "fixedAmount"
click at [344, 178] on select "Percent off (%) Amount off ($)" at bounding box center [456, 190] width 225 height 24
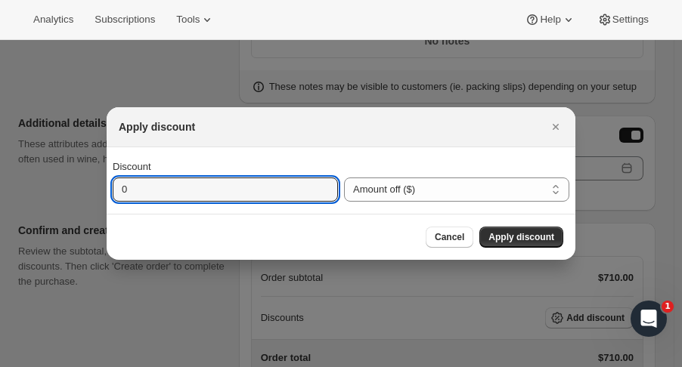
click at [287, 190] on input "0" at bounding box center [214, 190] width 203 height 24
type input "314"
click at [528, 247] on button "Apply discount" at bounding box center [521, 237] width 84 height 21
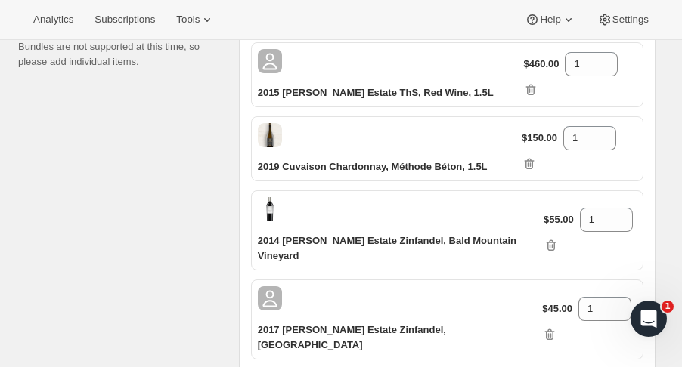
scroll to position [223, 0]
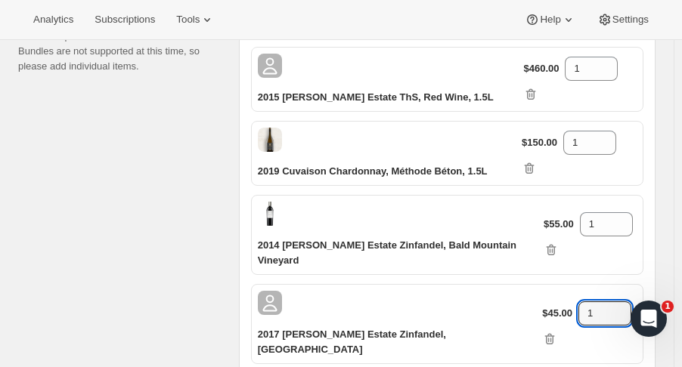
click at [612, 302] on icon at bounding box center [619, 309] width 15 height 15
type input "2"
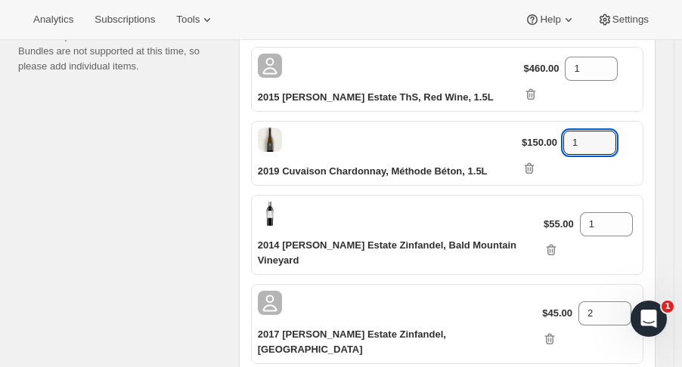
click at [606, 131] on icon at bounding box center [604, 138] width 15 height 15
type input "2"
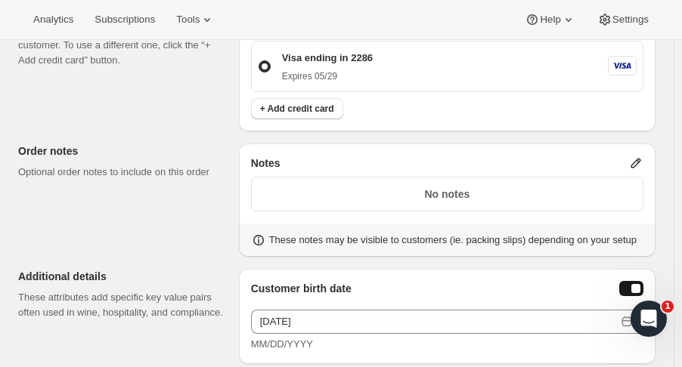
scroll to position [928, 0]
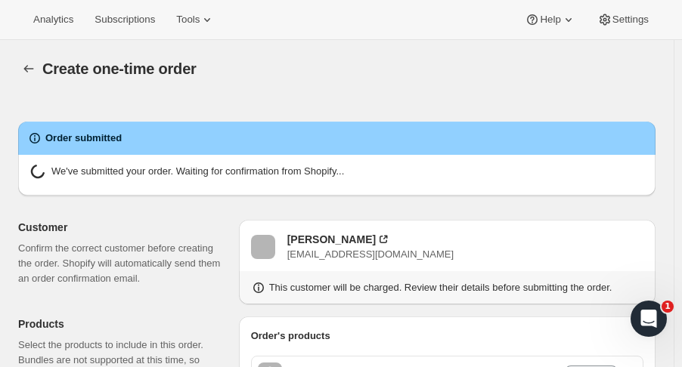
radio input "true"
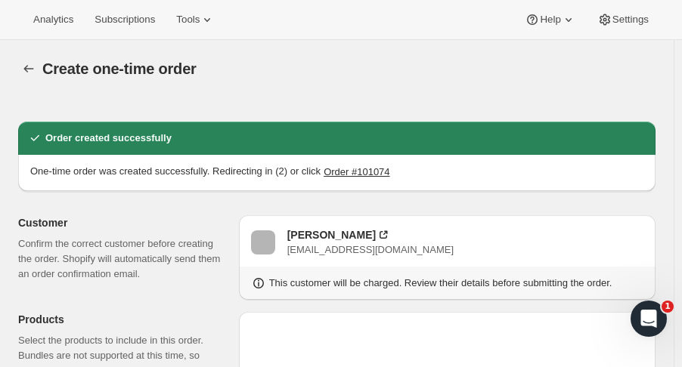
click at [24, 70] on icon "button" at bounding box center [28, 68] width 15 height 15
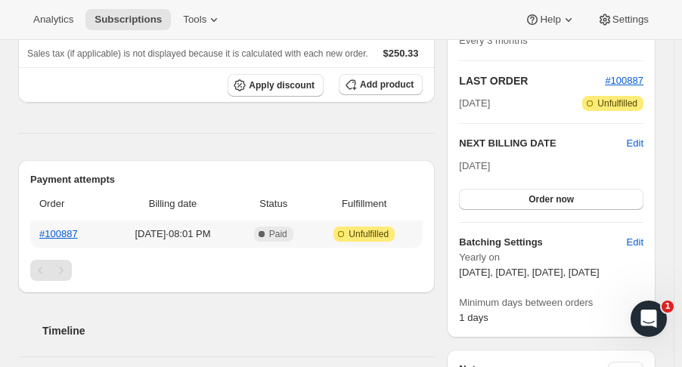
scroll to position [311, 0]
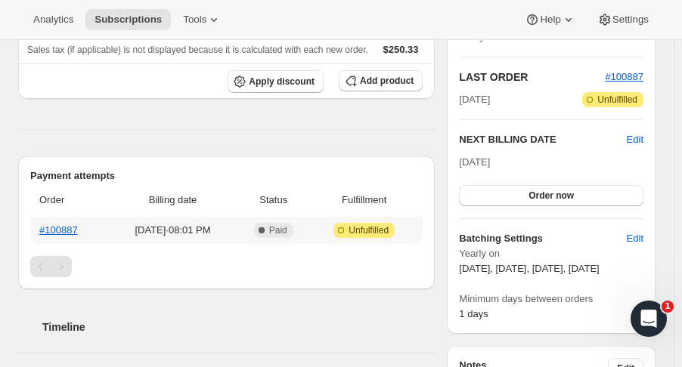
click at [57, 228] on link "#100887" at bounding box center [58, 230] width 39 height 11
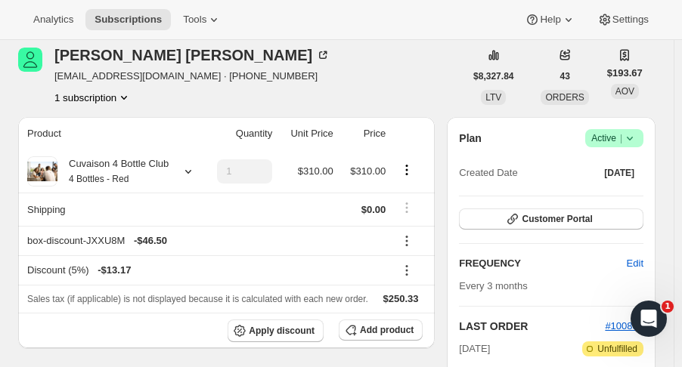
scroll to position [0, 0]
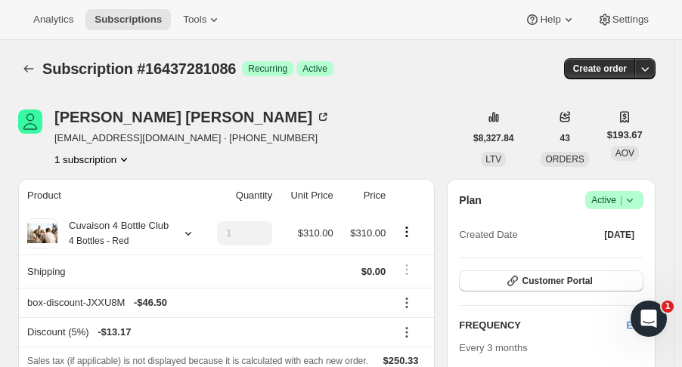
click at [20, 61] on button "Subscriptions" at bounding box center [28, 68] width 21 height 21
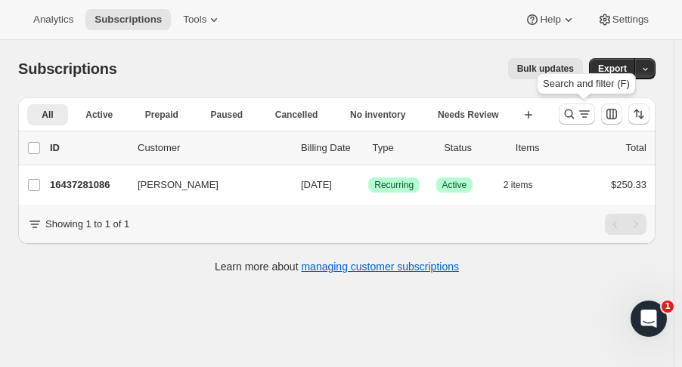
click at [575, 119] on icon "Search and filter results" at bounding box center [569, 114] width 15 height 15
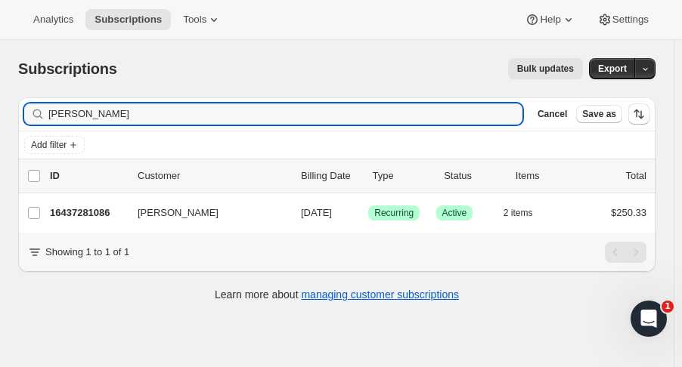
drag, startPoint x: 38, startPoint y: 109, endPoint x: -71, endPoint y: 85, distance: 111.5
click at [0, 85] on html "Analytics Subscriptions Tools Help Settings Skip to content Subscriptions. This…" at bounding box center [341, 183] width 682 height 367
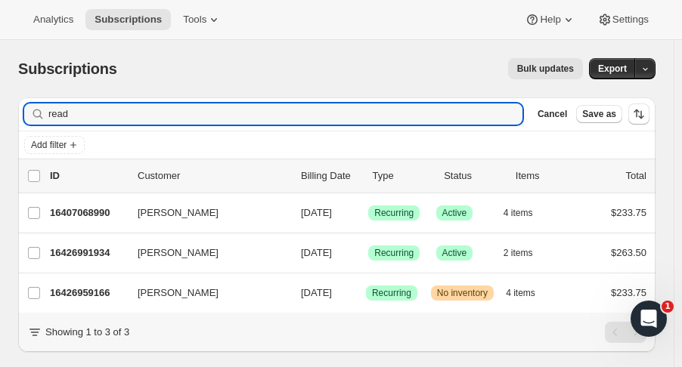
type input "read"
click at [81, 294] on p "16426959166" at bounding box center [88, 293] width 76 height 15
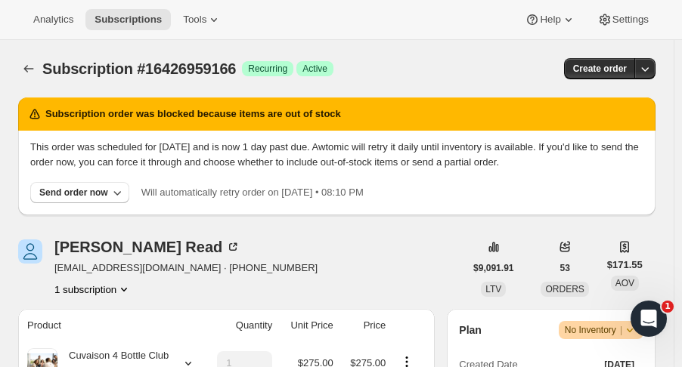
click at [29, 82] on div "Subscription #16426959166. This page is ready Subscription #16426959166 Success…" at bounding box center [336, 68] width 637 height 57
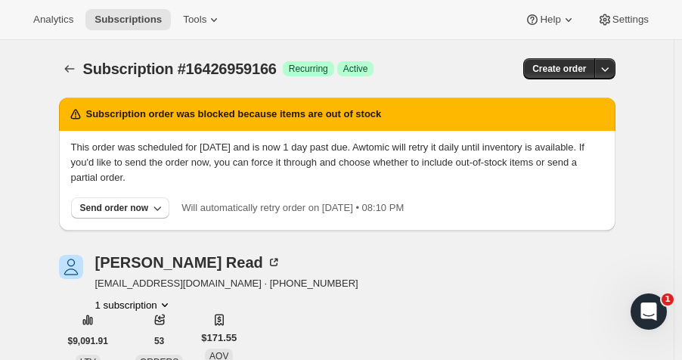
click at [70, 81] on div "Subscription #16426959166. This page is ready Subscription #16426959166 Success…" at bounding box center [337, 68] width 556 height 57
click at [70, 70] on icon "Subscriptions" at bounding box center [69, 69] width 10 height 8
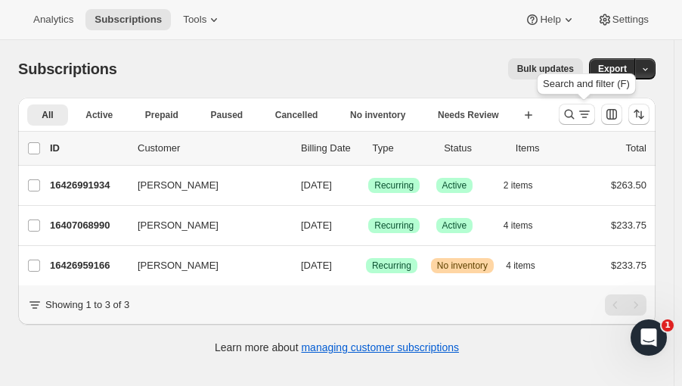
click at [569, 114] on button "Search and filter results" at bounding box center [577, 114] width 36 height 21
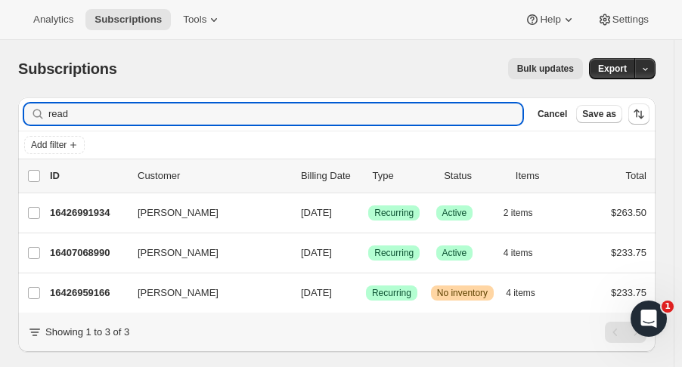
click at [358, 113] on input "read" at bounding box center [285, 114] width 474 height 21
drag, startPoint x: 106, startPoint y: 117, endPoint x: 39, endPoint y: 110, distance: 67.6
click at [39, 110] on div "read Clear" at bounding box center [273, 114] width 498 height 21
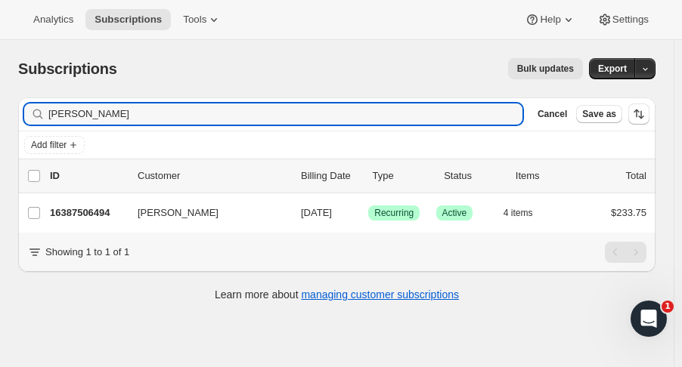
type input "[PERSON_NAME]"
click at [100, 209] on p "16387506494" at bounding box center [88, 213] width 76 height 15
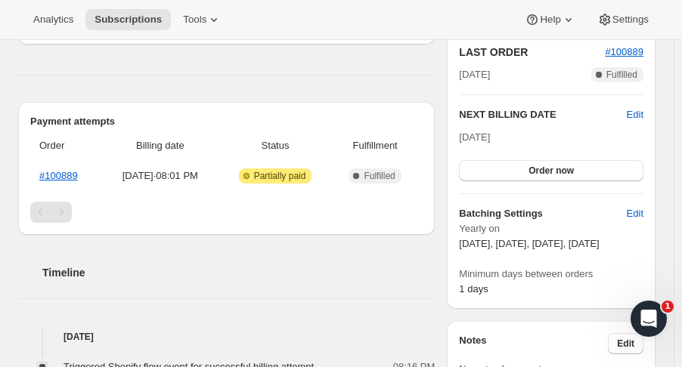
scroll to position [336, 0]
click at [65, 170] on link "#100889" at bounding box center [58, 175] width 39 height 11
